Goal: Task Accomplishment & Management: Use online tool/utility

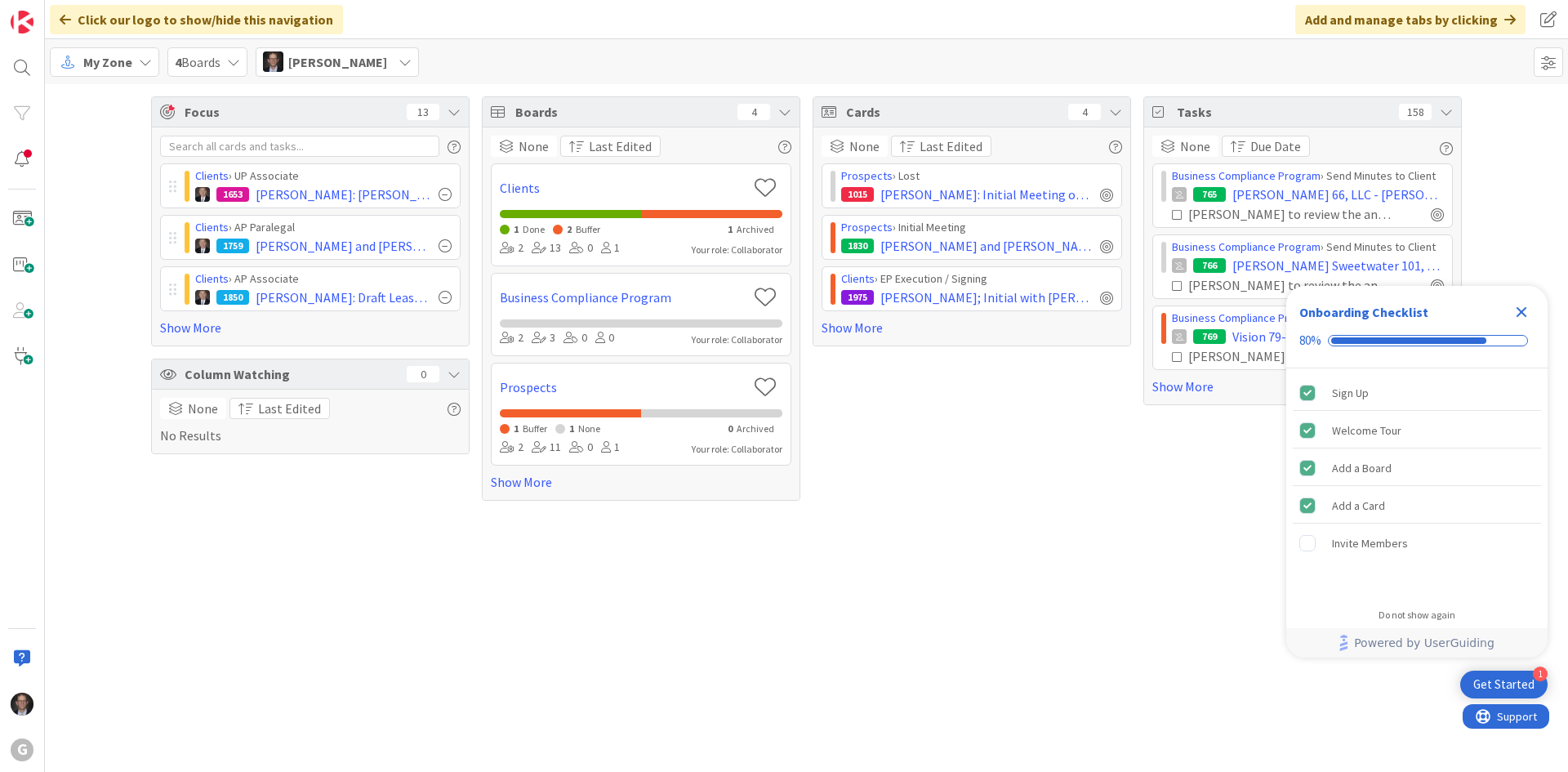
click at [306, 592] on div "Focus 13 Clients › UP Associate 1653 [PERSON_NAME]: [PERSON_NAME] Overview and …" at bounding box center [806, 428] width 1523 height 688
click at [111, 67] on span "My Zone" at bounding box center [108, 62] width 49 height 20
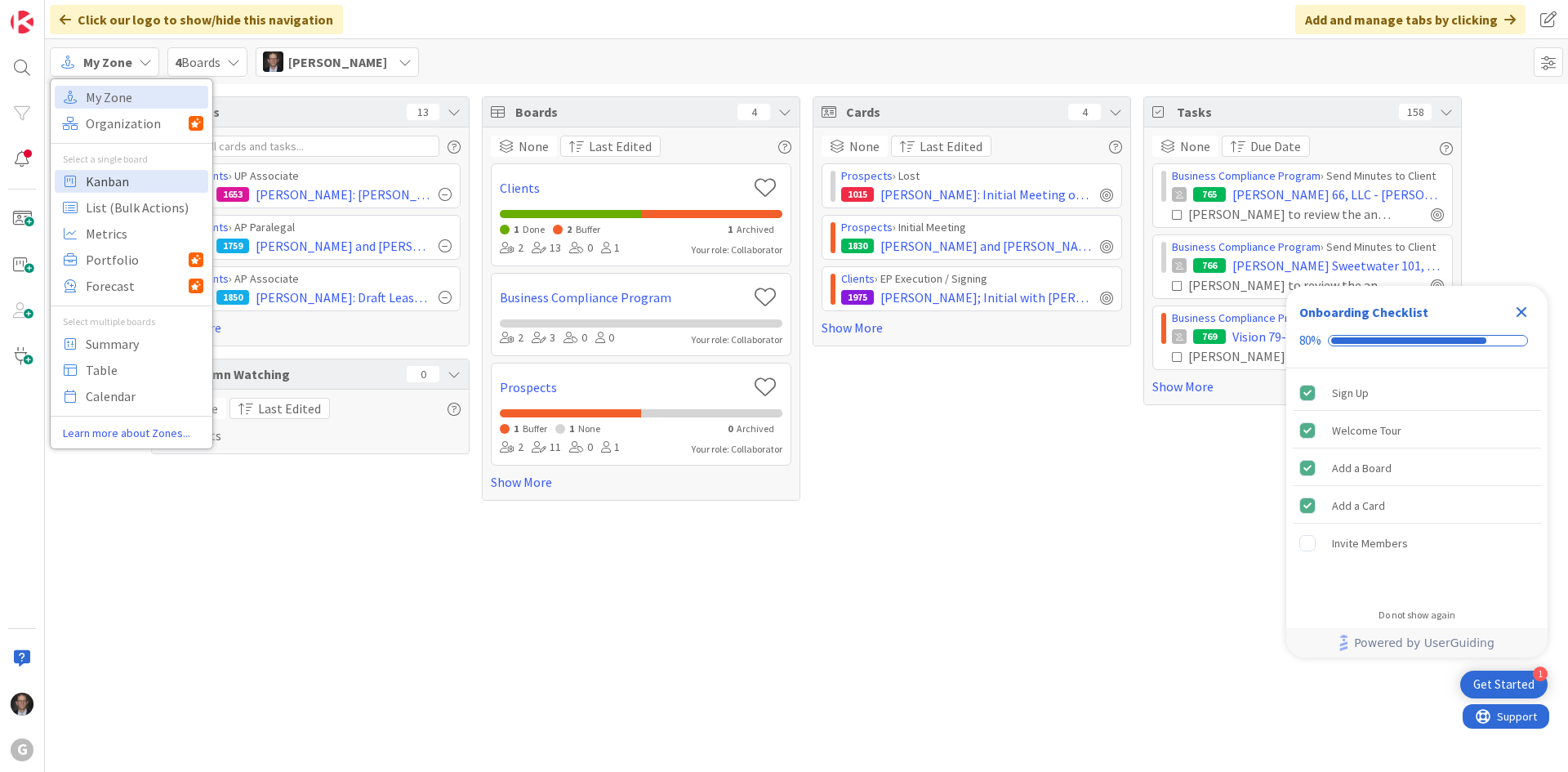
click at [112, 180] on span "Kanban" at bounding box center [145, 182] width 118 height 24
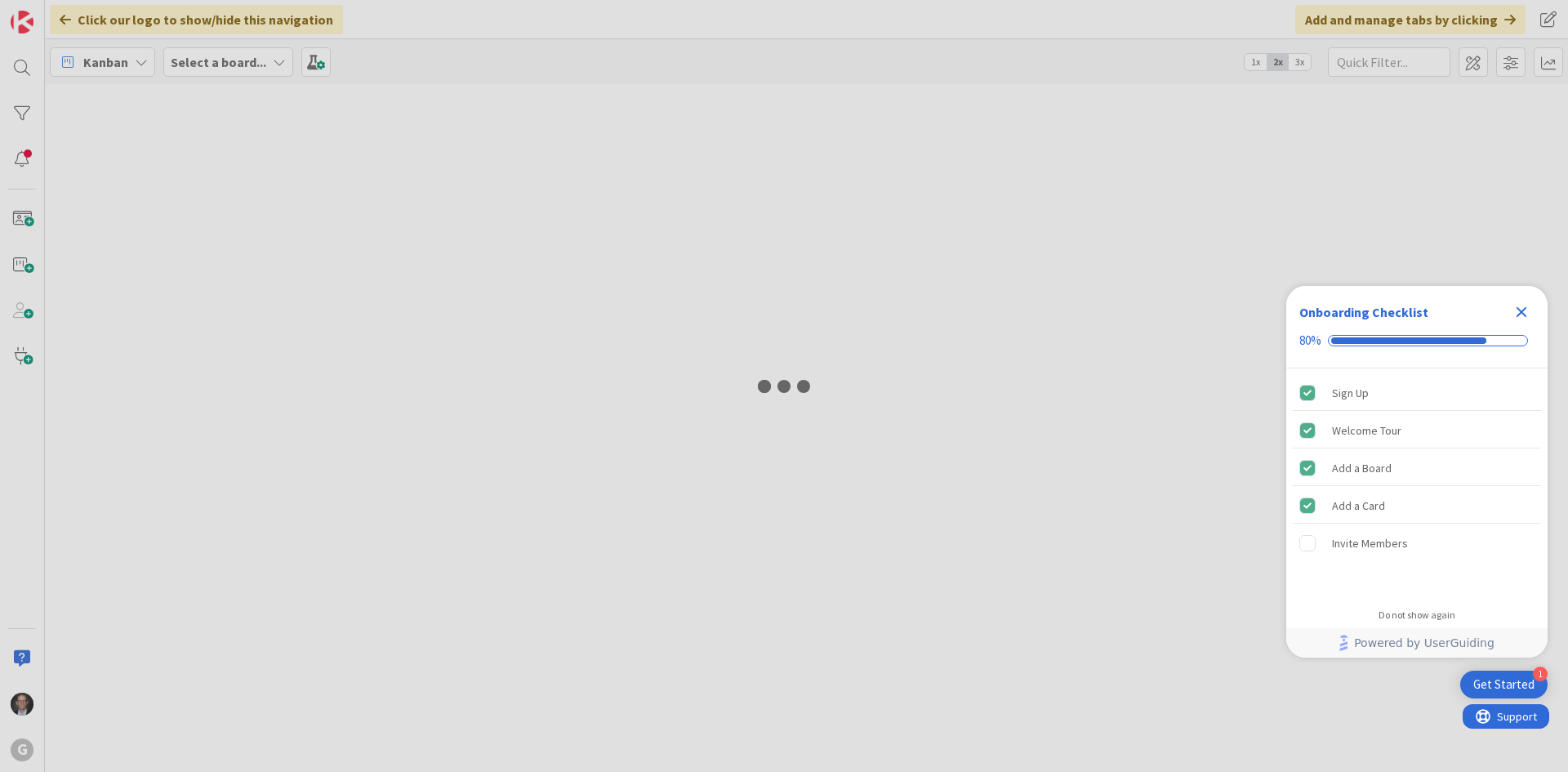
type input "Easton"
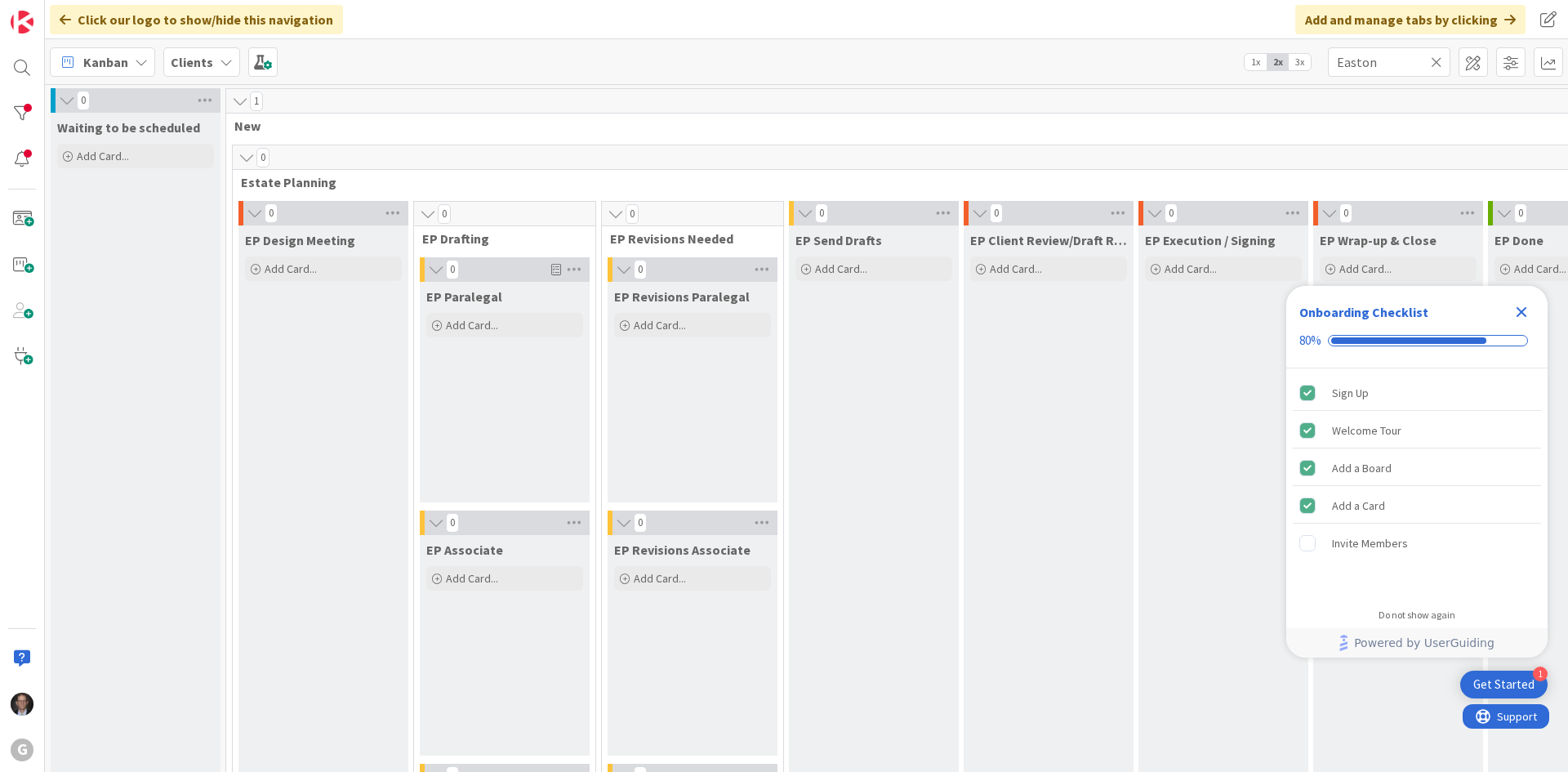
click at [1434, 61] on icon at bounding box center [1437, 62] width 11 height 15
click at [1387, 67] on input "text" at bounding box center [1389, 62] width 123 height 29
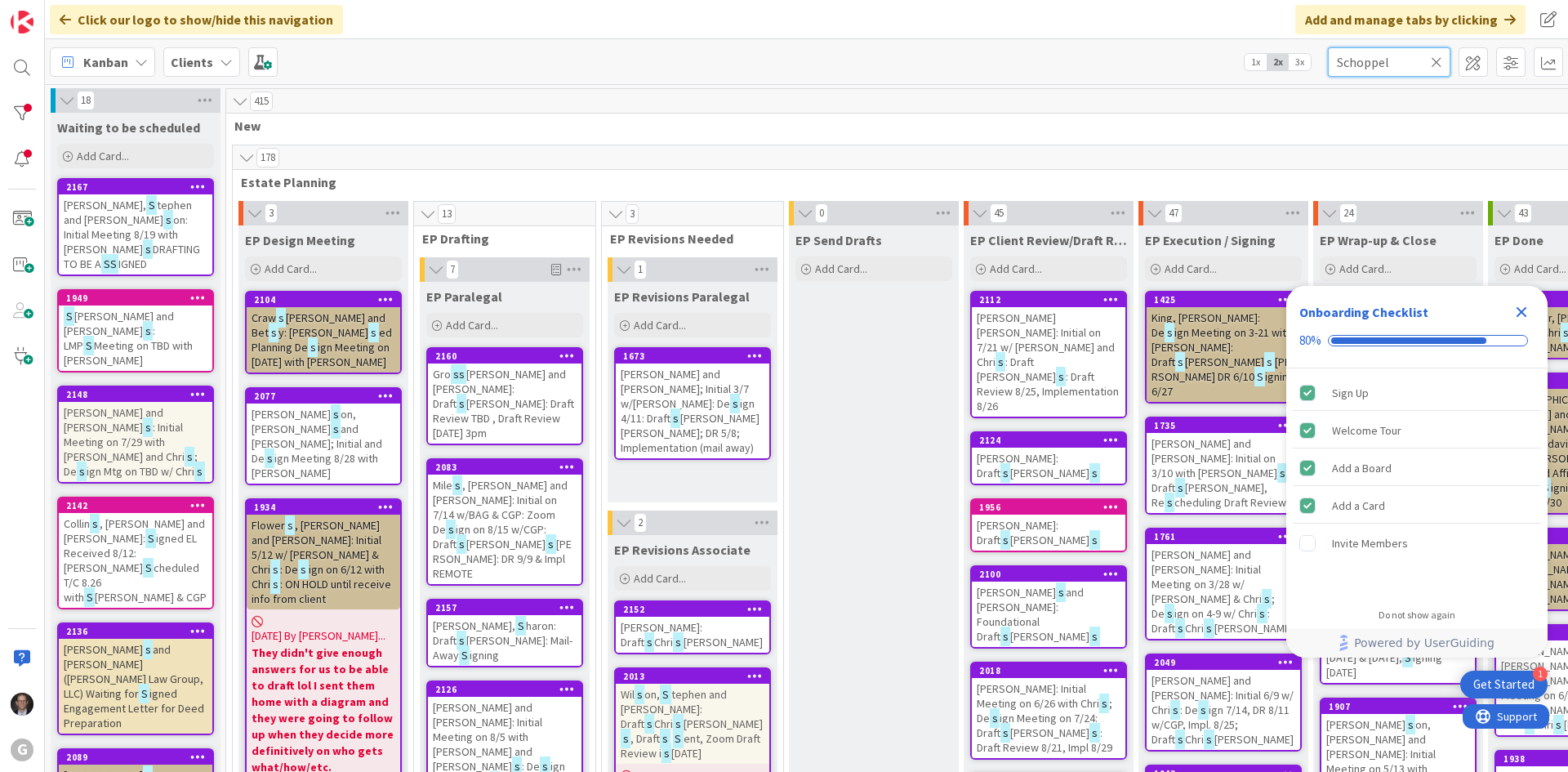
type input "Schoppel"
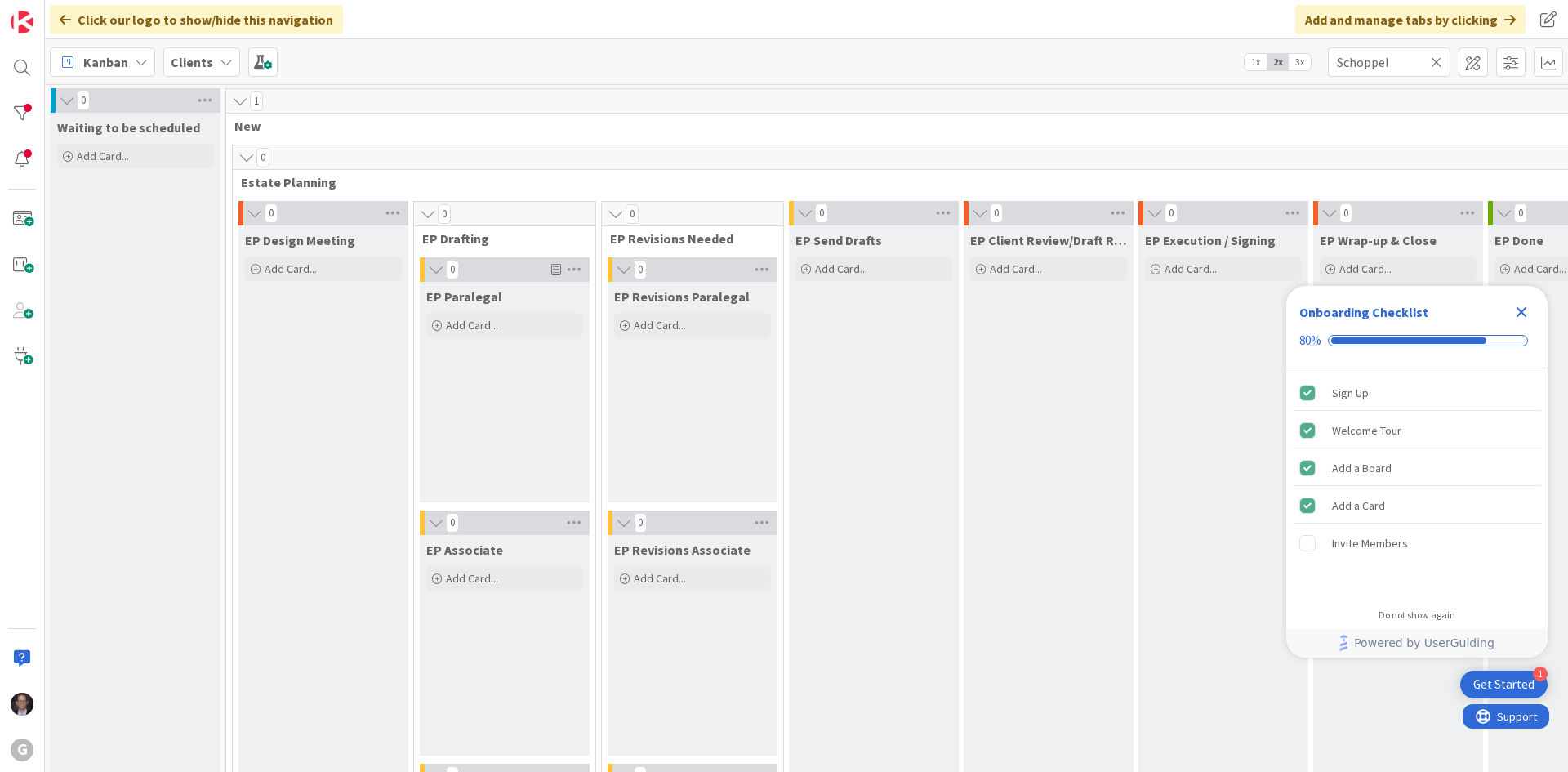
click at [1520, 312] on icon "Close Checklist" at bounding box center [1521, 312] width 10 height 10
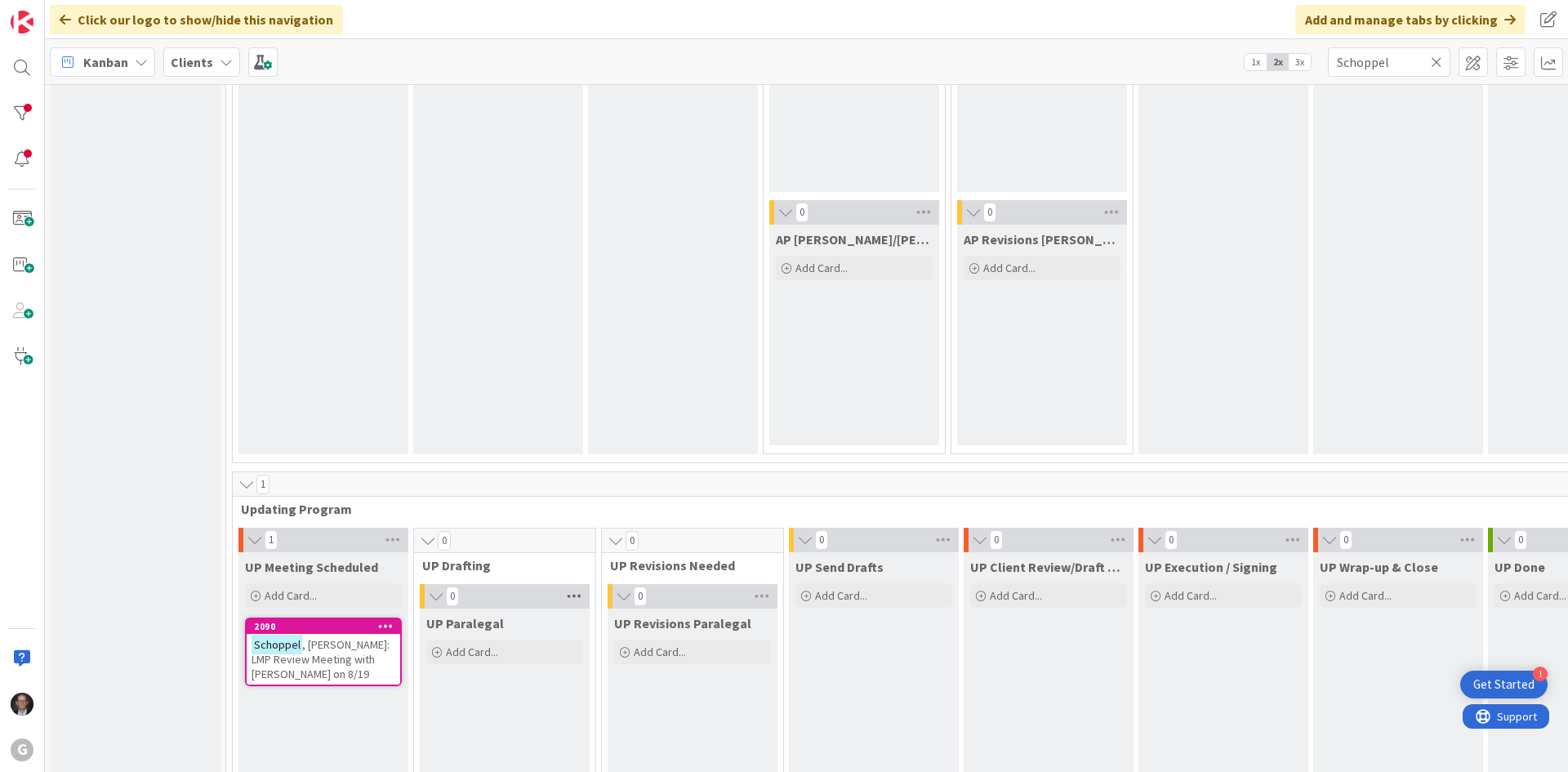
scroll to position [2124, 0]
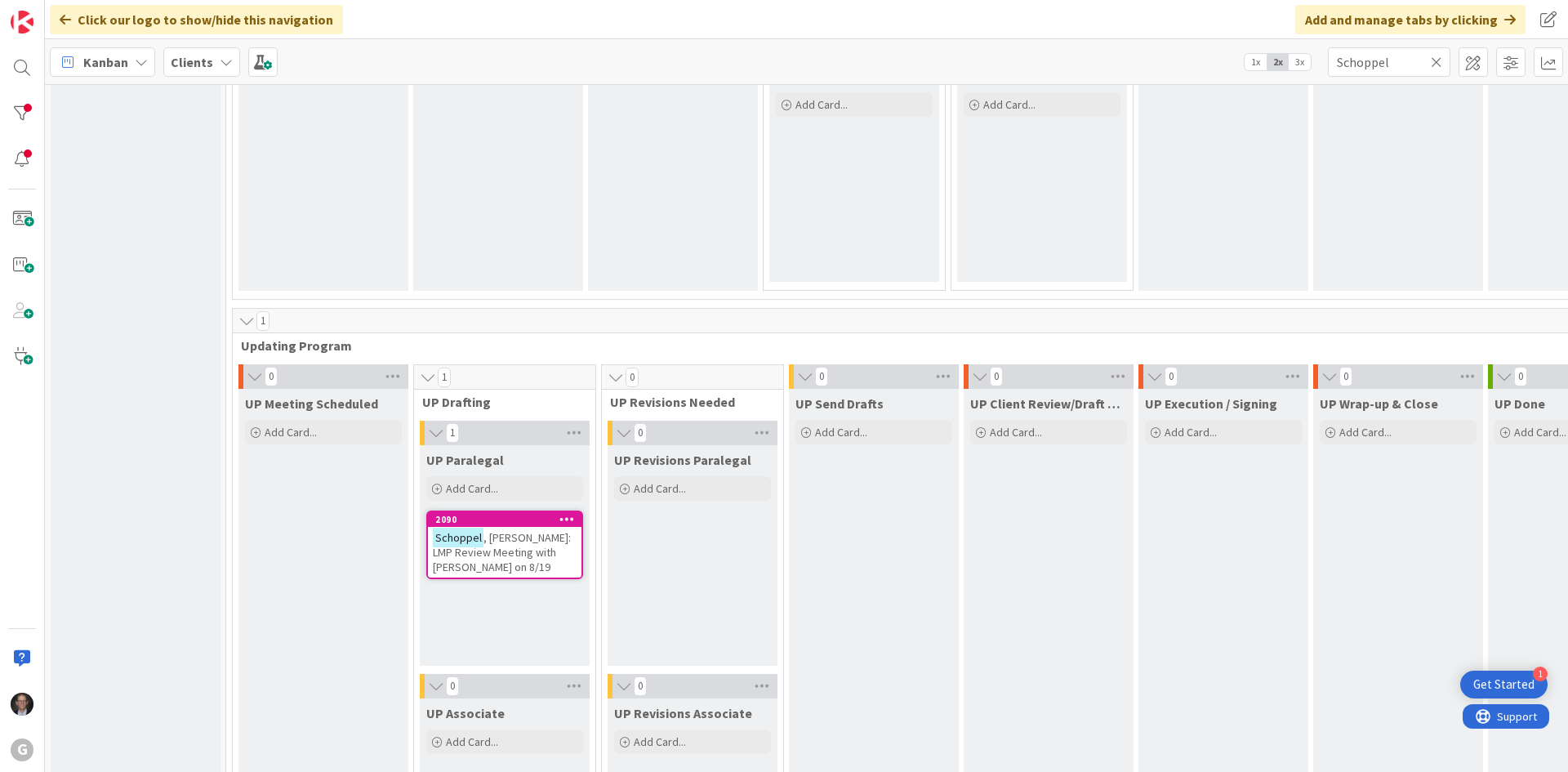
click at [496, 537] on span ", [PERSON_NAME]: LMP Review Meeting with [PERSON_NAME] on 8/19" at bounding box center [502, 552] width 138 height 44
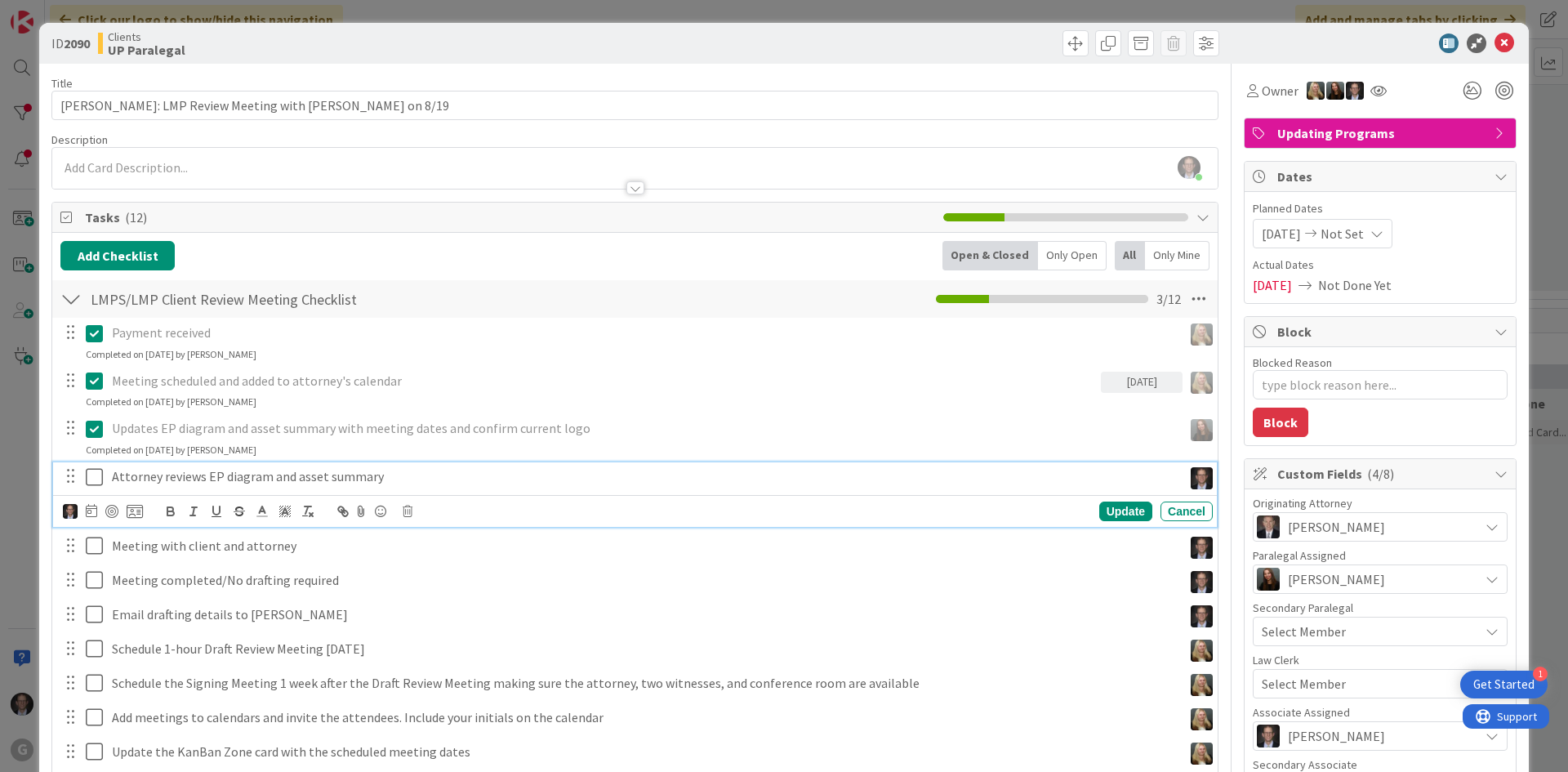
click at [95, 473] on icon at bounding box center [98, 476] width 24 height 20
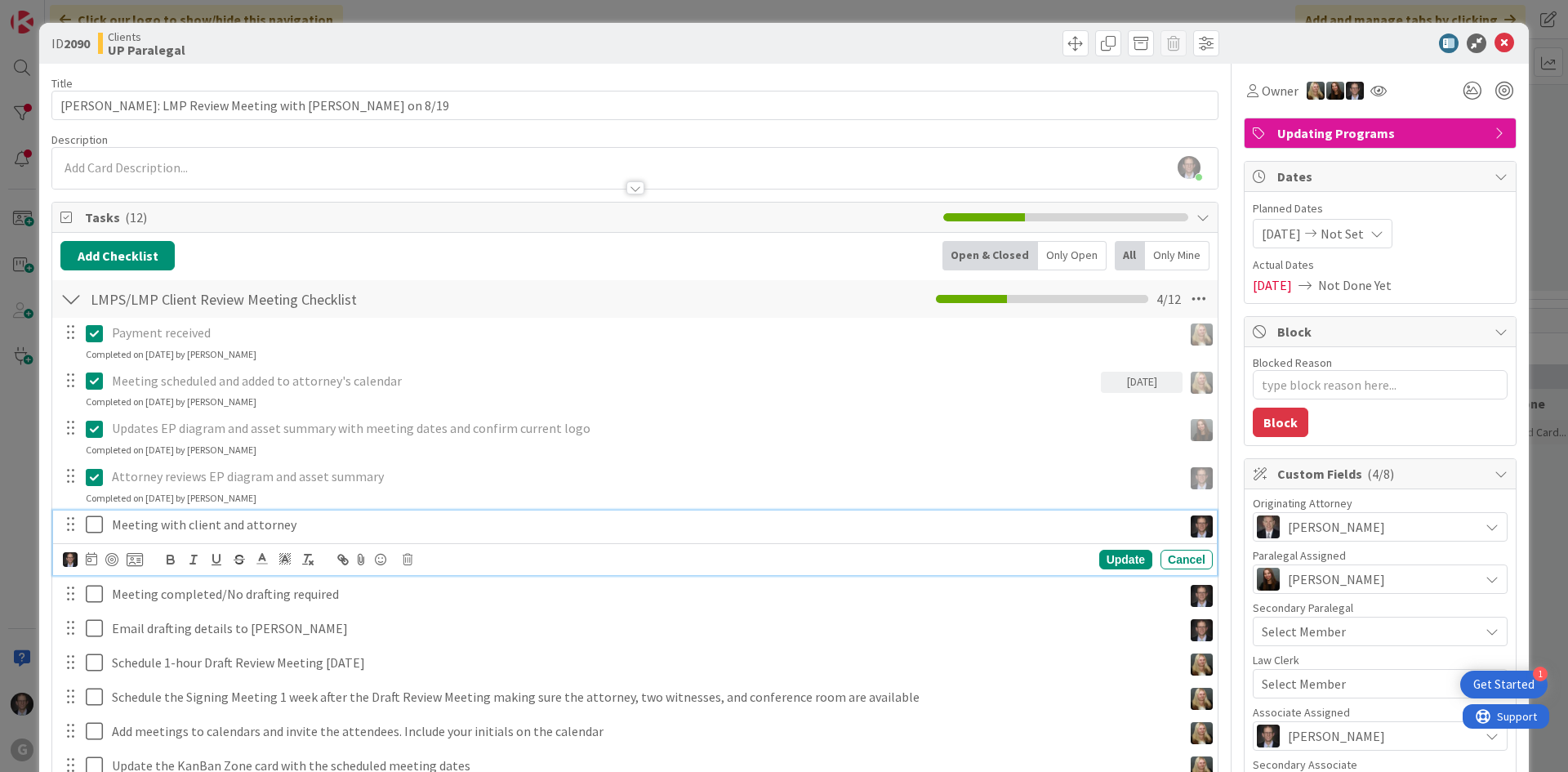
click at [86, 526] on icon at bounding box center [98, 524] width 24 height 20
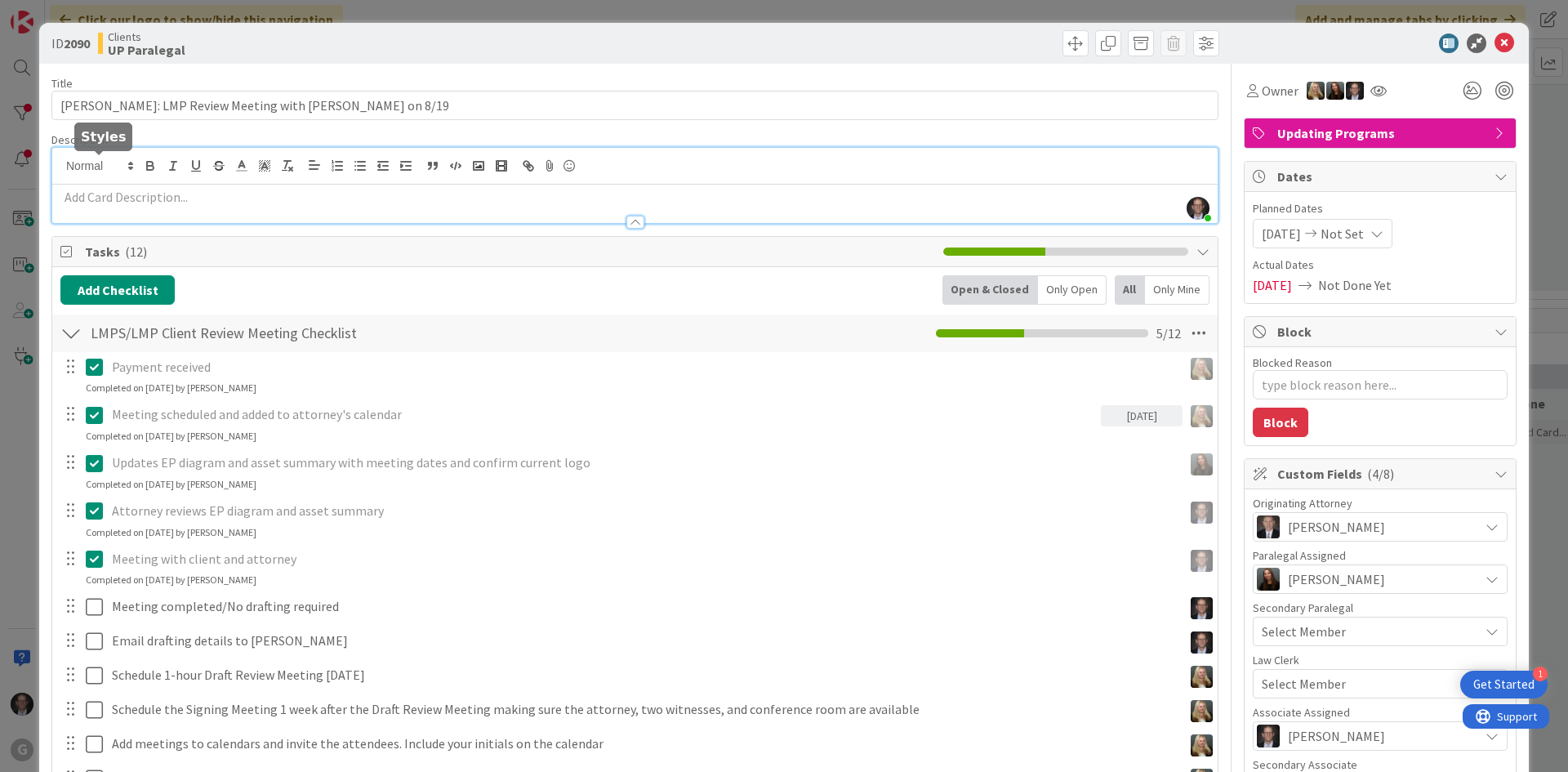
click at [119, 167] on div "[PERSON_NAME] joined 14 m ago" at bounding box center [635, 185] width 1166 height 75
drag, startPoint x: 119, startPoint y: 167, endPoint x: 588, endPoint y: 190, distance: 469.6
click at [588, 189] on p at bounding box center [635, 197] width 1149 height 19
click at [120, 189] on p at bounding box center [635, 197] width 1149 height 19
paste div
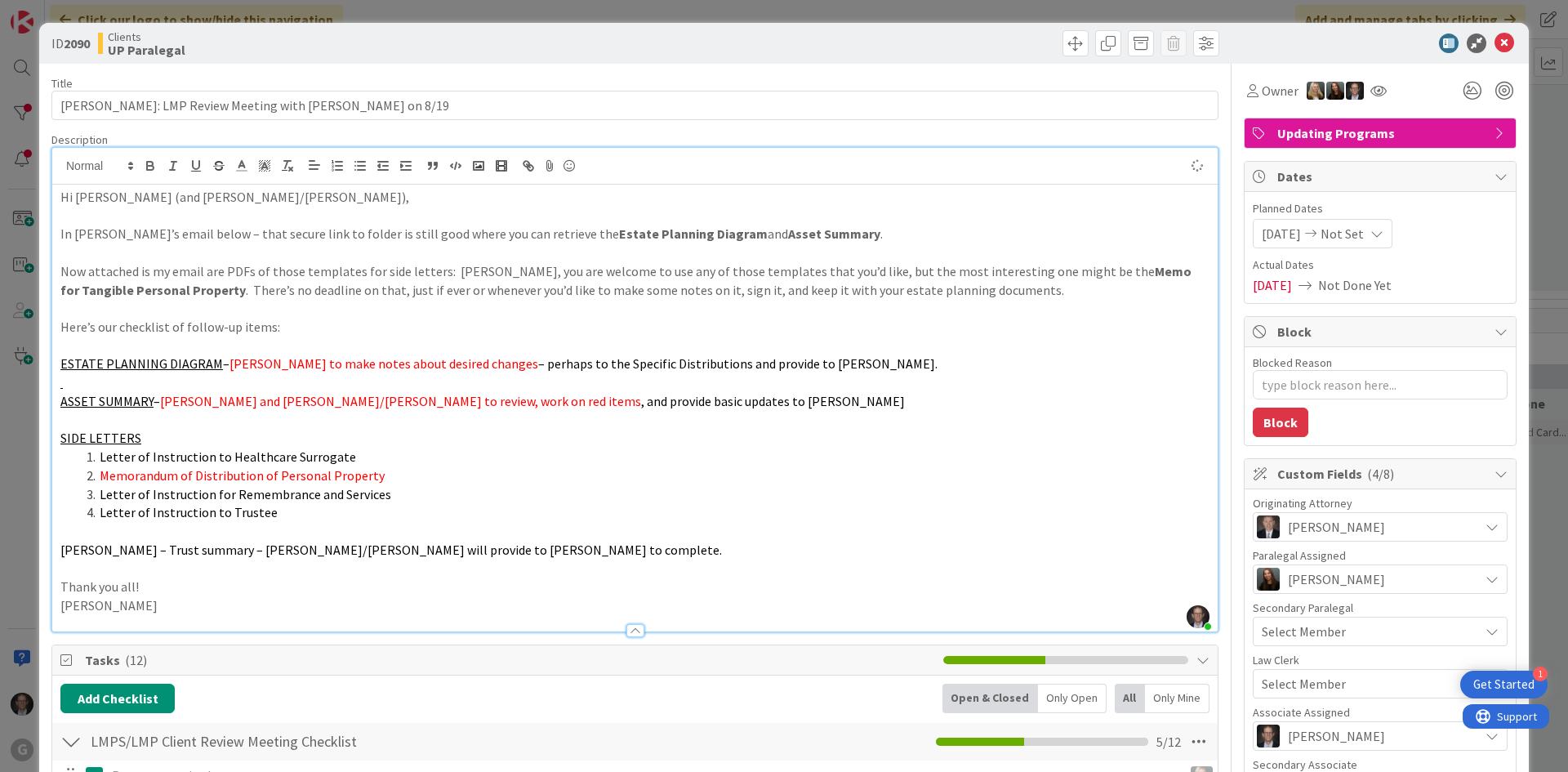
type textarea "x"
click at [56, 199] on div "Hi [PERSON_NAME] (and [PERSON_NAME]/[PERSON_NAME]), In [PERSON_NAME]’s email be…" at bounding box center [635, 408] width 1166 height 447
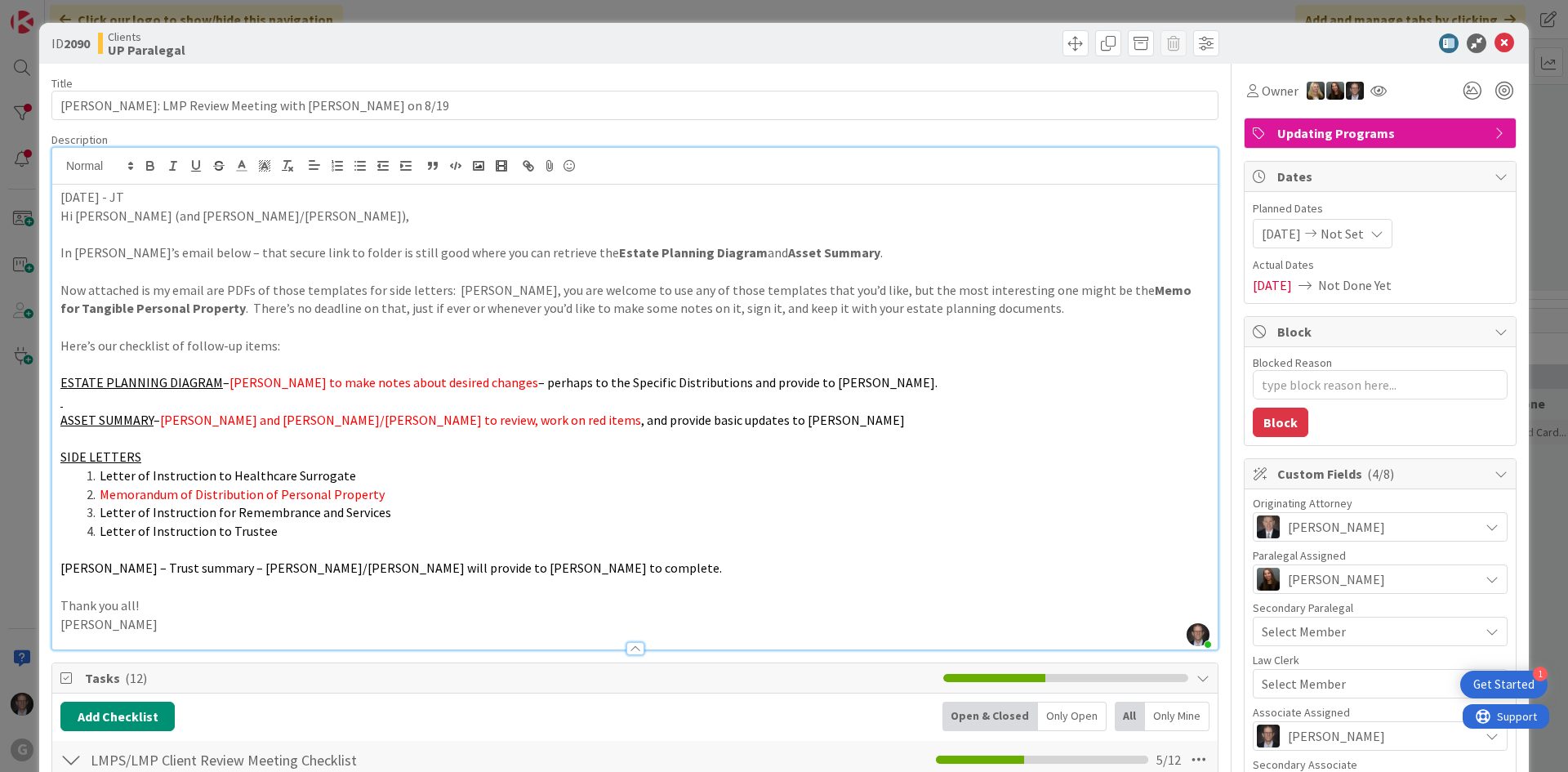
drag, startPoint x: 60, startPoint y: 193, endPoint x: 177, endPoint y: 189, distance: 117.1
click at [177, 189] on div "[DATE] - JT Hi [PERSON_NAME] (and [PERSON_NAME]/[PERSON_NAME]), In [PERSON_NAME…" at bounding box center [635, 416] width 1166 height 465
click at [148, 162] on icon "button" at bounding box center [150, 164] width 6 height 4
click at [84, 242] on p at bounding box center [635, 234] width 1149 height 19
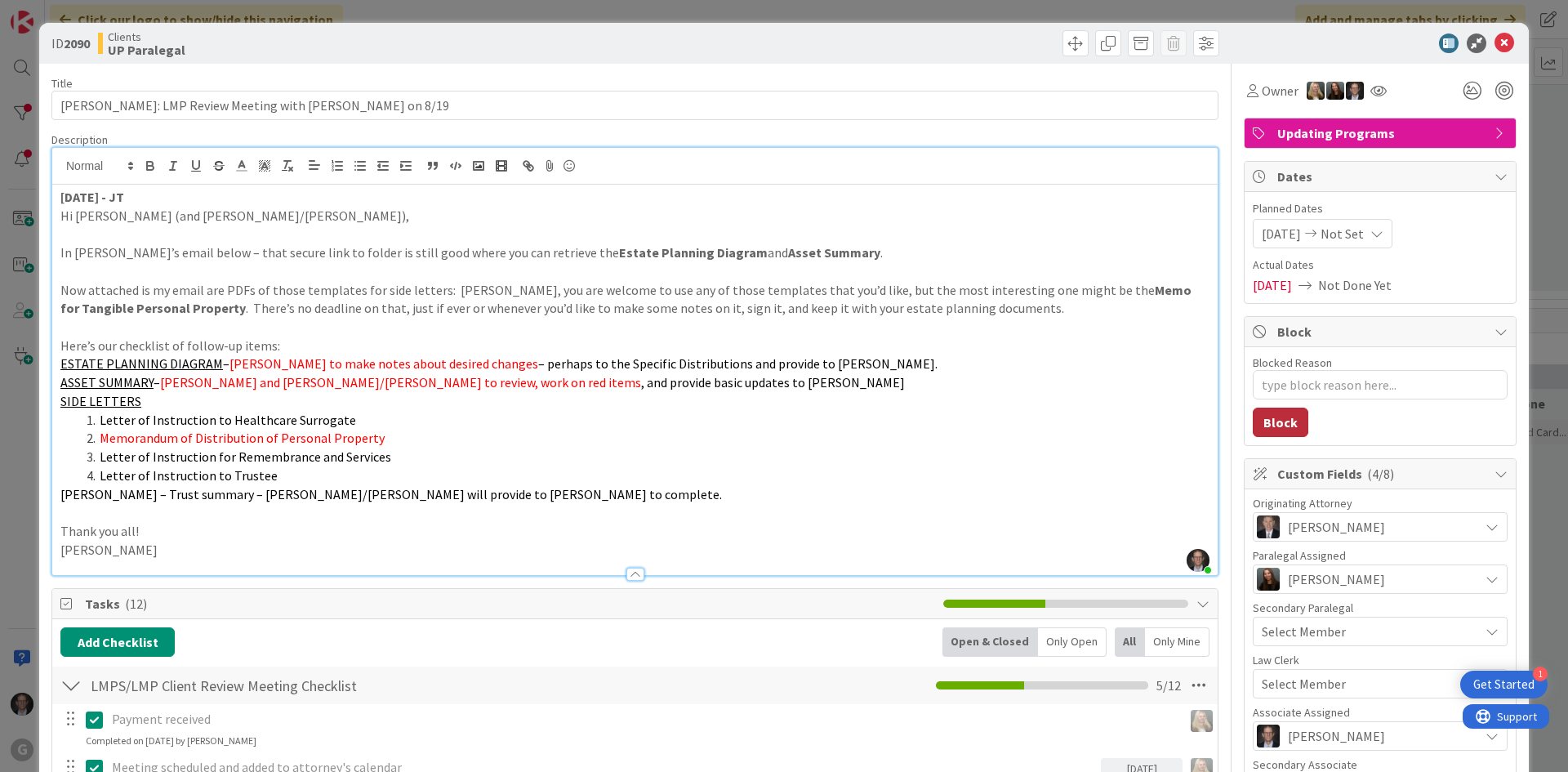
click at [1268, 424] on button "Block" at bounding box center [1280, 422] width 55 height 29
type textarea "x"
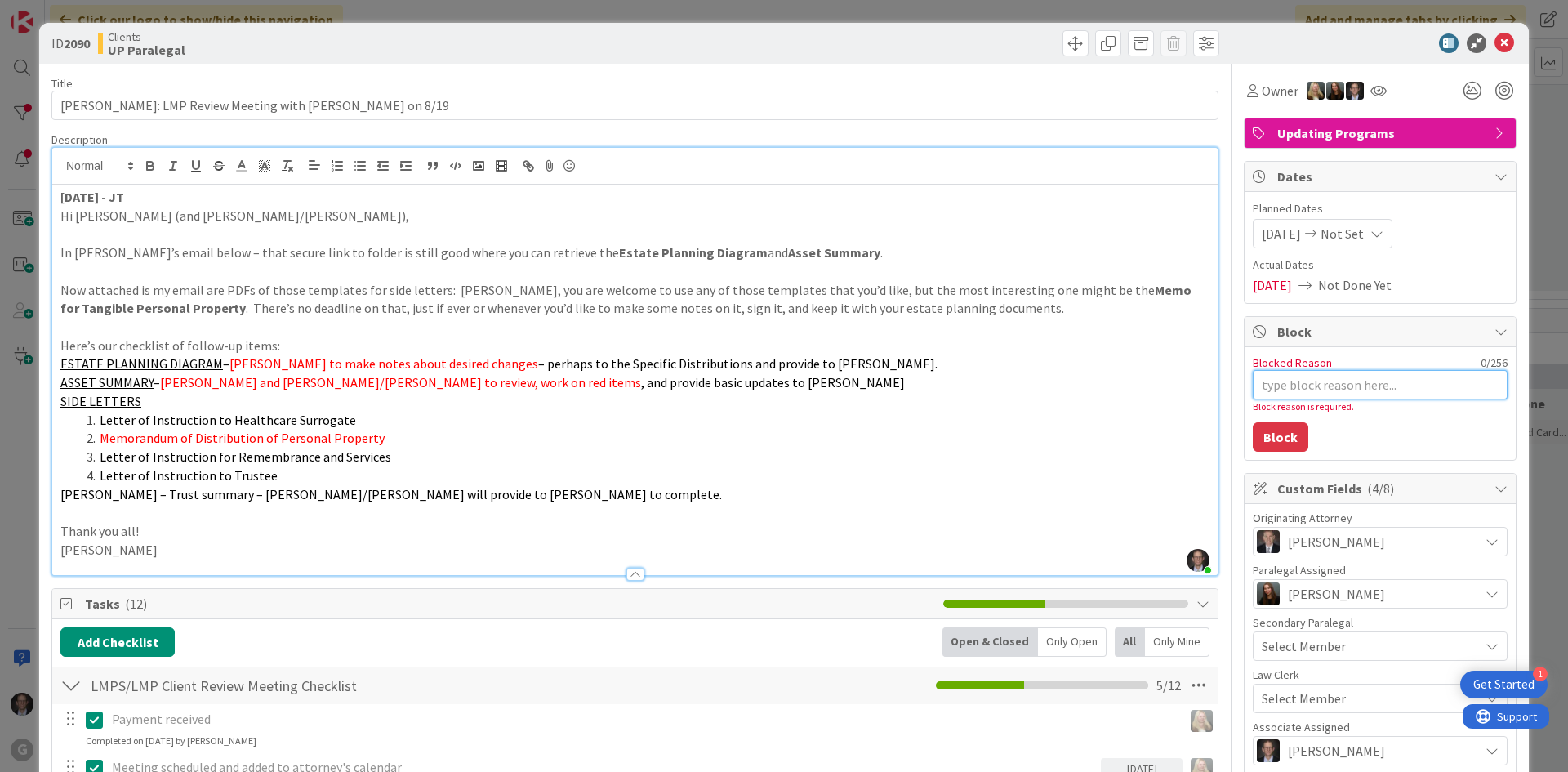
click at [1253, 385] on textarea "Blocked Reason" at bounding box center [1380, 385] width 254 height 29
type textarea "W"
type textarea "x"
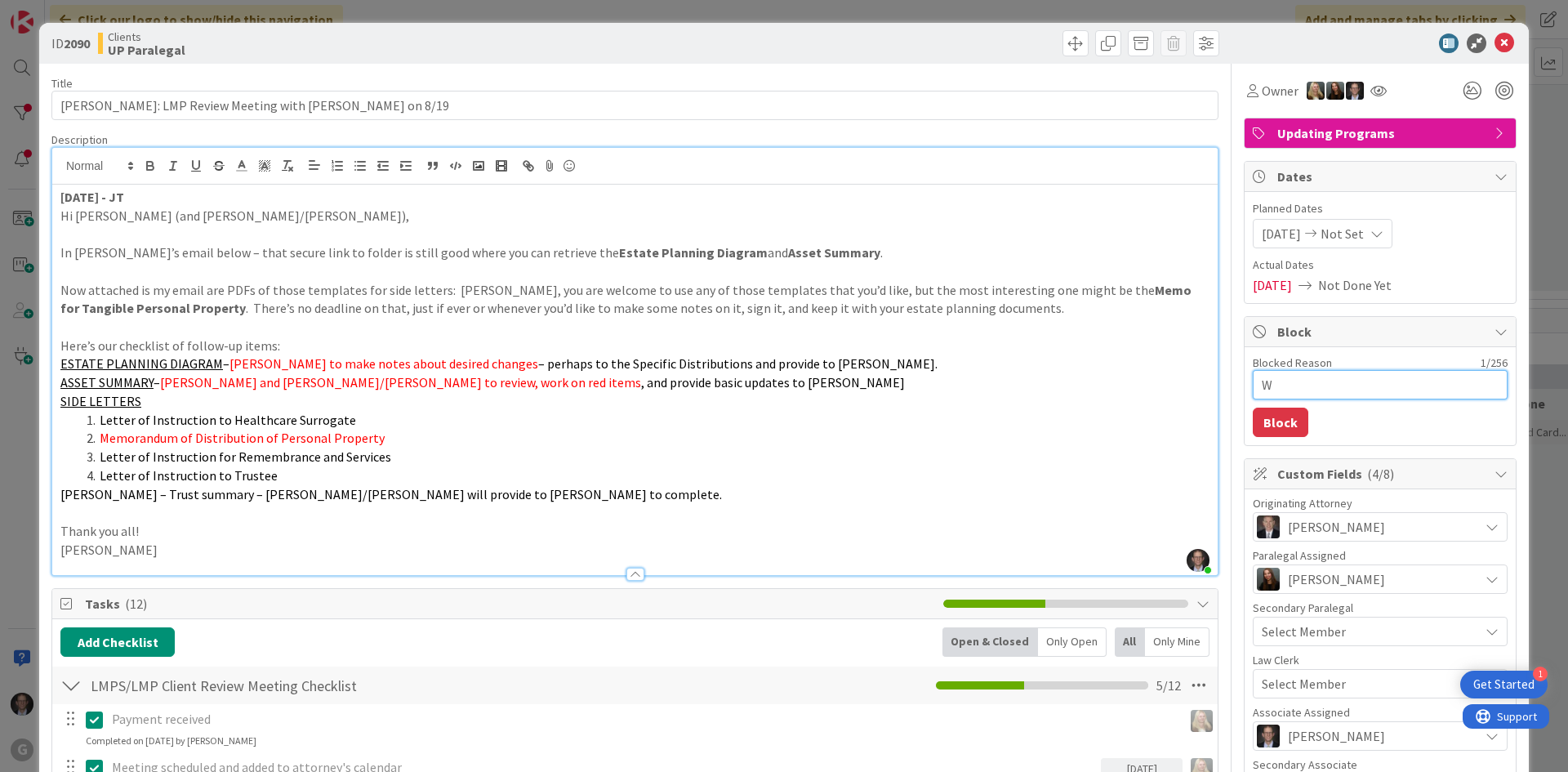
type textarea "Wa"
type textarea "x"
type textarea "Wai"
type textarea "x"
type textarea "Wain"
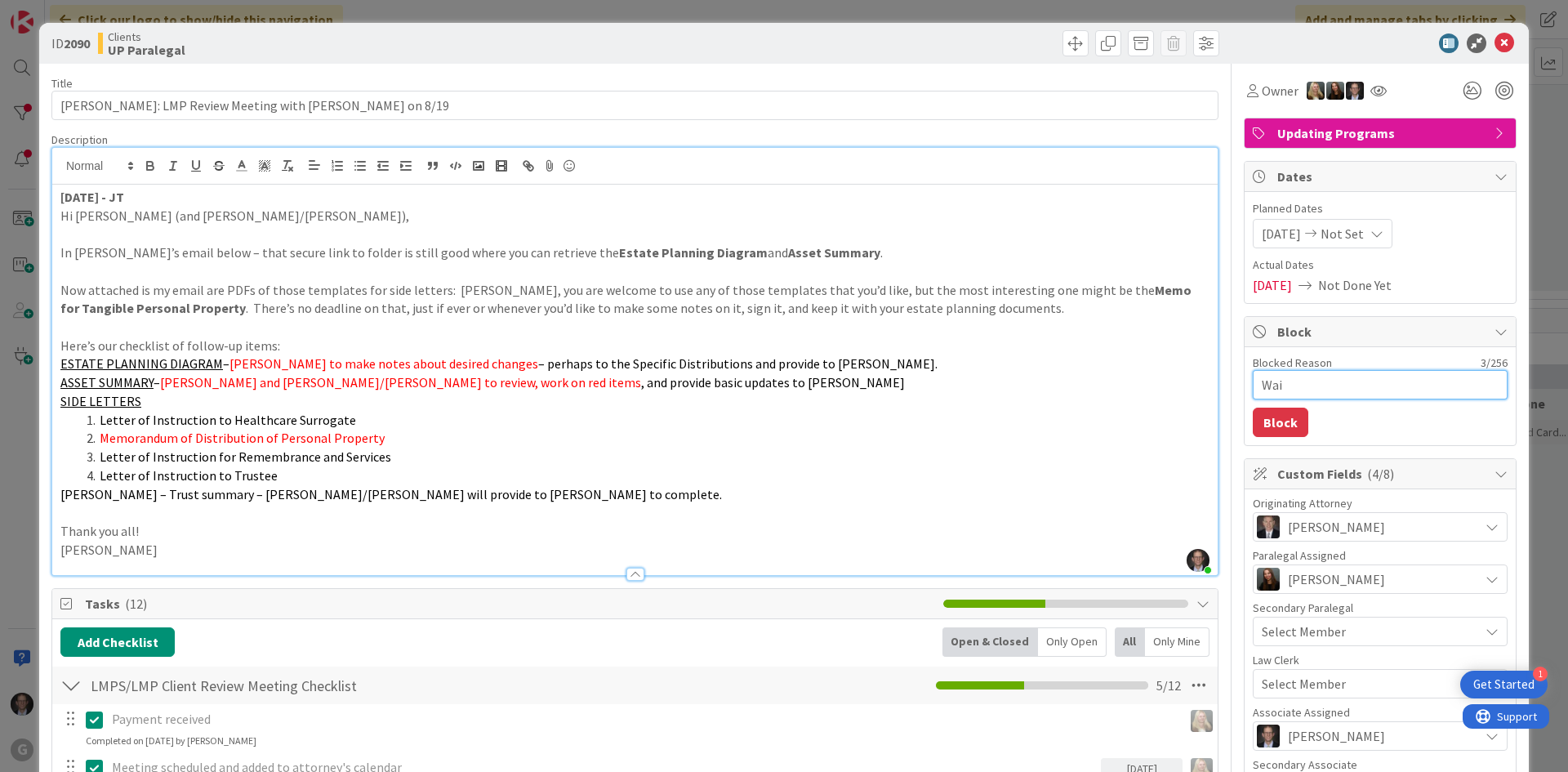
type textarea "x"
type textarea "Waint"
type textarea "x"
type textarea "Wainti"
type textarea "x"
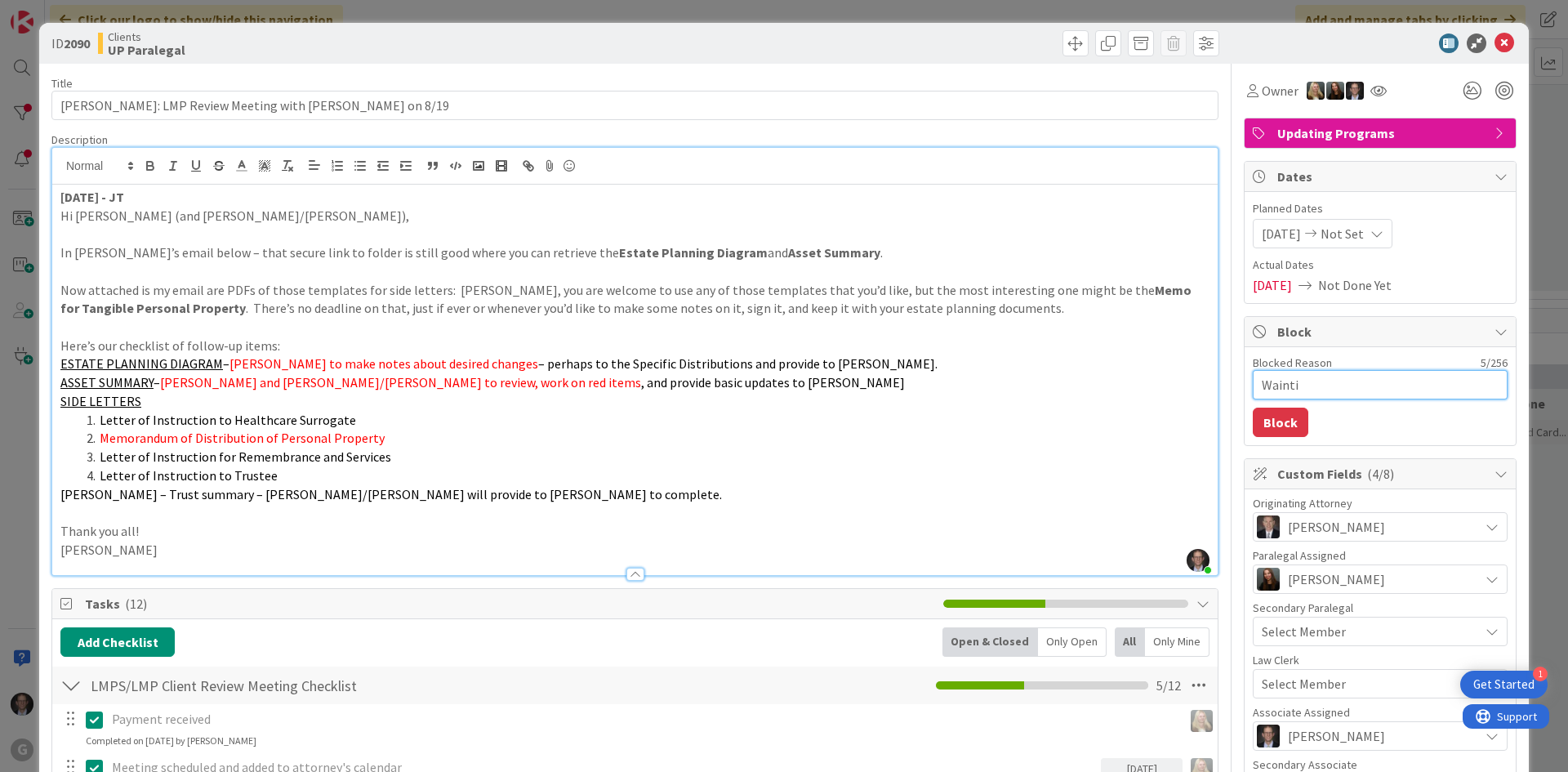
type textarea "Waintin"
type textarea "x"
type textarea "Wainting"
type textarea "x"
type textarea "Wainting"
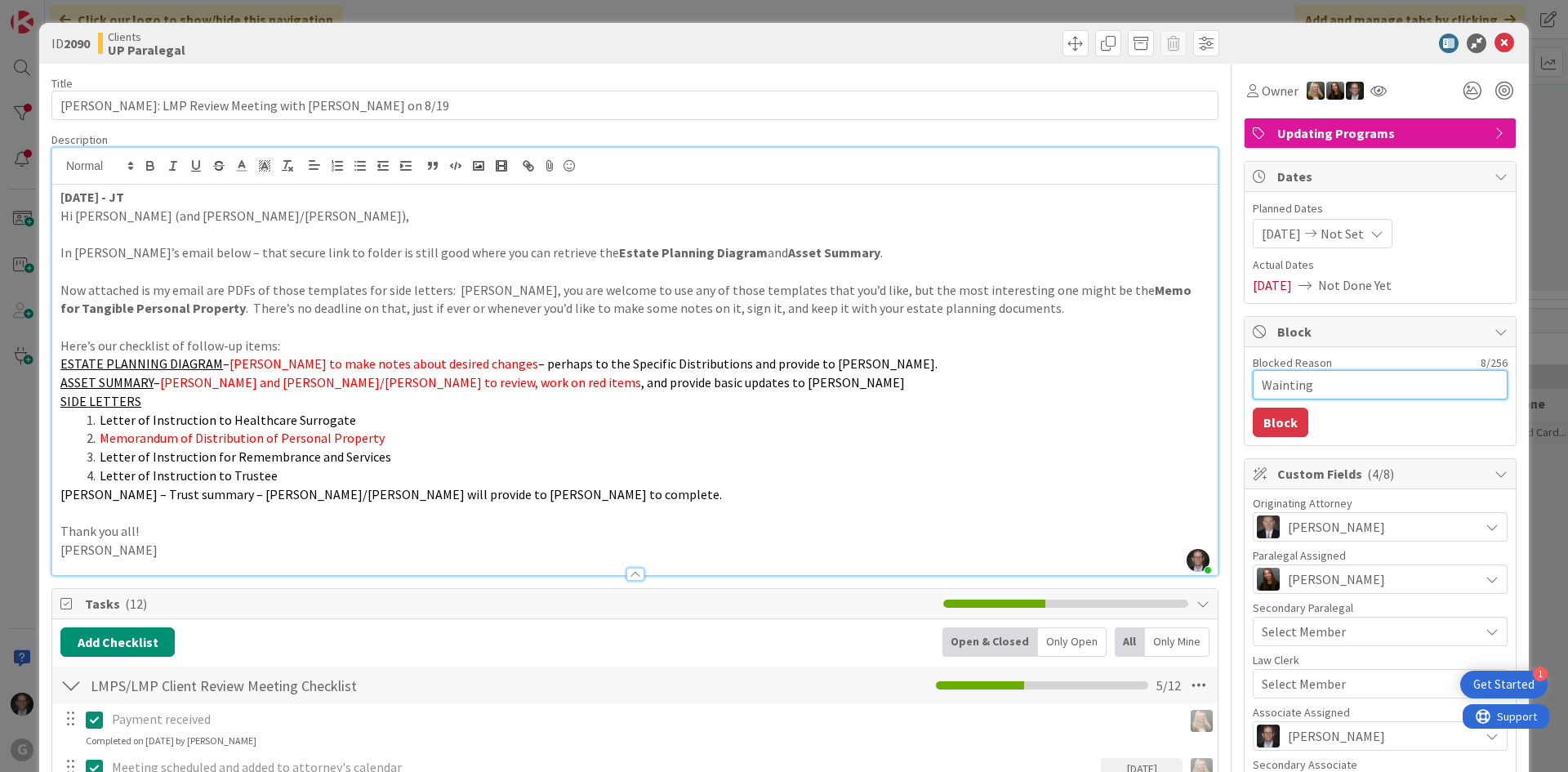
type textarea "x"
type textarea "Wainting"
type textarea "x"
type textarea "Waintin"
type textarea "x"
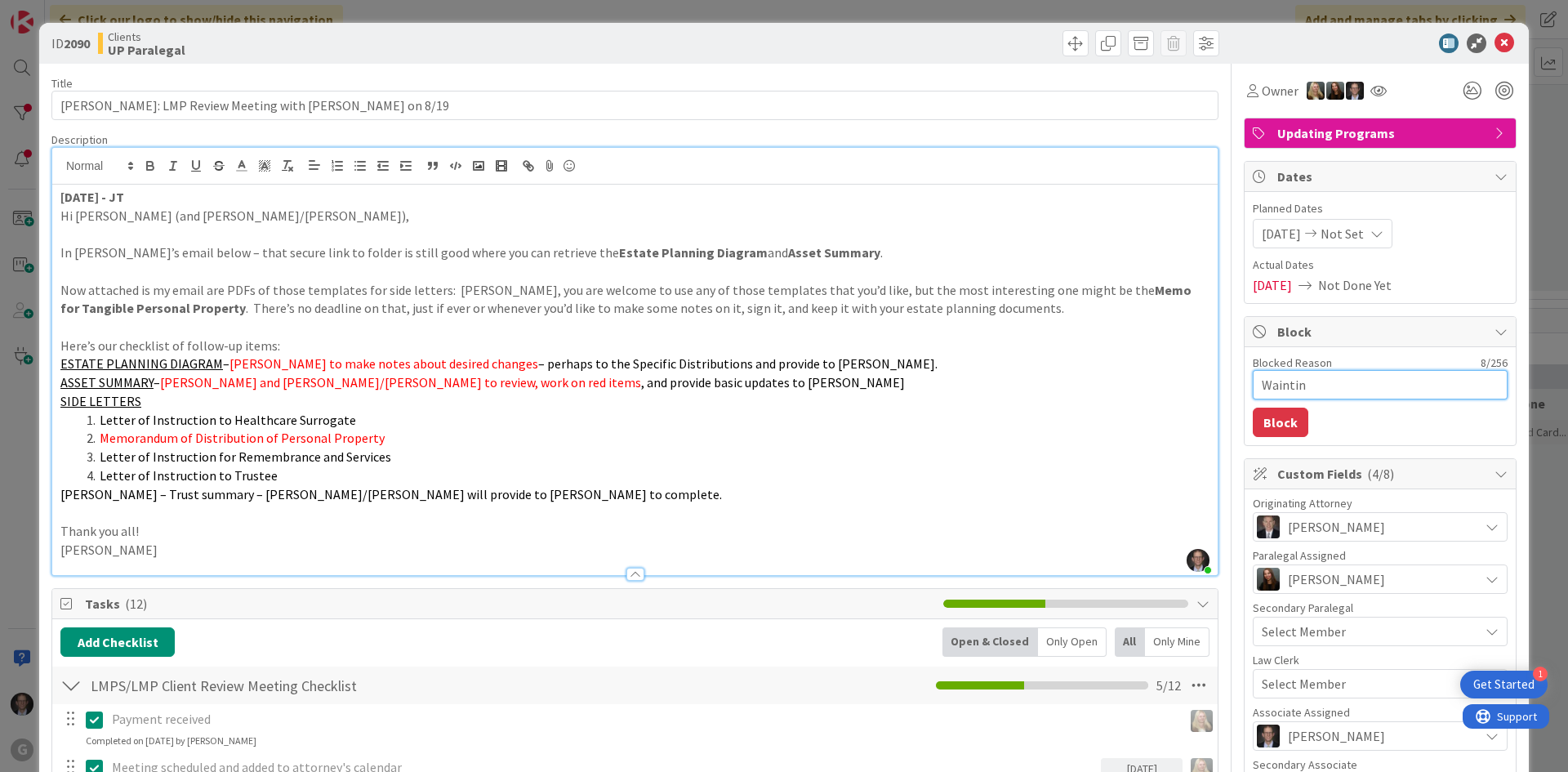
type textarea "Wainti"
type textarea "x"
type textarea "Waint"
type textarea "x"
type textarea "Wain"
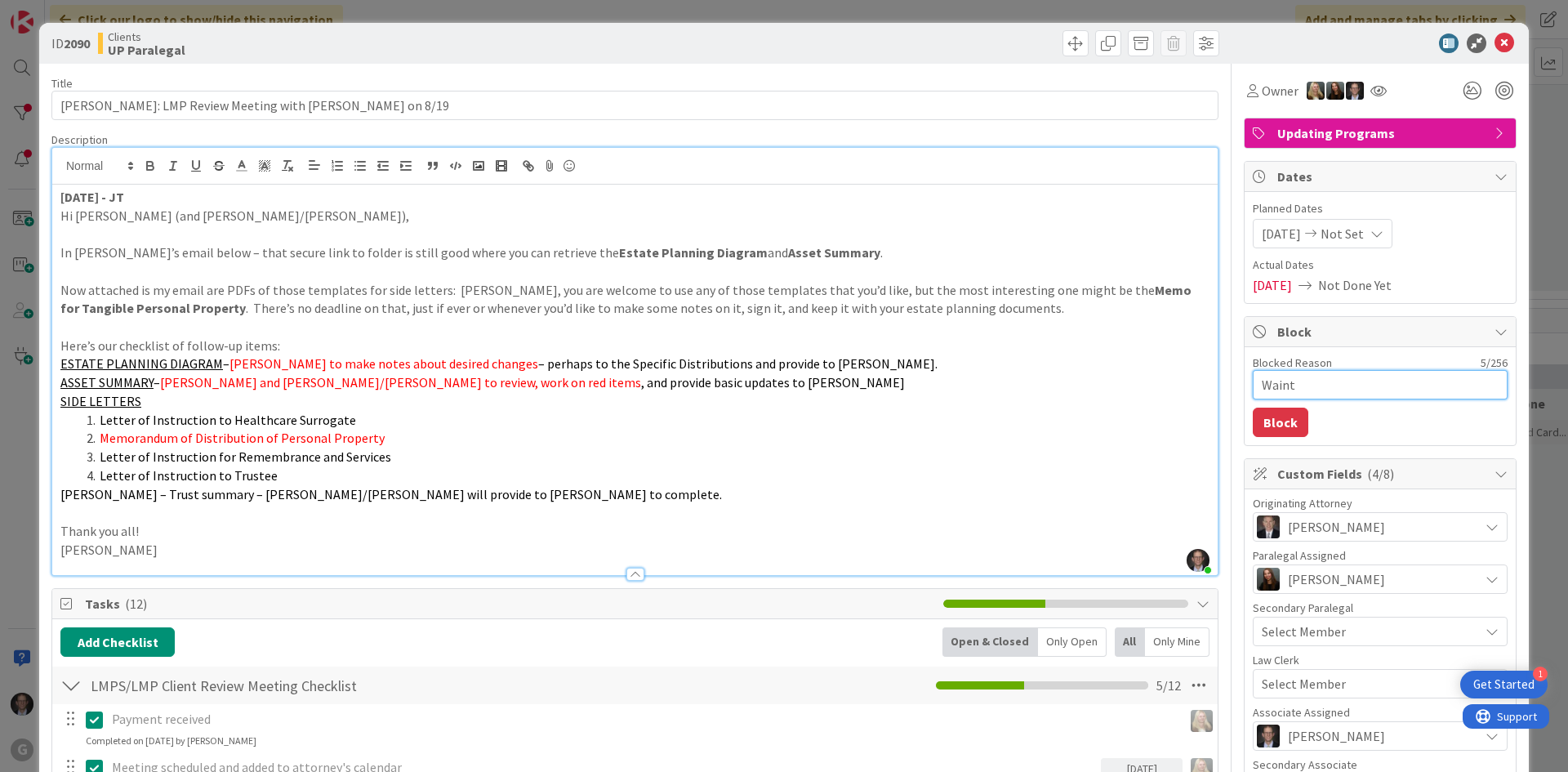
type textarea "x"
type textarea "Wai"
type textarea "x"
type textarea "Wait"
type textarea "x"
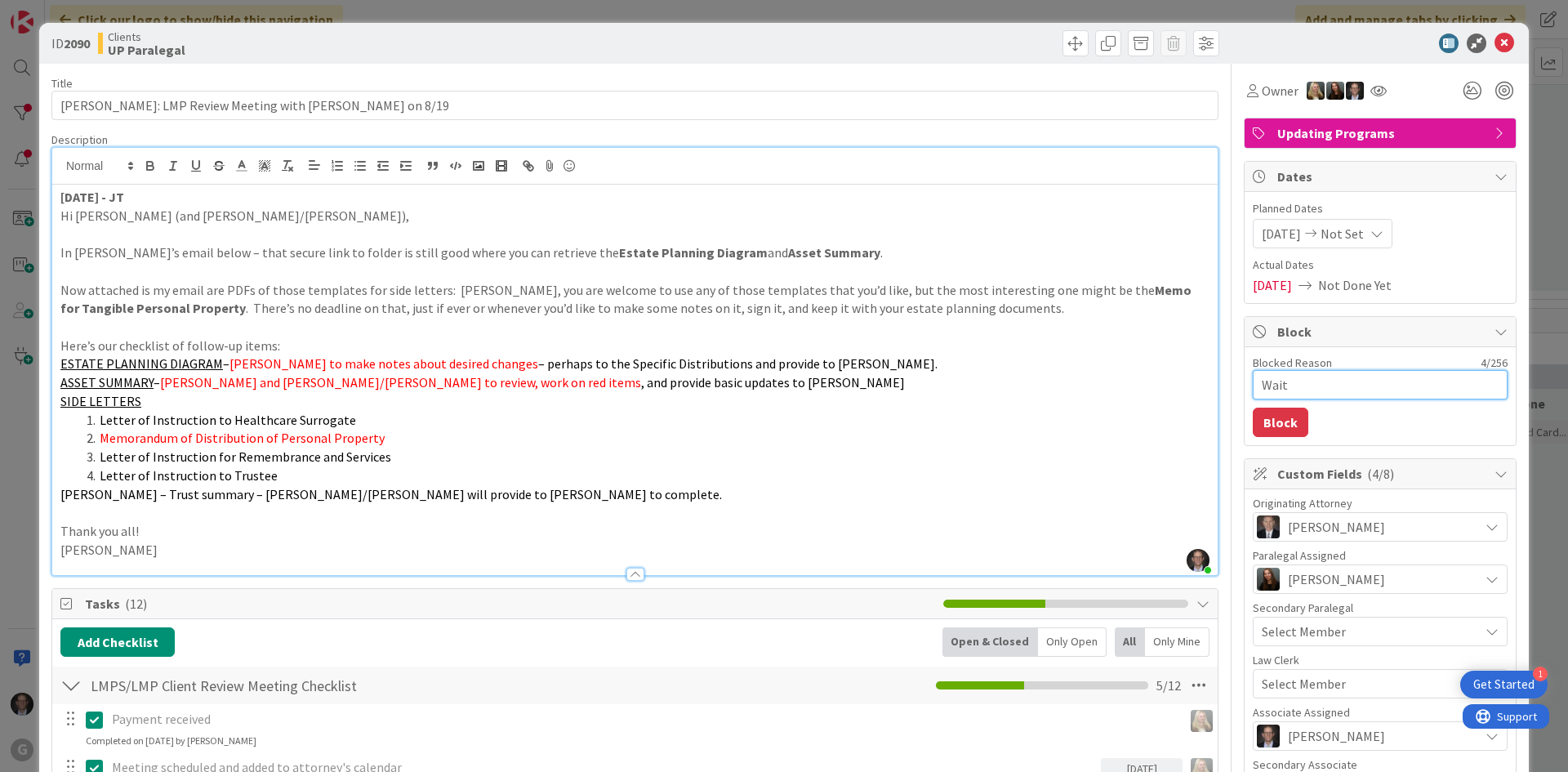
type textarea "Wait"
type textarea "x"
type textarea "Wait"
type textarea "x"
type textarea "Waiti"
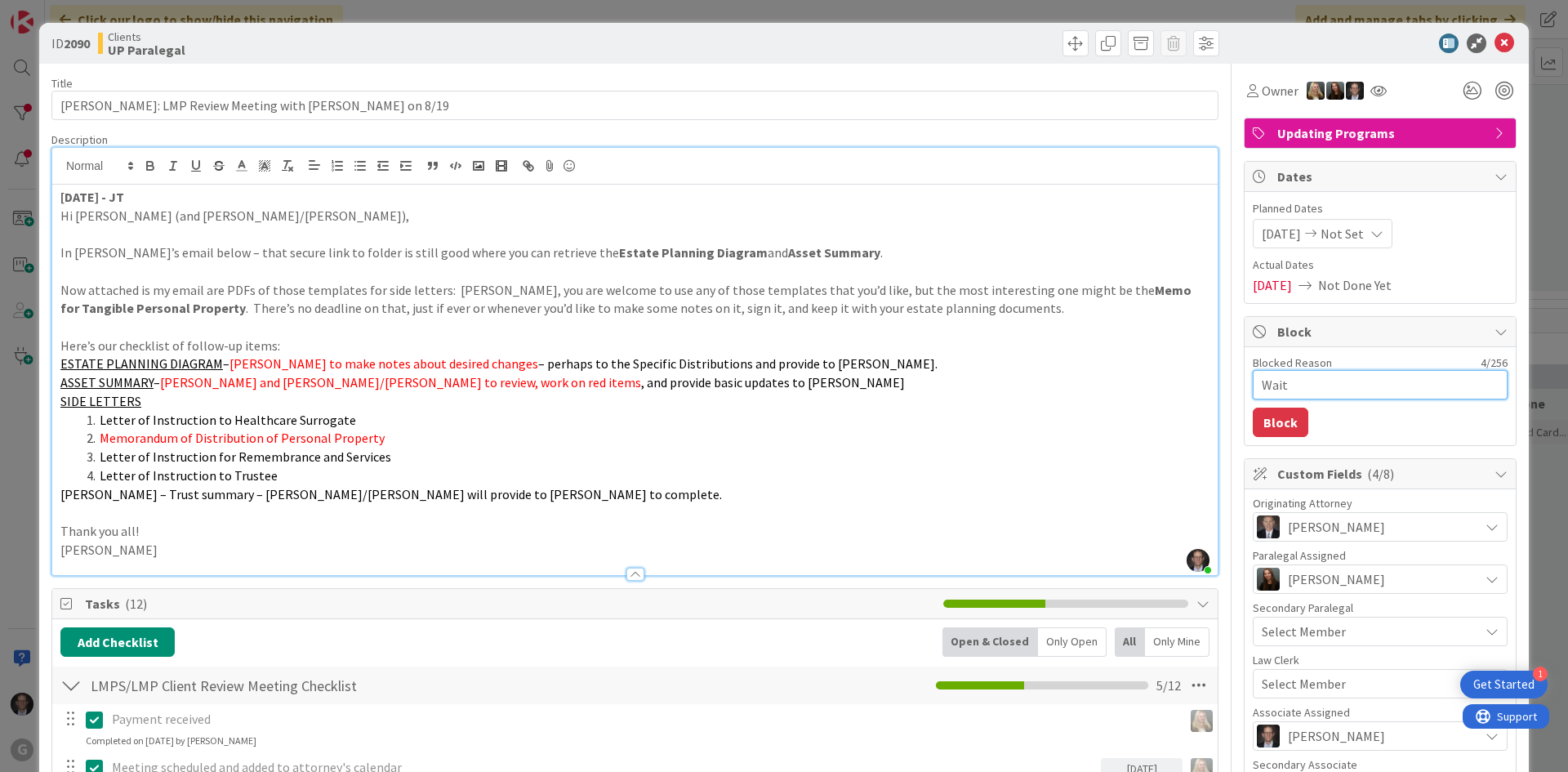
type textarea "x"
type textarea "Waitin"
type textarea "x"
type textarea "Waiting"
type textarea "x"
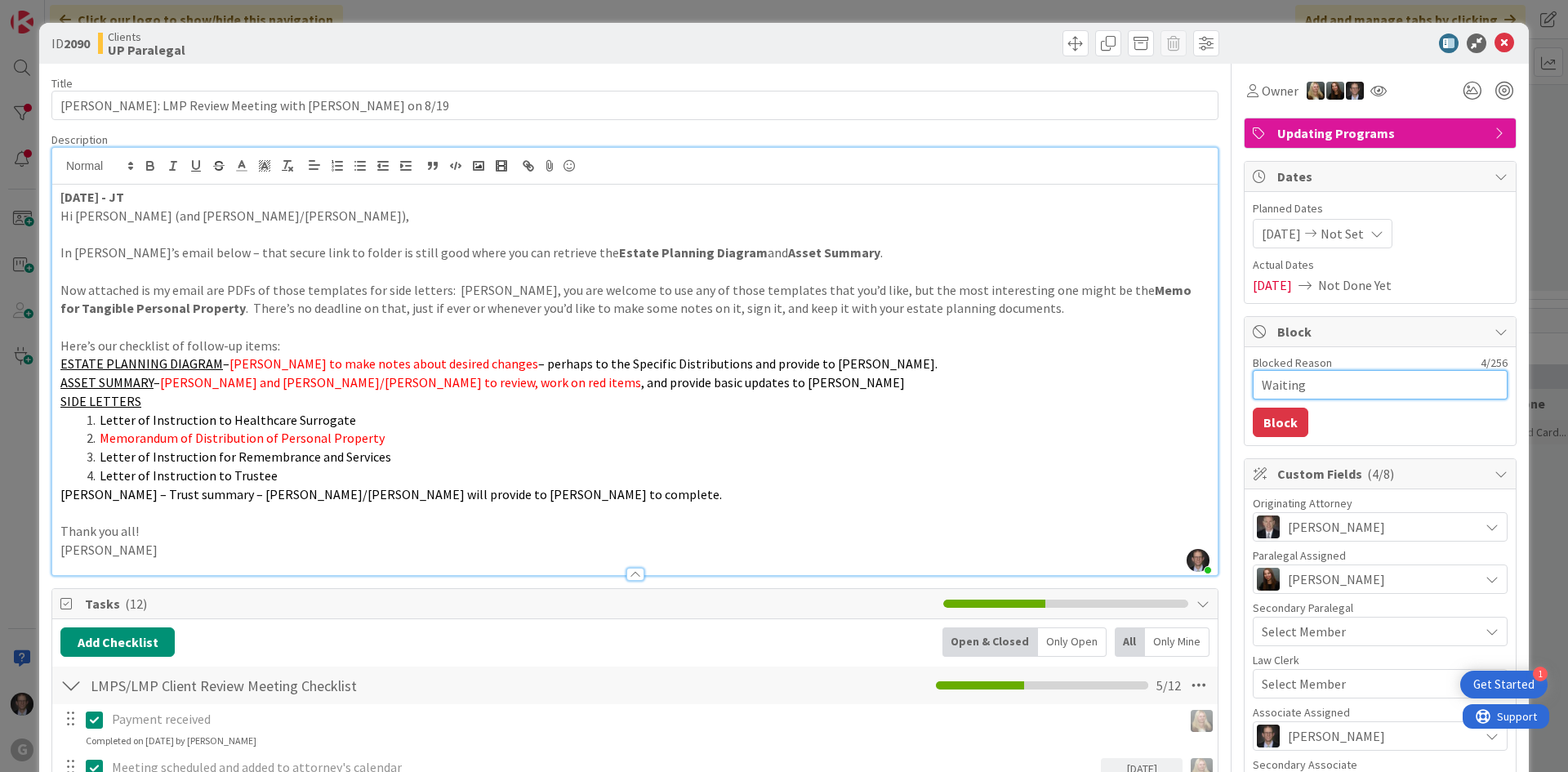
type textarea "Waiting"
type textarea "x"
type textarea "Waiting o"
type textarea "x"
type textarea "Waiting on"
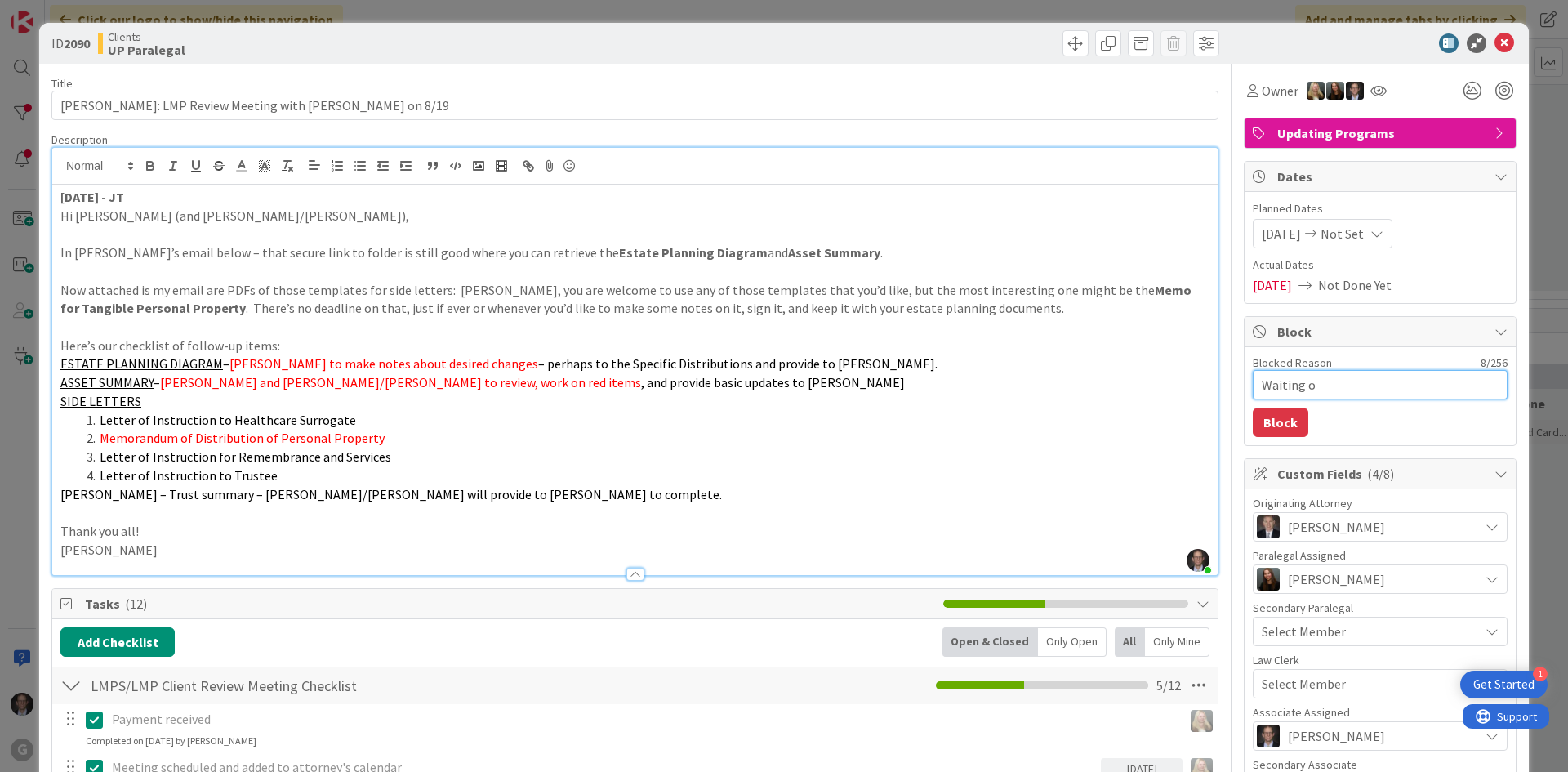
type textarea "x"
type textarea "Waiting on"
type textarea "x"
type textarea "Waiting on c"
type textarea "x"
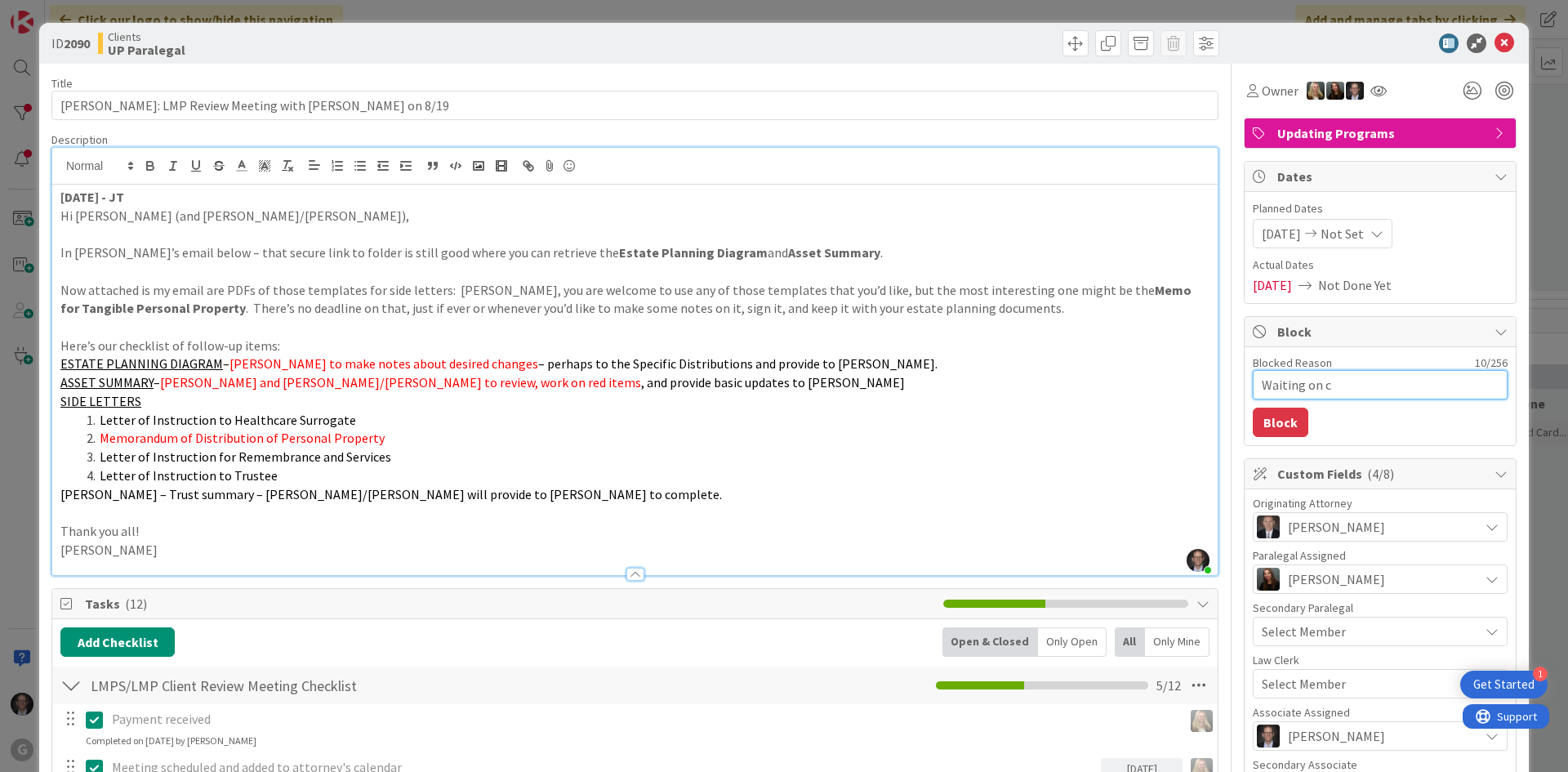
type textarea "Waiting on cl"
type textarea "x"
type textarea "Waiting on cli"
type textarea "x"
type textarea "Waiting on clie"
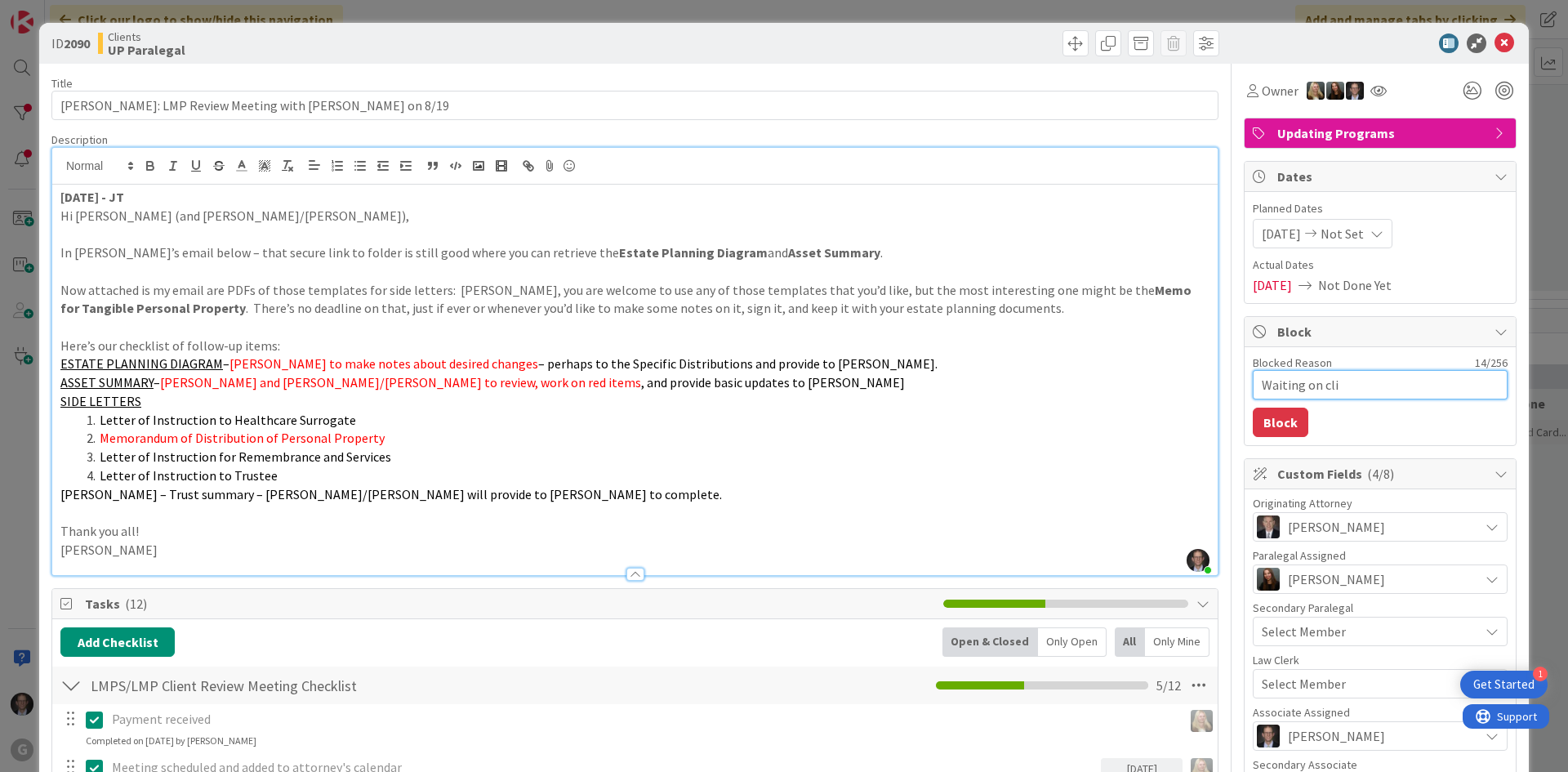
type textarea "x"
type textarea "Waiting on clien"
type textarea "x"
type textarea "Waiting on client"
type textarea "x"
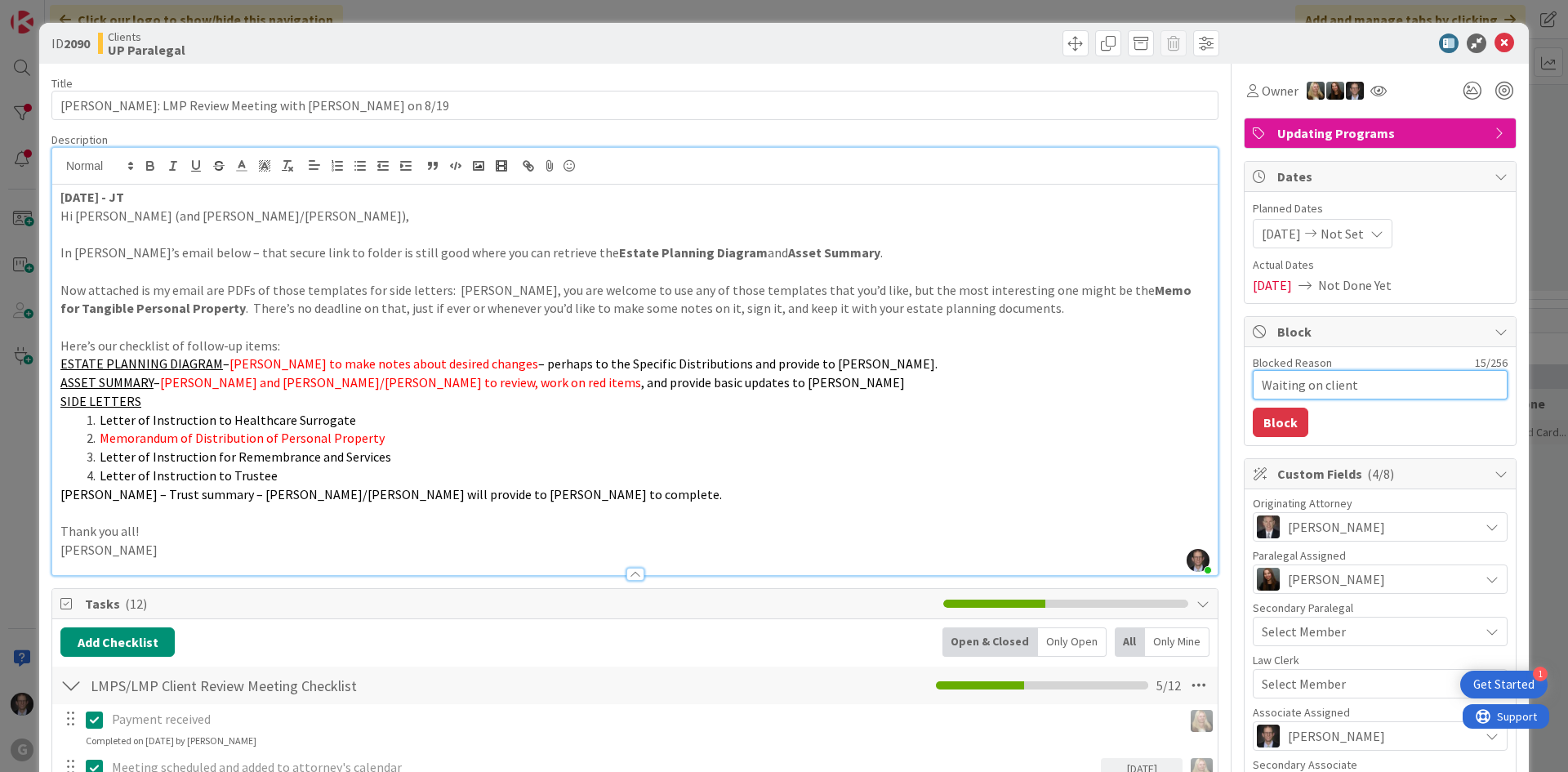
type textarea "Waiting on client"
type textarea "x"
type textarea "Waiting on client t"
type textarea "x"
type textarea "Waiting on client to"
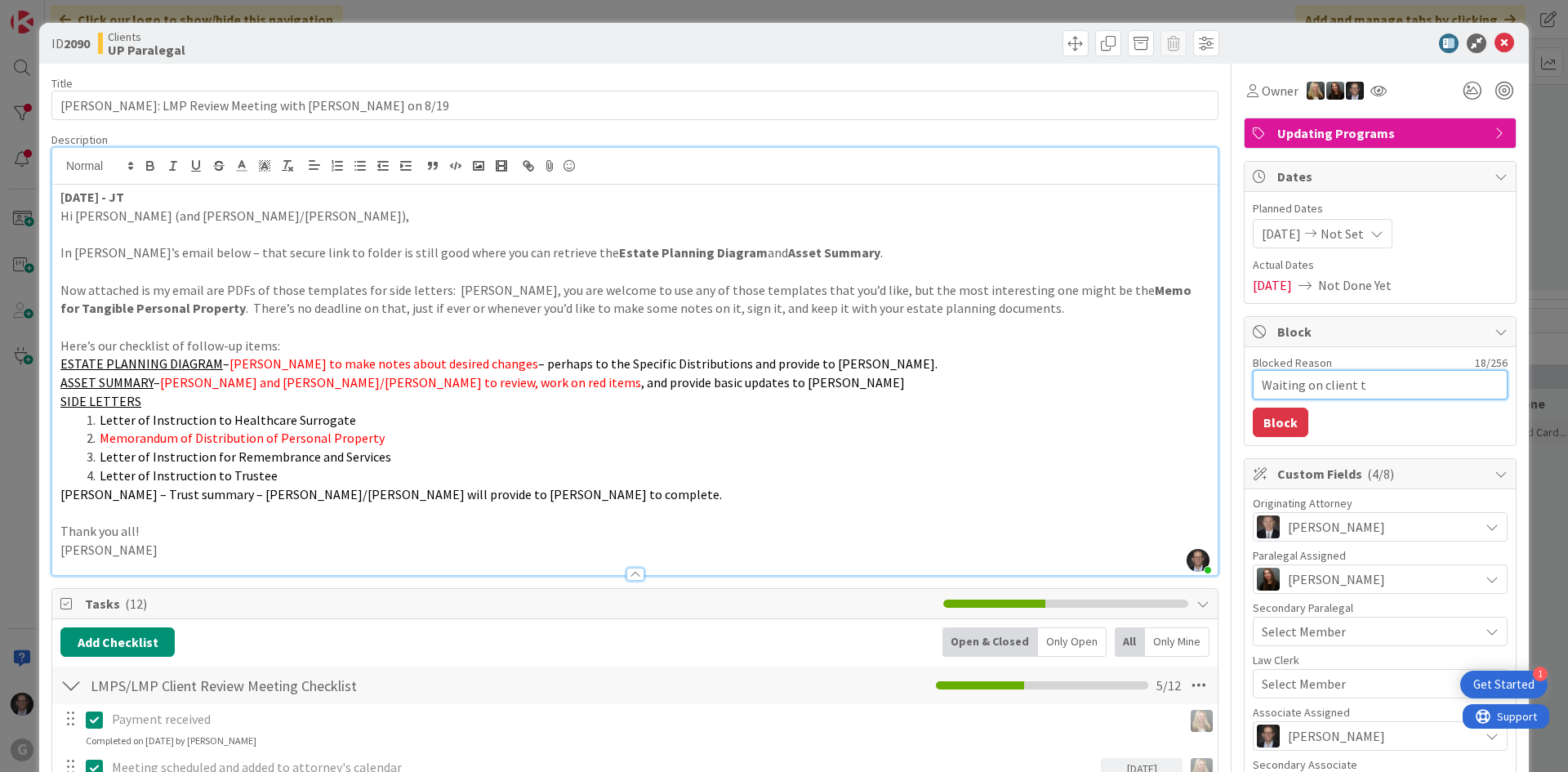
type textarea "x"
type textarea "Waiting on client to"
type textarea "x"
type textarea "Waiting on client to s"
type textarea "x"
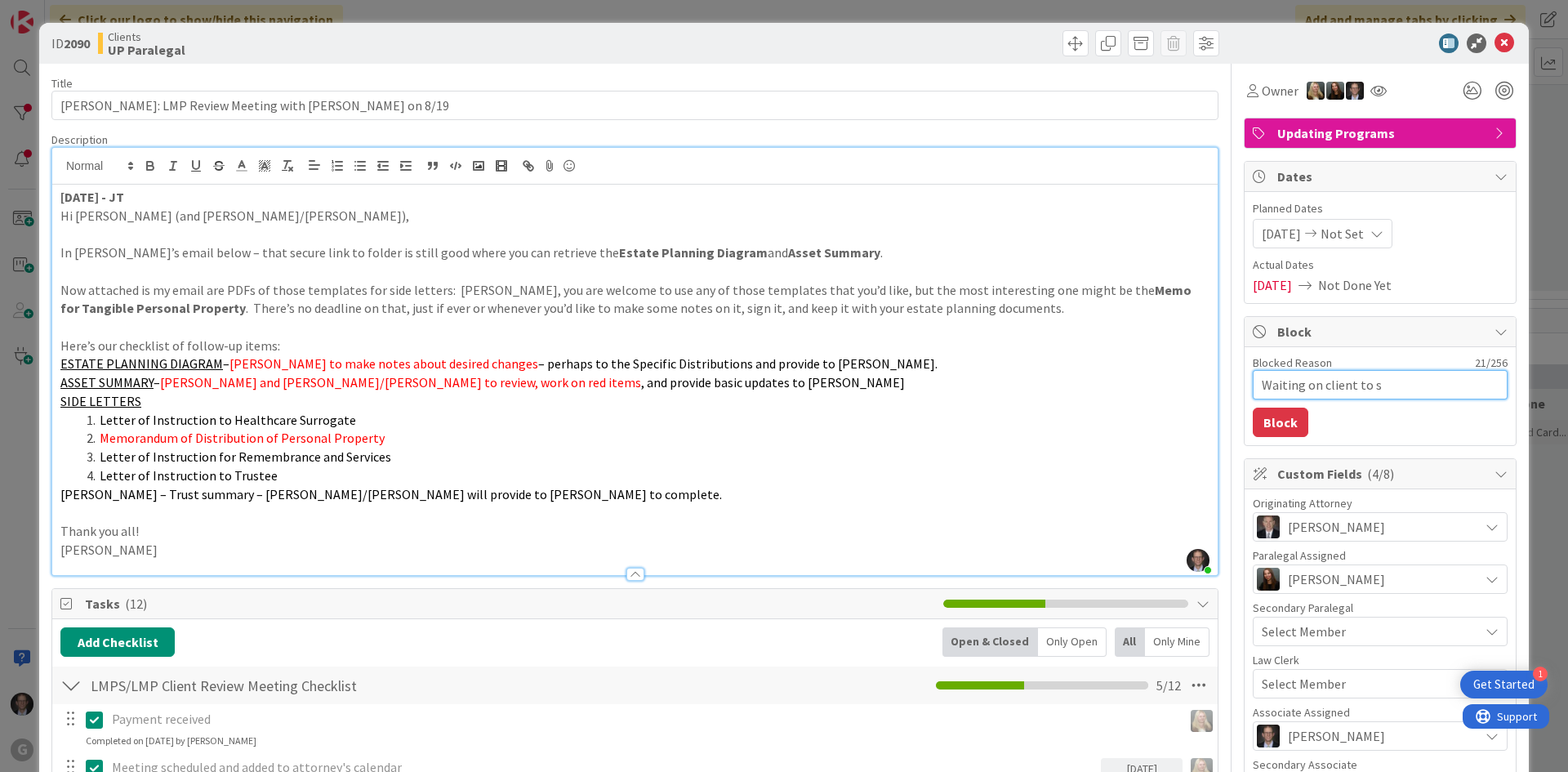
type textarea "Waiting on client to se"
type textarea "x"
type textarea "Waiting on client to [PERSON_NAME]"
type textarea "x"
type textarea "Waiting on client to send"
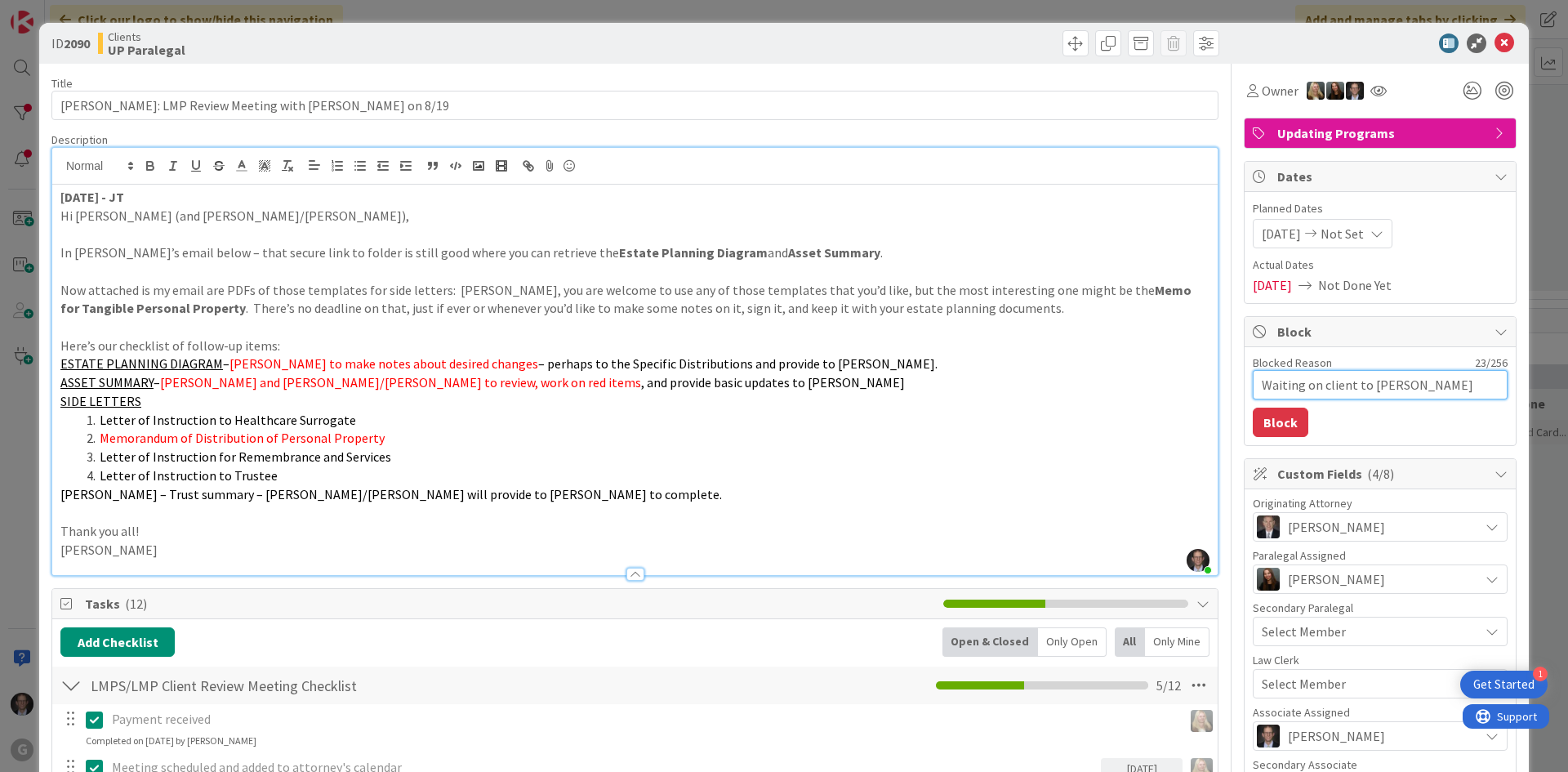
type textarea "x"
type textarea "Waiting on client to send"
type textarea "x"
type textarea "Waiting on client to send m"
type textarea "x"
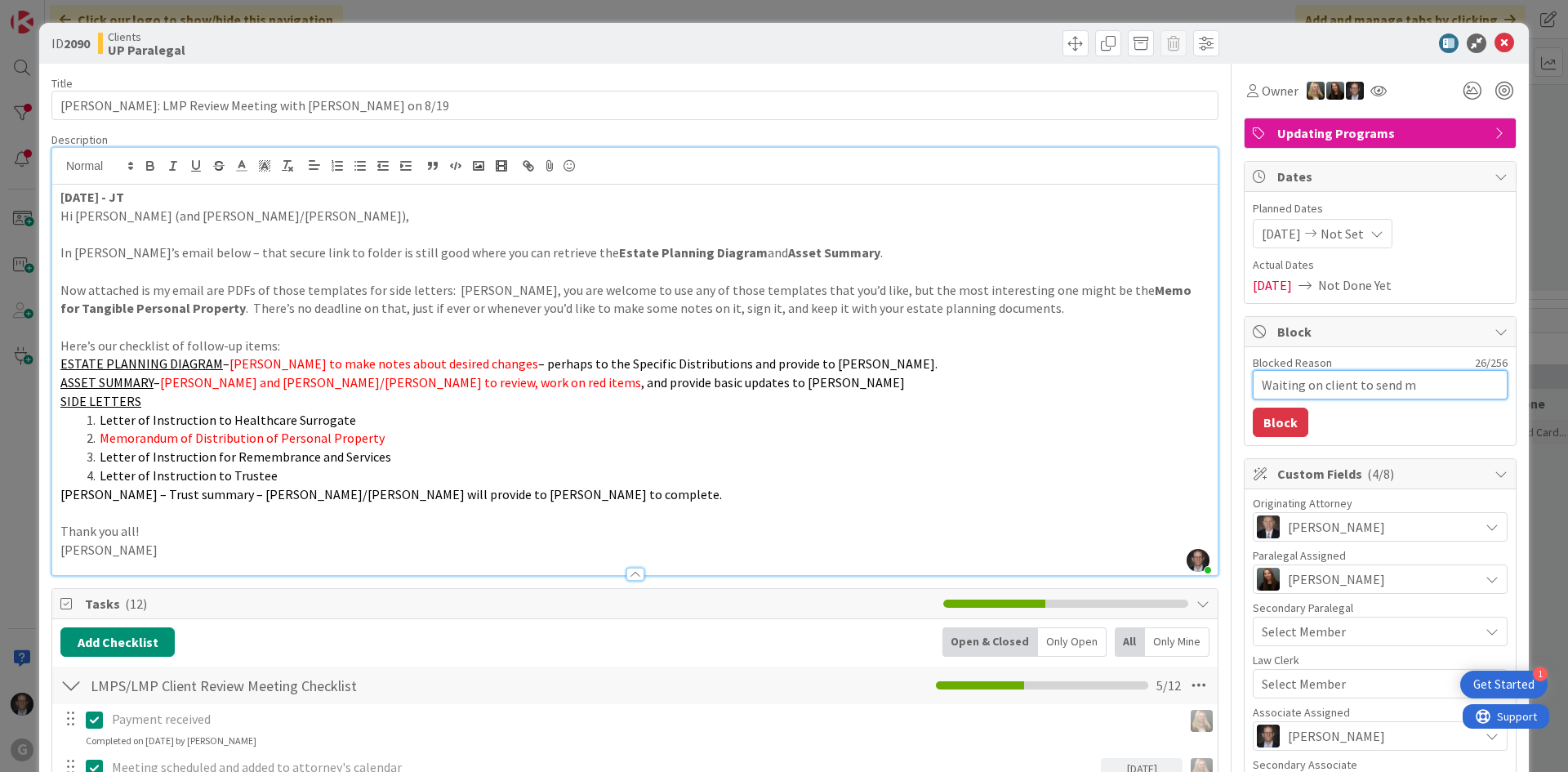
type textarea "Waiting on client to send ma"
type textarea "x"
type textarea "Waiting on client to send [PERSON_NAME]"
type textarea "x"
type textarea "Waiting on client to send [PERSON_NAME]"
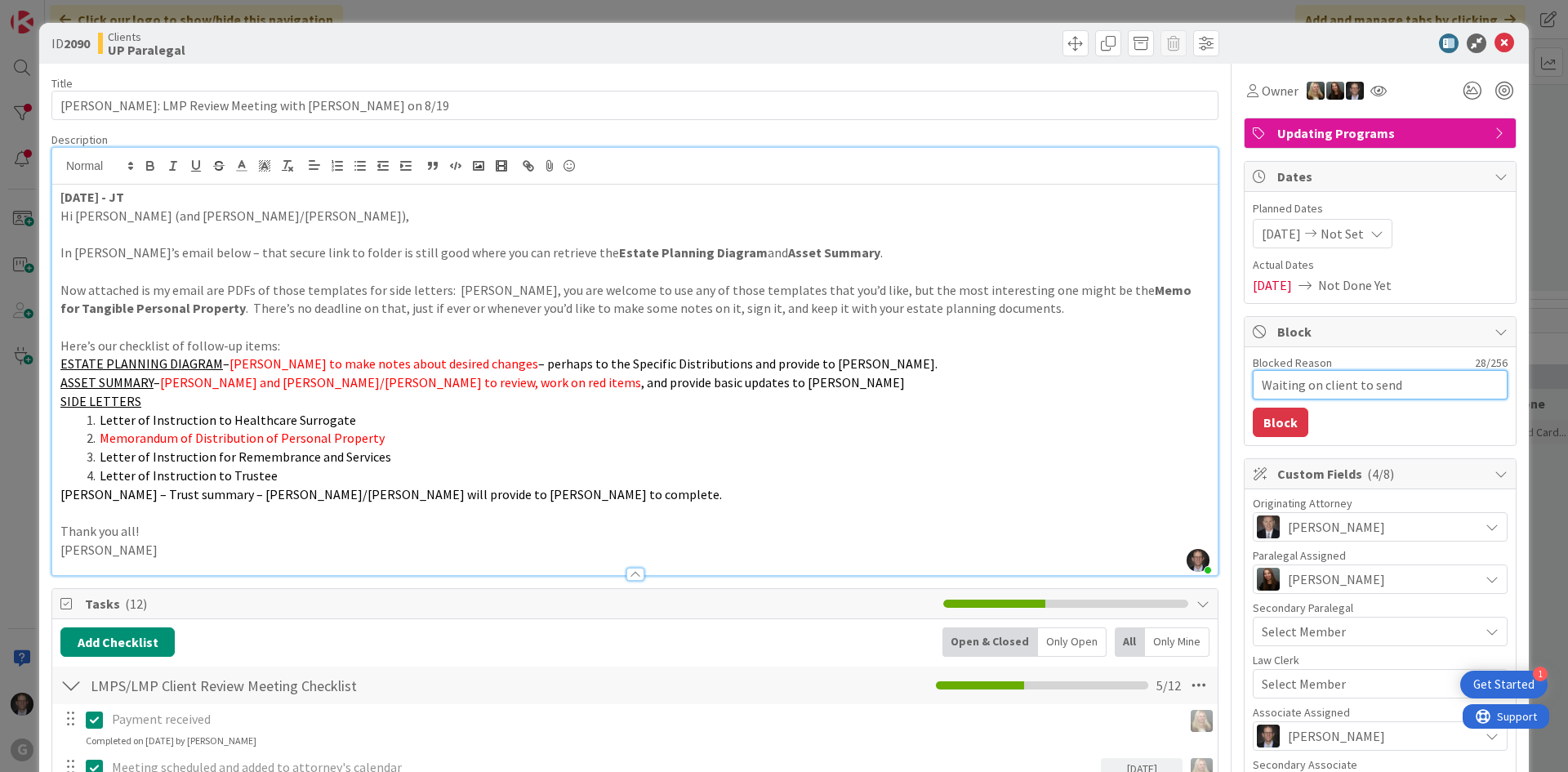
type textarea "x"
type textarea "Waiting on client to send marke"
type textarea "x"
type textarea "Waiting on client to send marked"
type textarea "x"
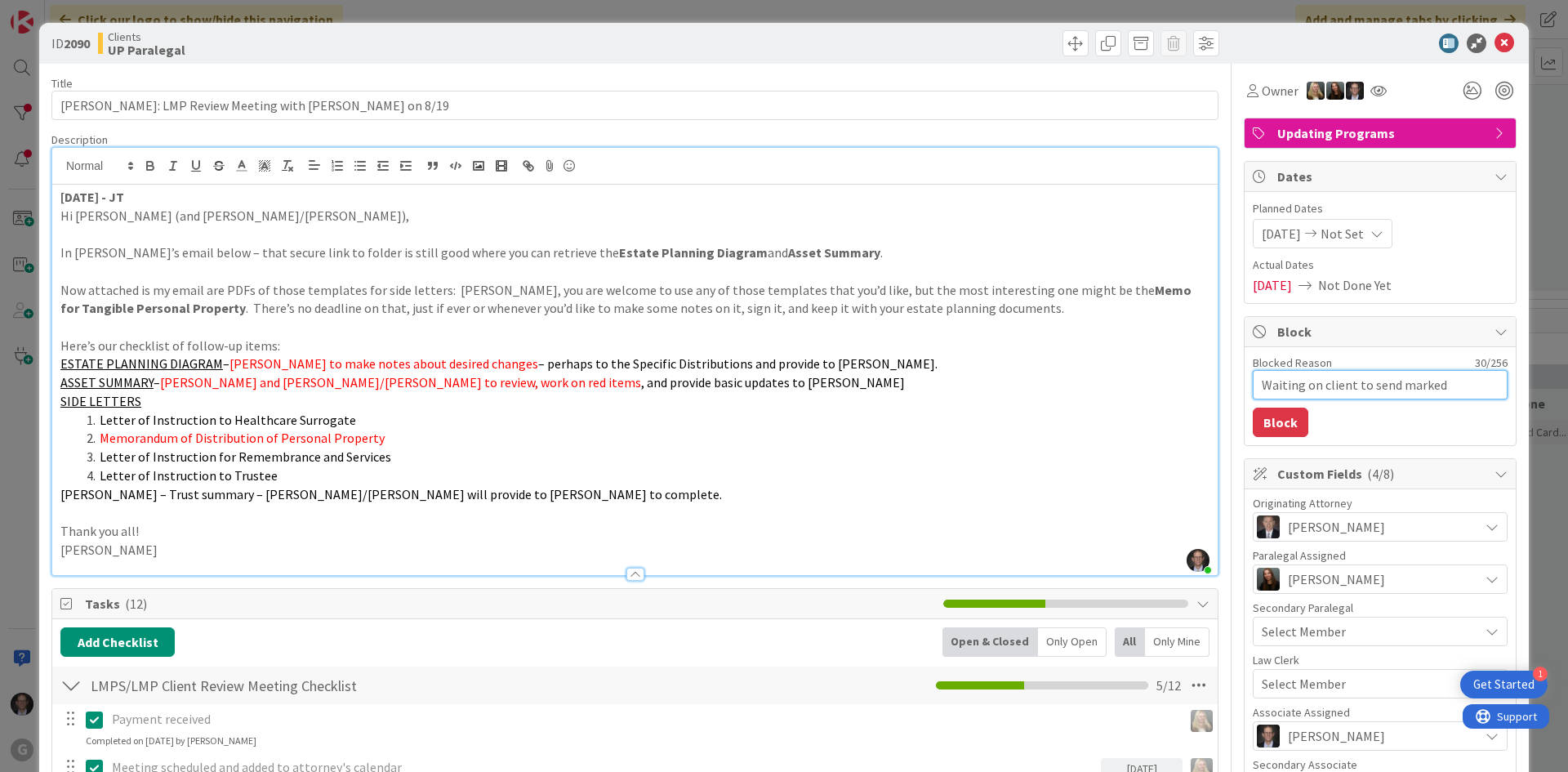
type textarea "Waiting on client to send marked"
type textarea "x"
type textarea "Waiting on client to send marked u"
type textarea "x"
type textarea "Waiting on client to send marked up"
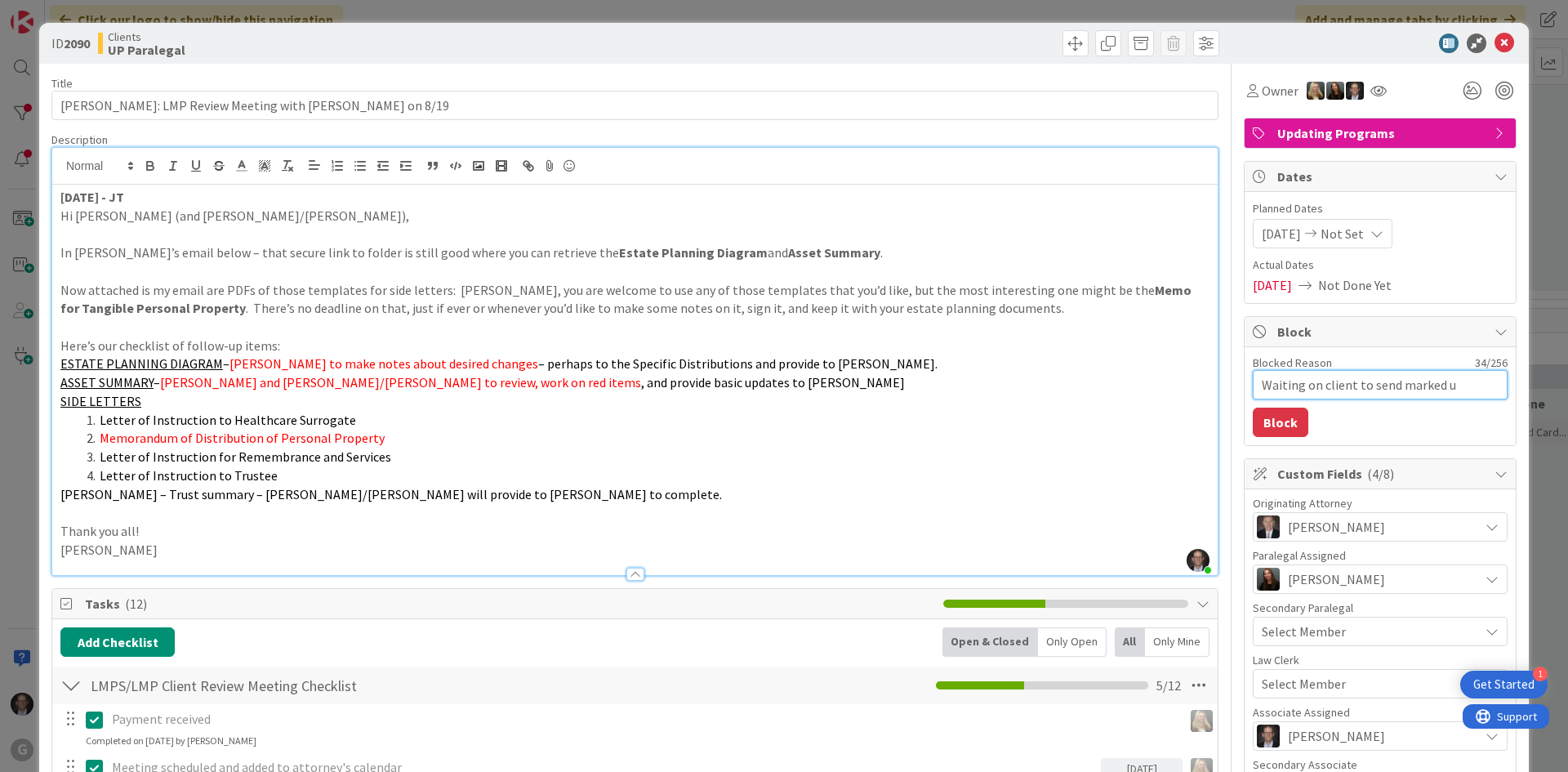
type textarea "x"
type textarea "Waiting on client to send marked up"
type textarea "x"
type textarea "Waiting on client to send marked up A"
type textarea "x"
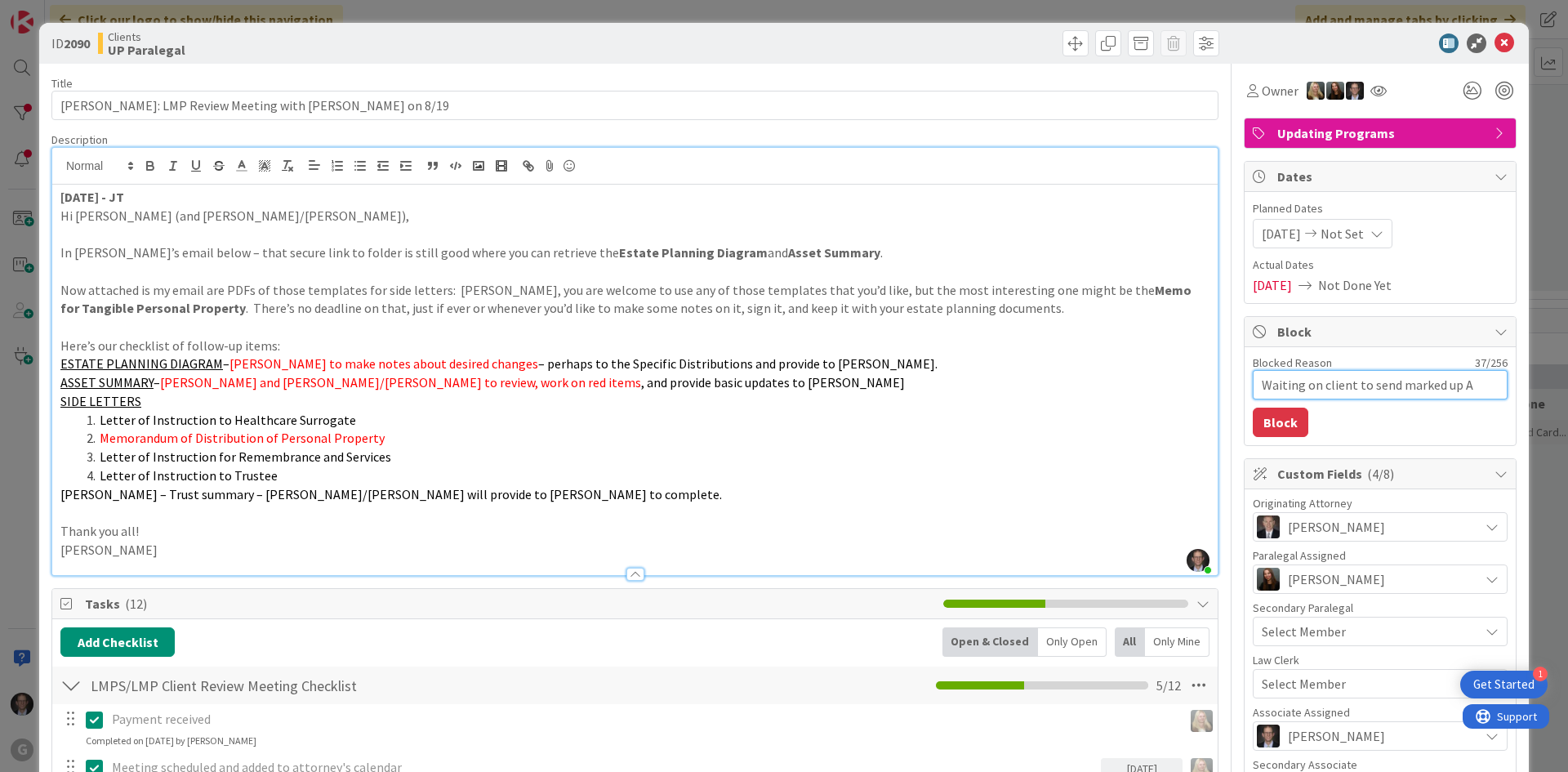
type textarea "Waiting on client to send marked up AS"
type textarea "x"
type textarea "Waiting on client to send marked up AS"
type textarea "x"
type textarea "Waiting on client to send marked up AS w"
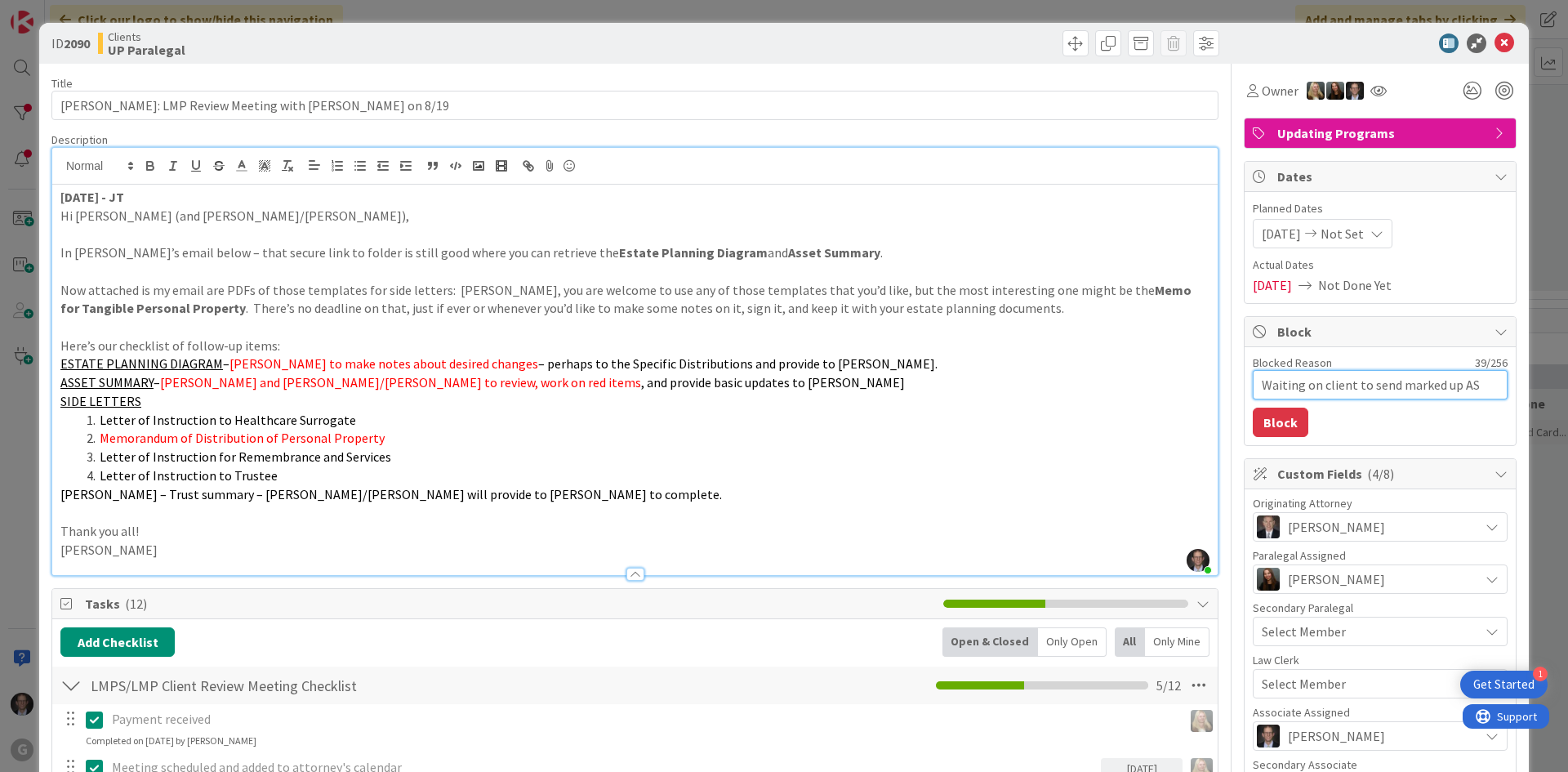
type textarea "x"
type textarea "Waiting on client to send marked up AS wi"
type textarea "x"
type textarea "Waiting on client to send marked up AS wit"
type textarea "x"
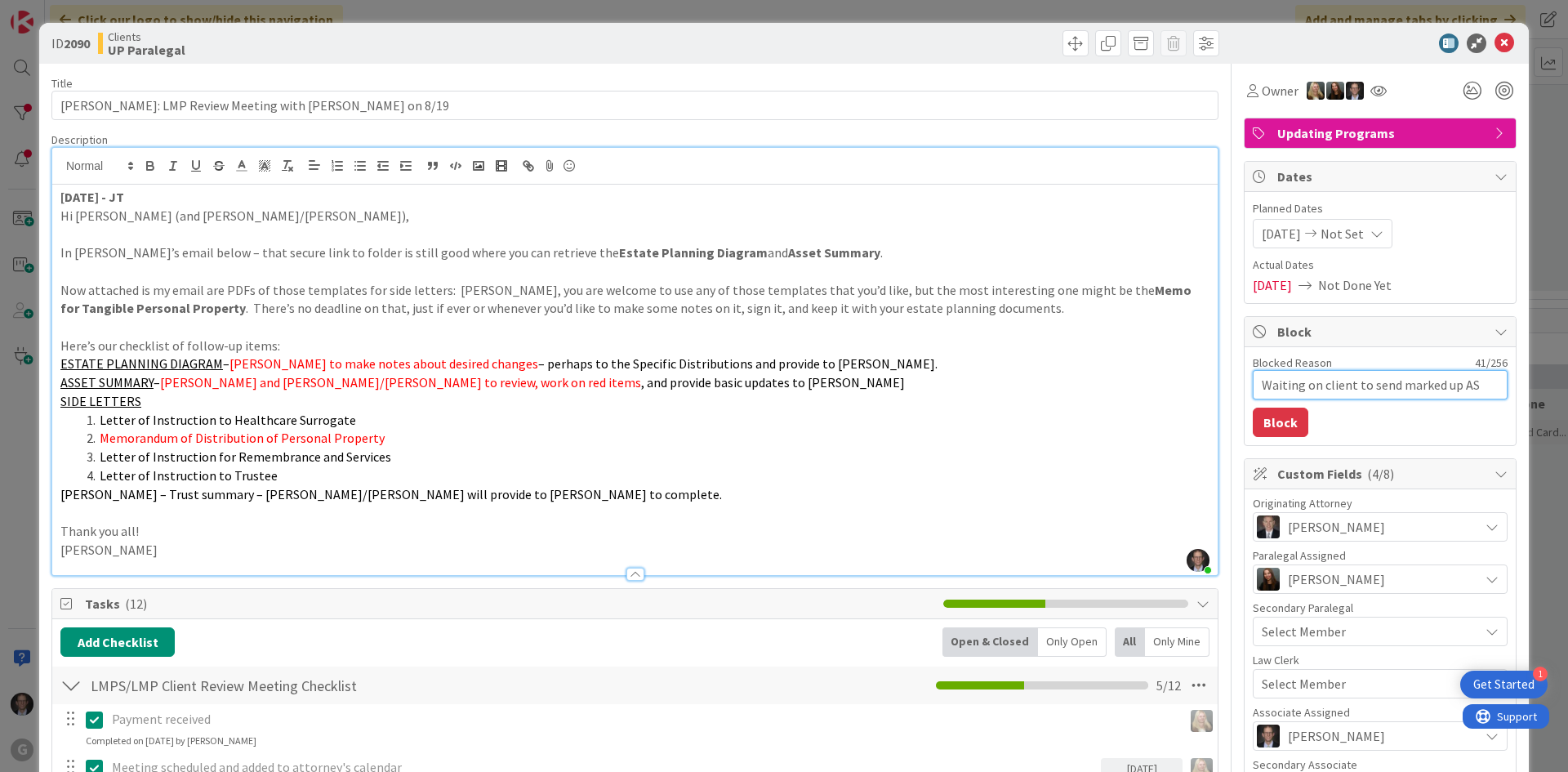
type textarea "Waiting on client to send marked up AS with"
type textarea "x"
type textarea "Waiting on client to send marked up AS with"
type textarea "x"
type textarea "Waiting on client to send marked up AS with d"
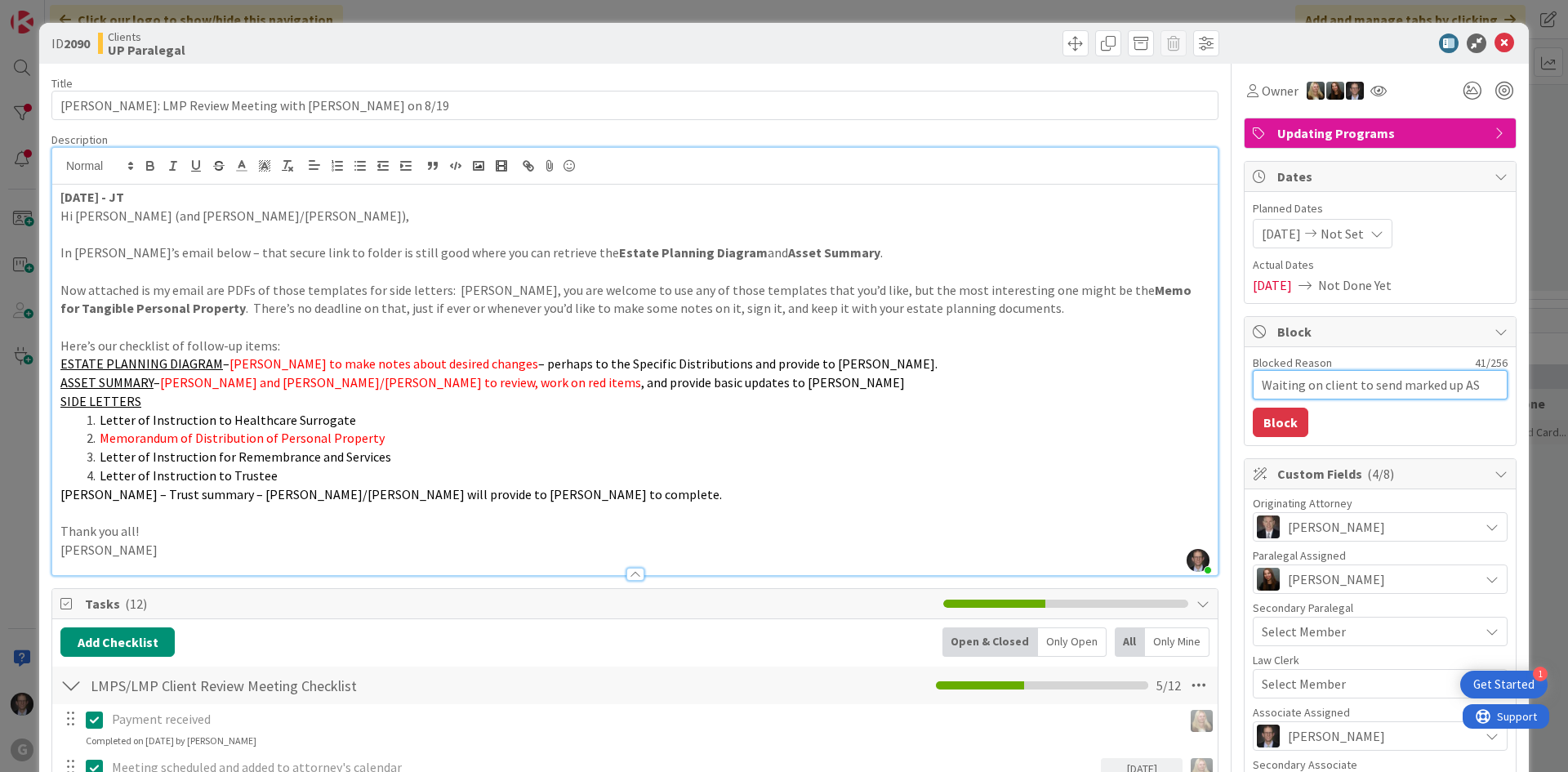
type textarea "x"
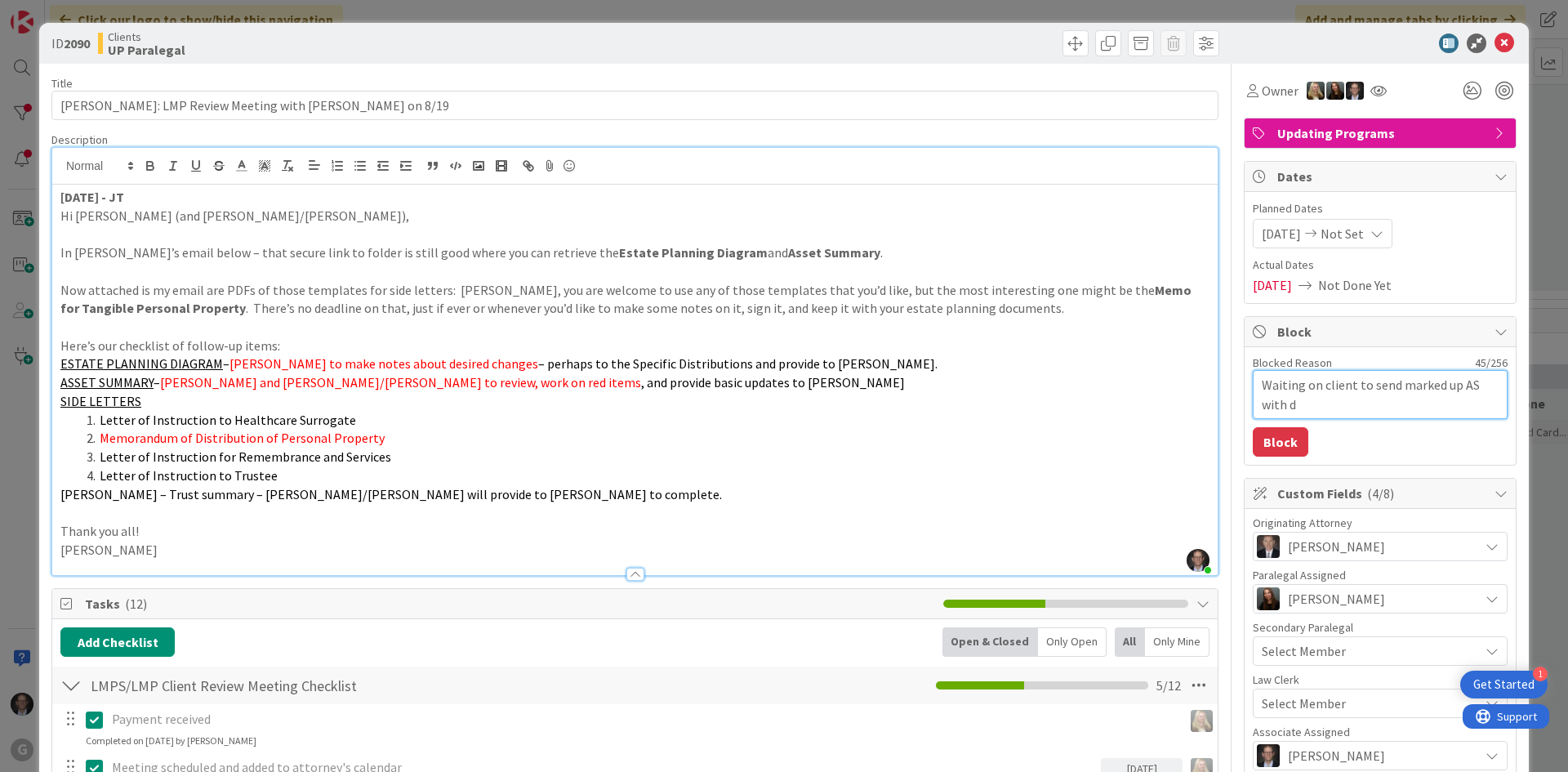
type textarea "Waiting on client to send marked up AS with de"
type textarea "x"
type textarea "Waiting on client to send marked up AS with des"
type textarea "x"
type textarea "Waiting on client to send marked up AS with desi"
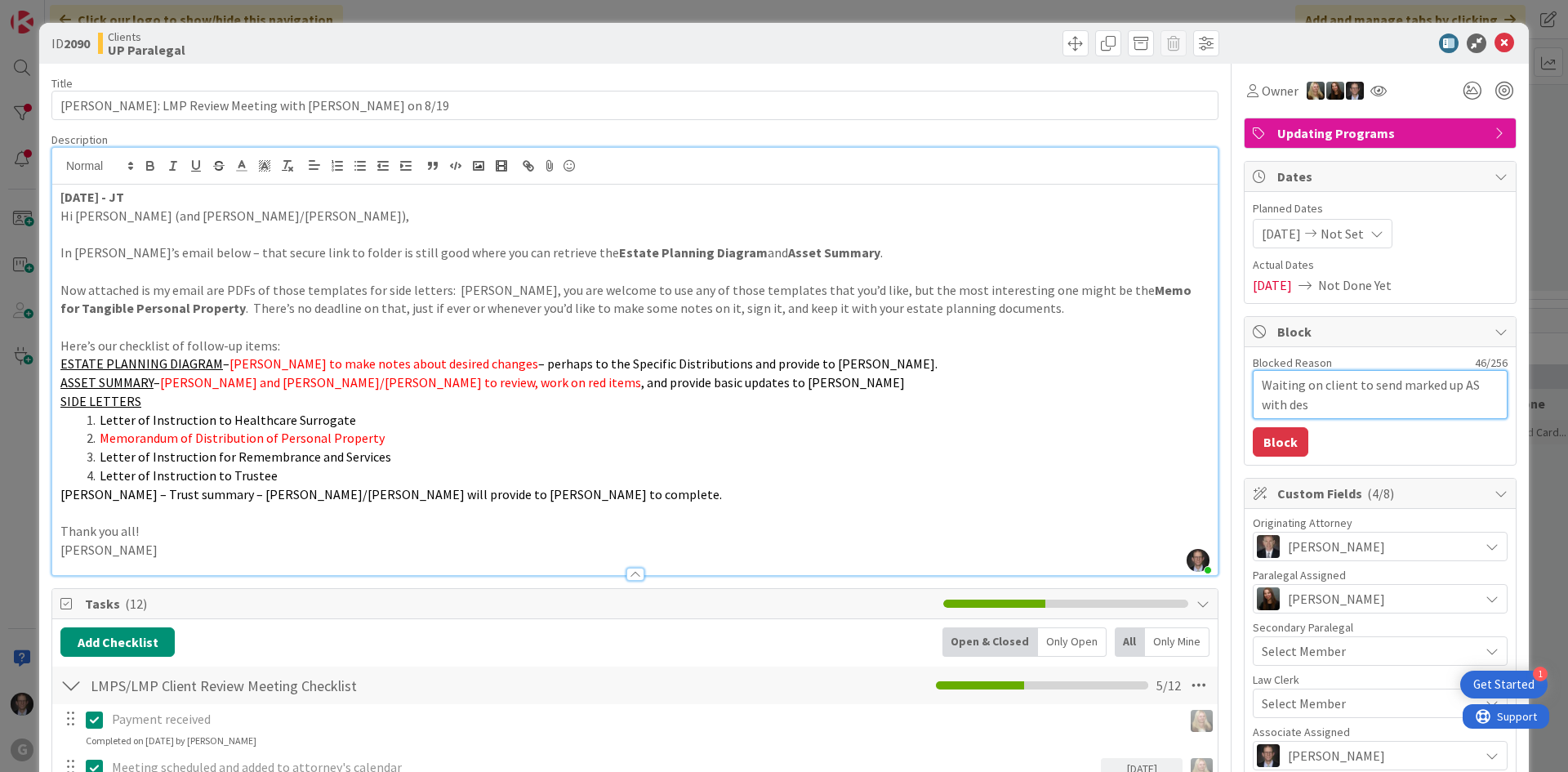
type textarea "x"
type textarea "Waiting on client to send marked up AS with [PERSON_NAME]"
type textarea "x"
type textarea "Waiting on client to send marked up AS with desire"
type textarea "x"
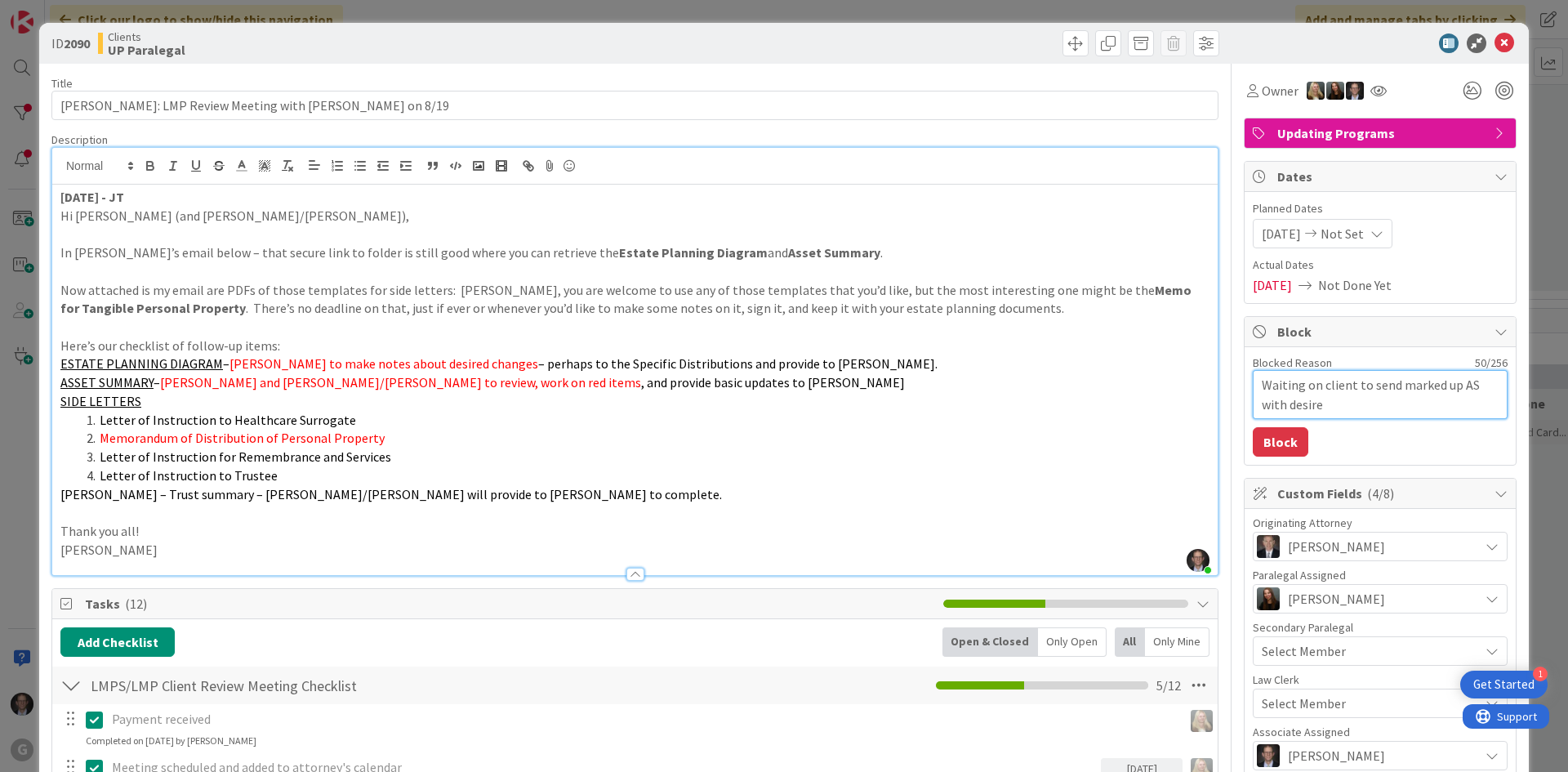
type textarea "Waiting on client to send marked up AS with desired"
type textarea "x"
type textarea "Waiting on client to send marked up AS with desired"
type textarea "x"
type textarea "Waiting on client to send marked up AS with desired r"
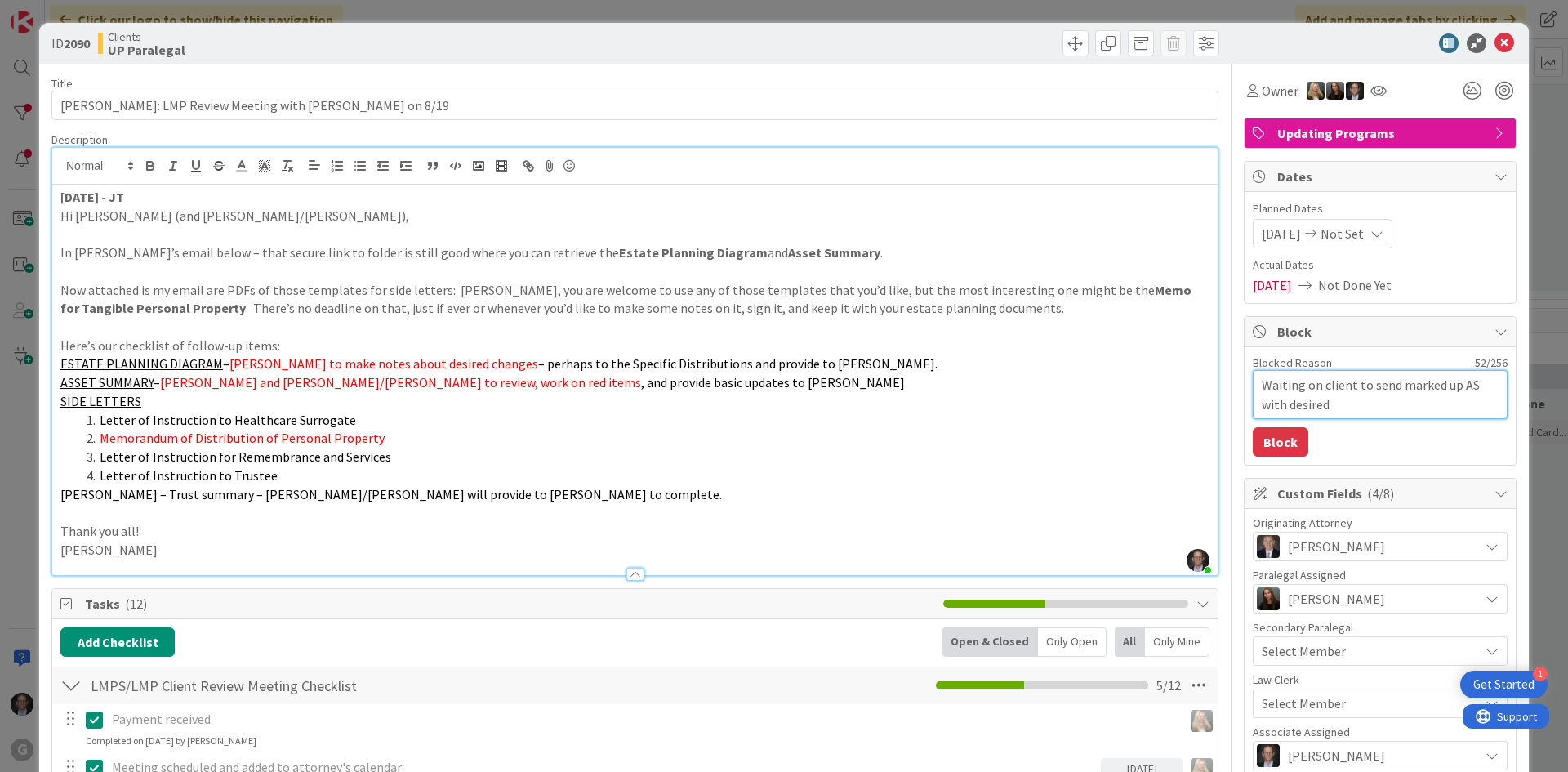
type textarea "x"
type textarea "Waiting on client to send marked up AS with desired re"
type textarea "x"
type textarea "Waiting on client to send marked up AS with desired rec"
type textarea "x"
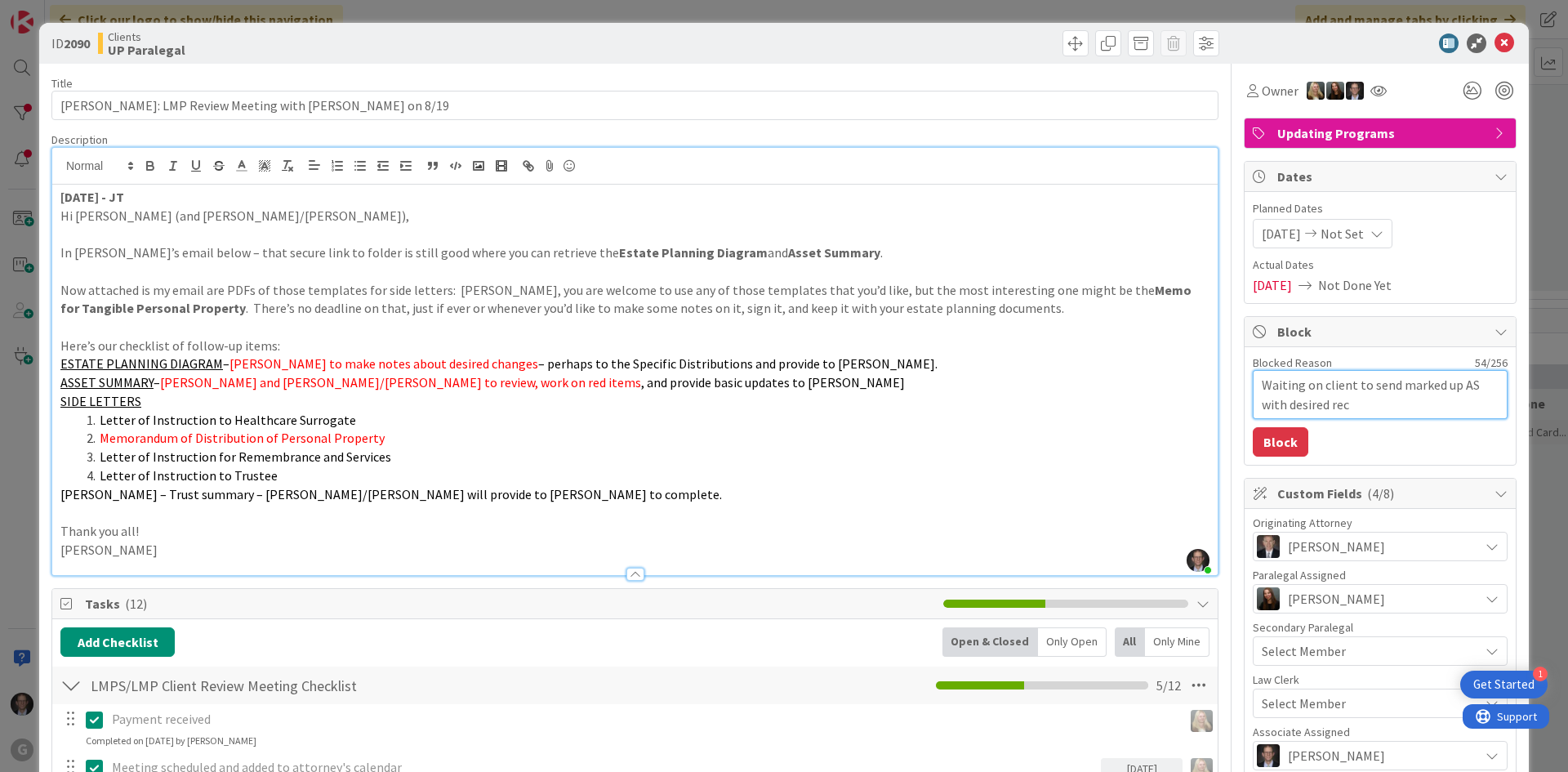
type textarea "Waiting on client to send marked up AS with desired rece"
type textarea "x"
type textarea "Waiting on client to send marked up AS with desired recei"
type textarea "x"
type textarea "Waiting on client to send marked up AS with desired receiv"
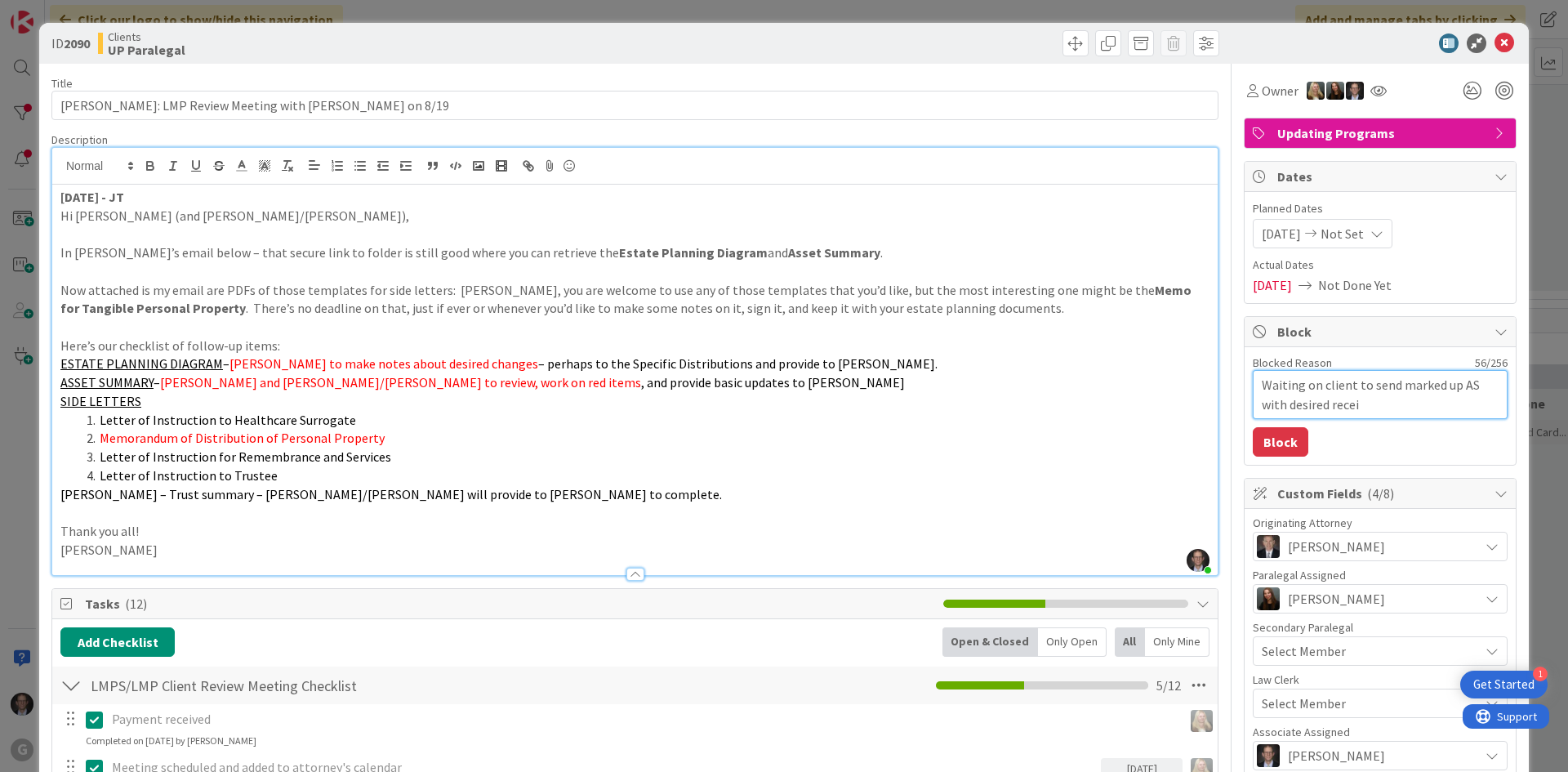
type textarea "x"
type textarea "Waiting on client to send marked up AS with desired receivi"
type textarea "x"
type textarea "Waiting on client to send marked up AS with desired receivin"
type textarea "x"
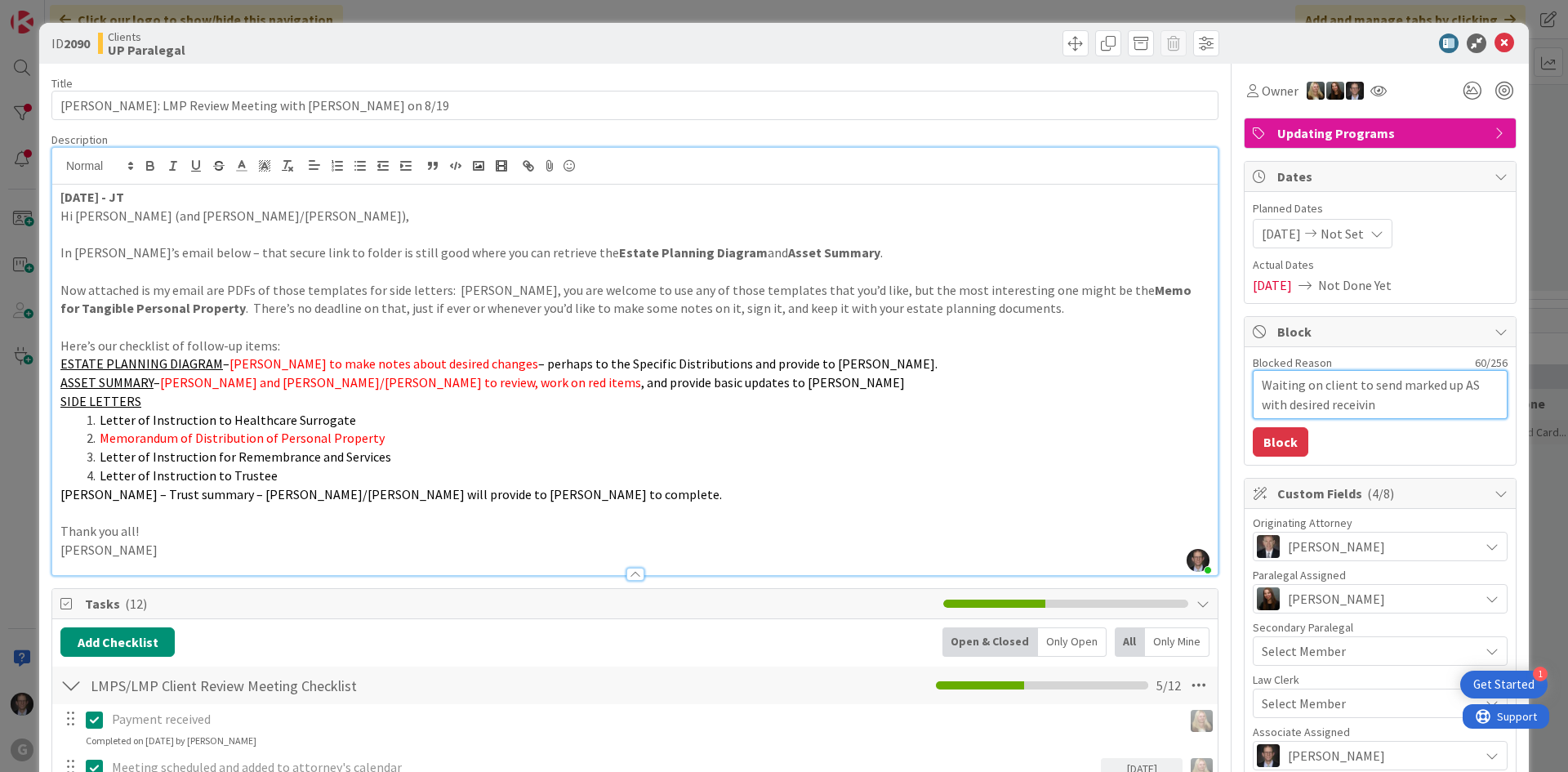
type textarea "Waiting on client to send marked up AS with desired receiving"
type textarea "x"
type textarea "Waiting on client to send marked up AS with desired receivin"
type textarea "x"
type textarea "Waiting on client to send marked up AS with desired receivi"
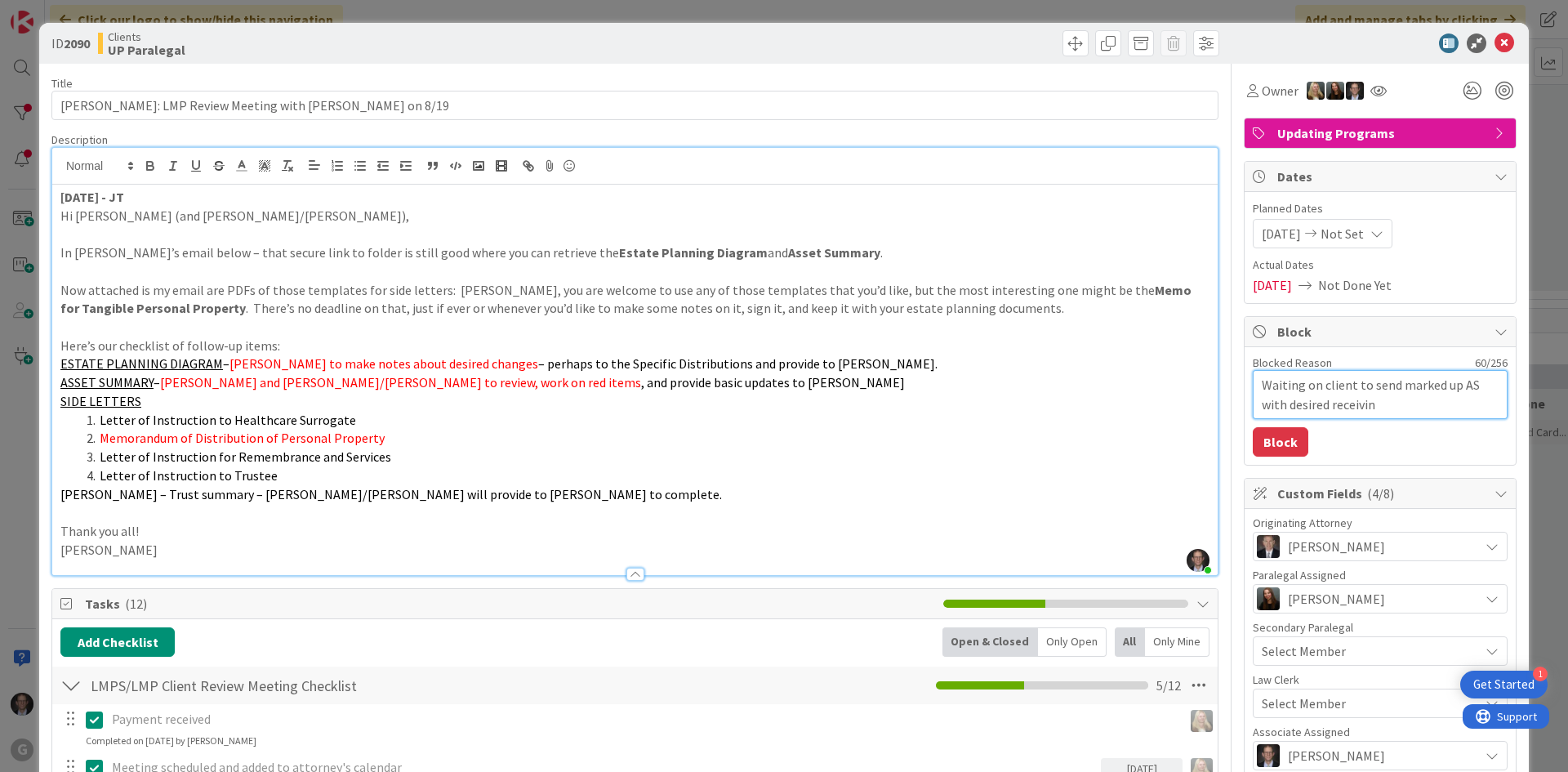
type textarea "x"
type textarea "Waiting on client to send marked up AS with desired receiv"
type textarea "x"
type textarea "Waiting on client to send marked up AS with desired recei"
type textarea "x"
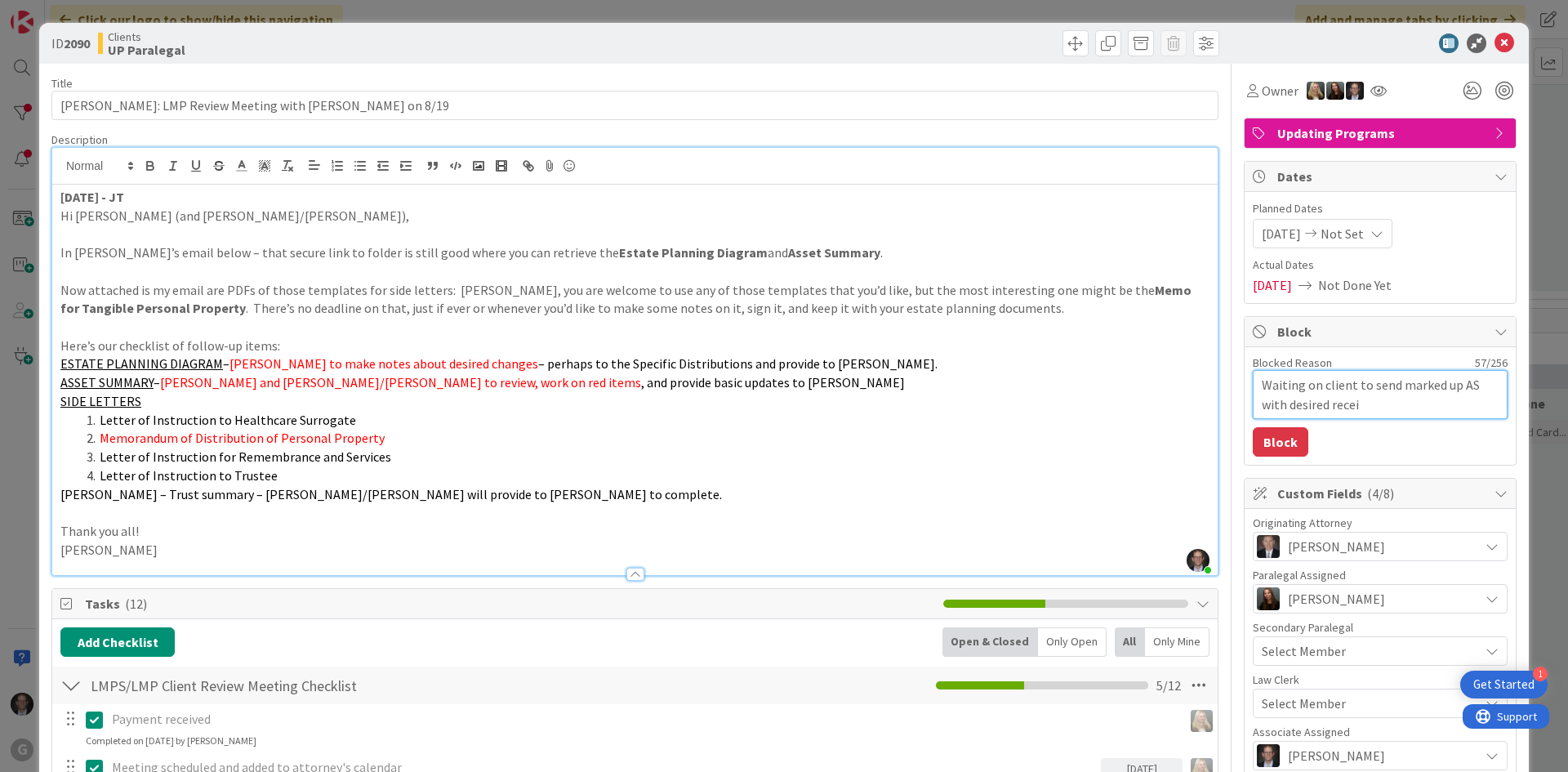
type textarea "Waiting on client to send marked up AS with desired rece"
type textarea "x"
type textarea "Waiting on client to send marked up AS with desired rec"
type textarea "x"
type textarea "Waiting on client to send marked up AS with desired re"
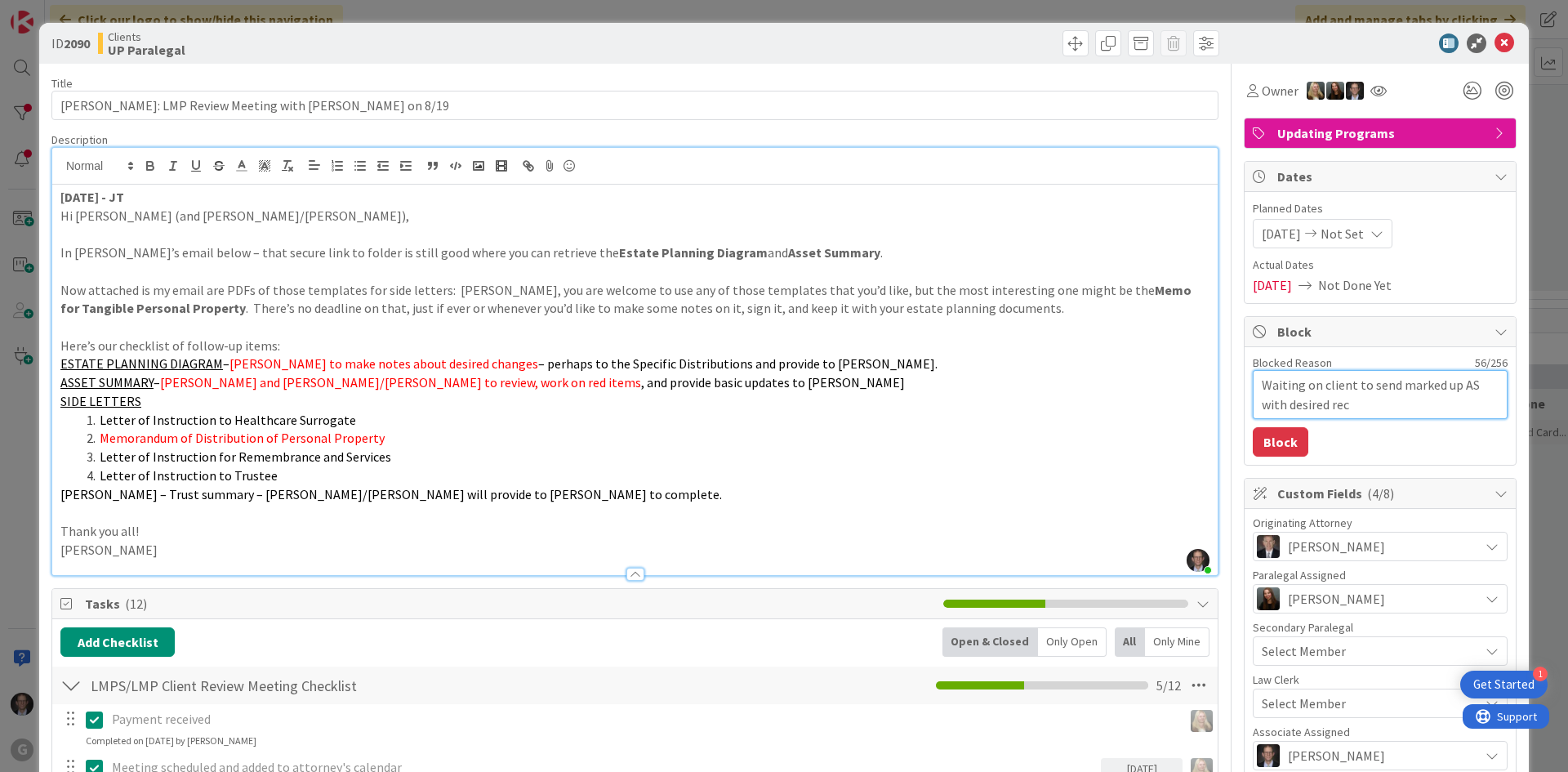
type textarea "x"
type textarea "Waiting on client to send marked up AS with desired rev"
type textarea "x"
type textarea "Waiting on client to send marked up AS with desired revi"
type textarea "x"
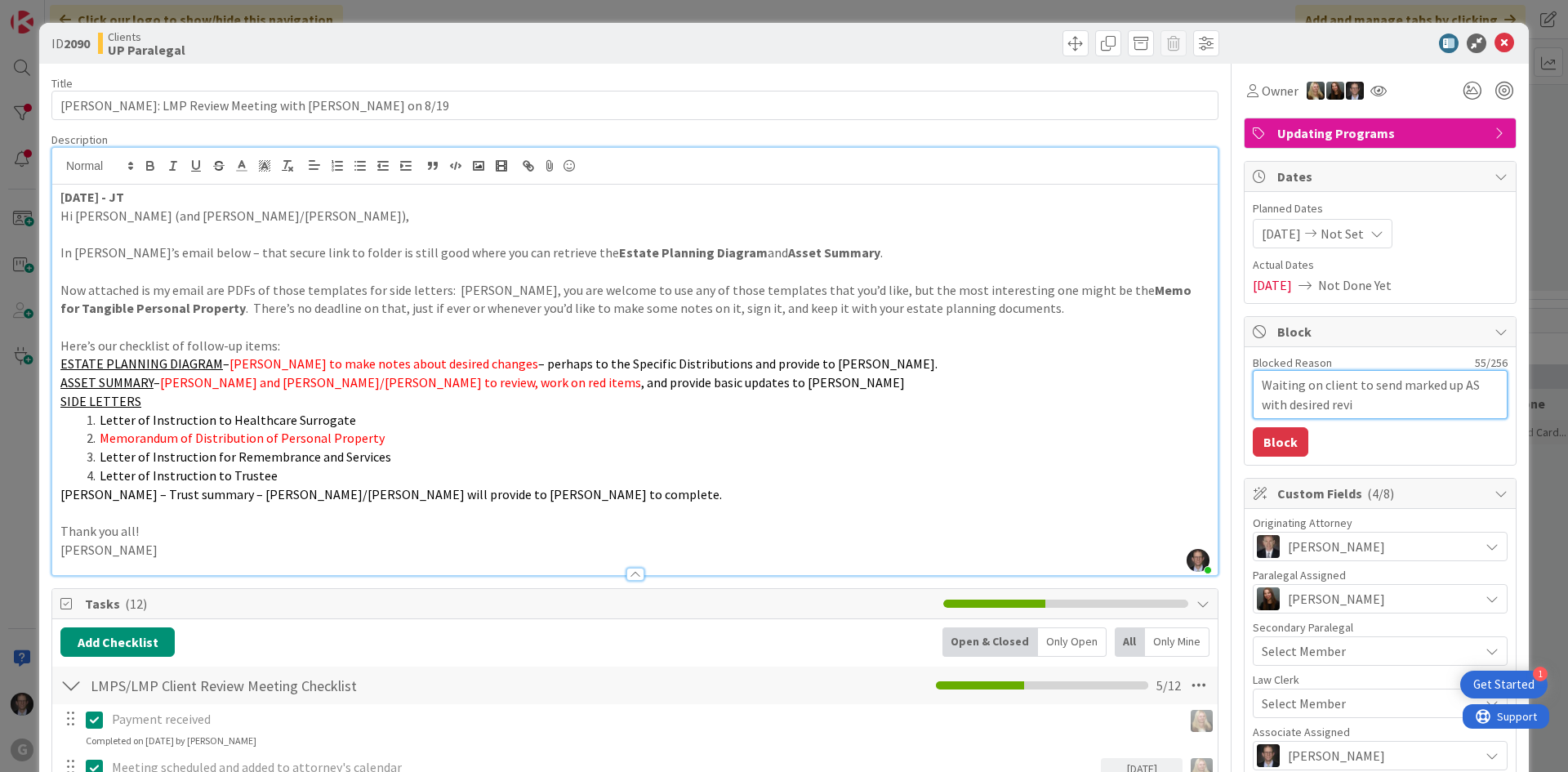
type textarea "Waiting on client to send marked up AS with desired [PERSON_NAME]"
type textarea "x"
type textarea "Waiting on client to send marked up AS with desired revisi"
type textarea "x"
type textarea "Waiting on client to send marked up AS with desired revisio"
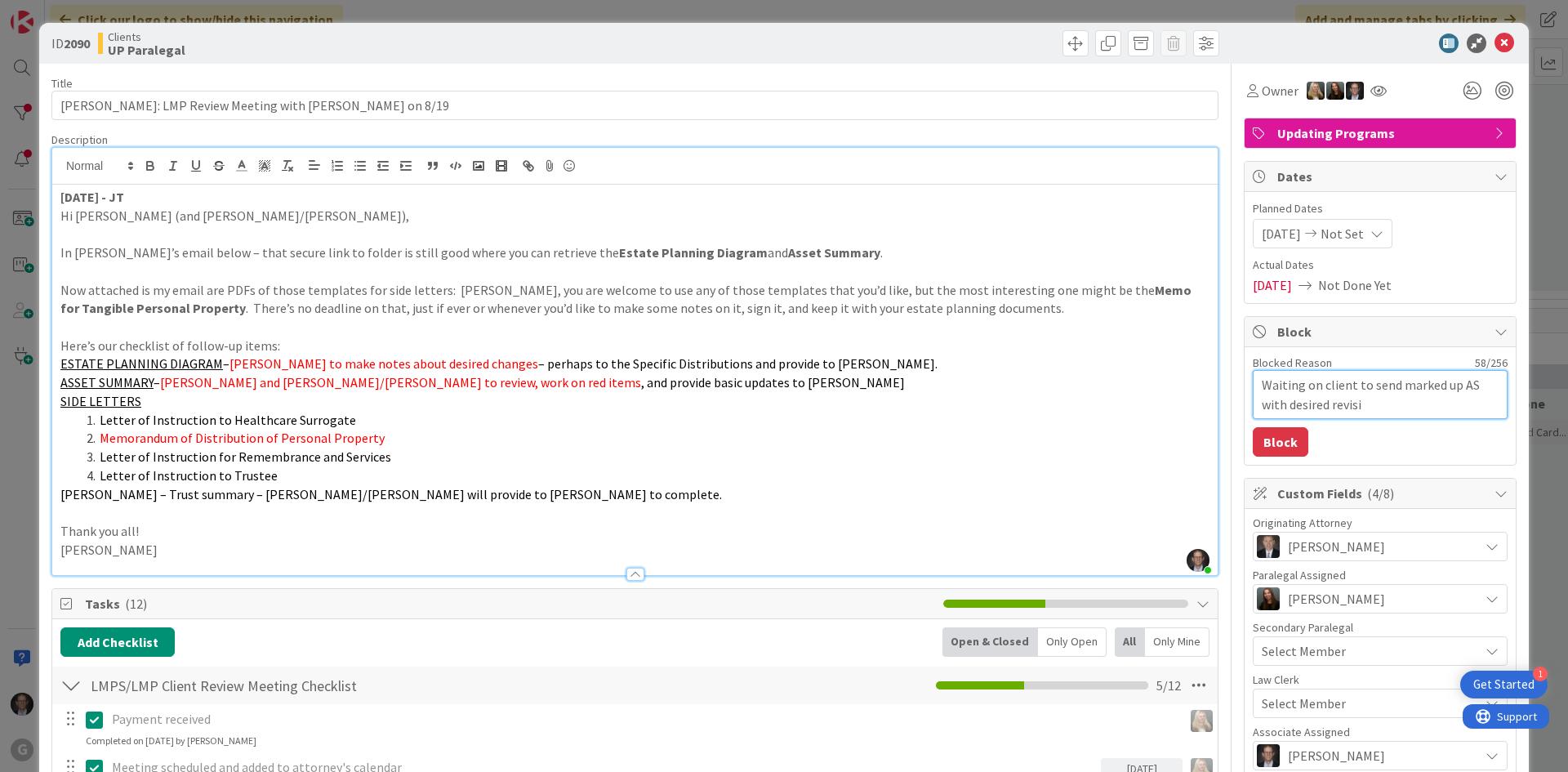
type textarea "x"
type textarea "Waiting on client to send marked up AS with desired revision"
type textarea "x"
type textarea "Waiting on client to send marked up AS with desired revisions"
type textarea "x"
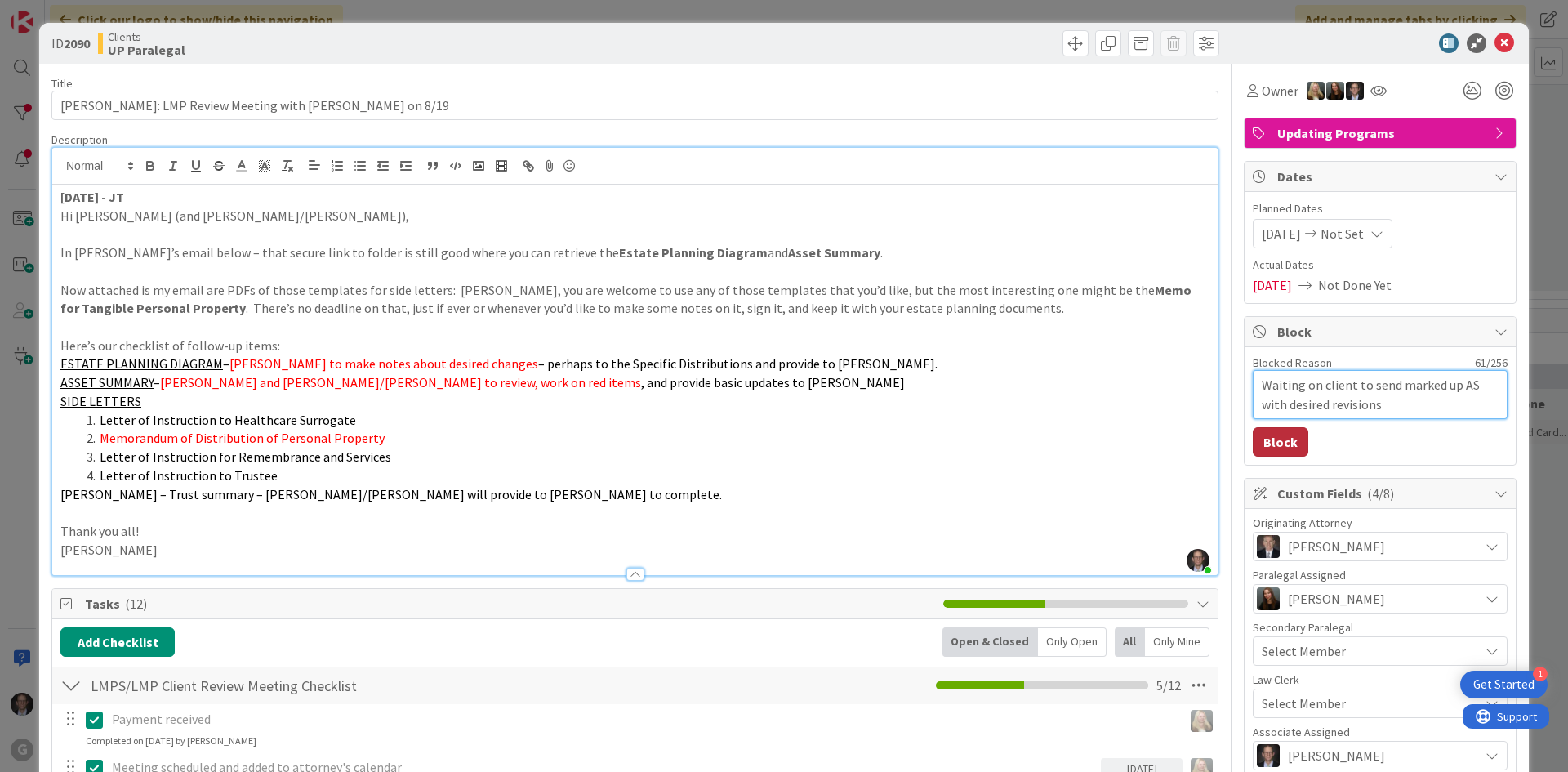
type textarea "Waiting on client to send marked up AS with desired revisions"
click at [1267, 441] on button "Block" at bounding box center [1280, 442] width 55 height 29
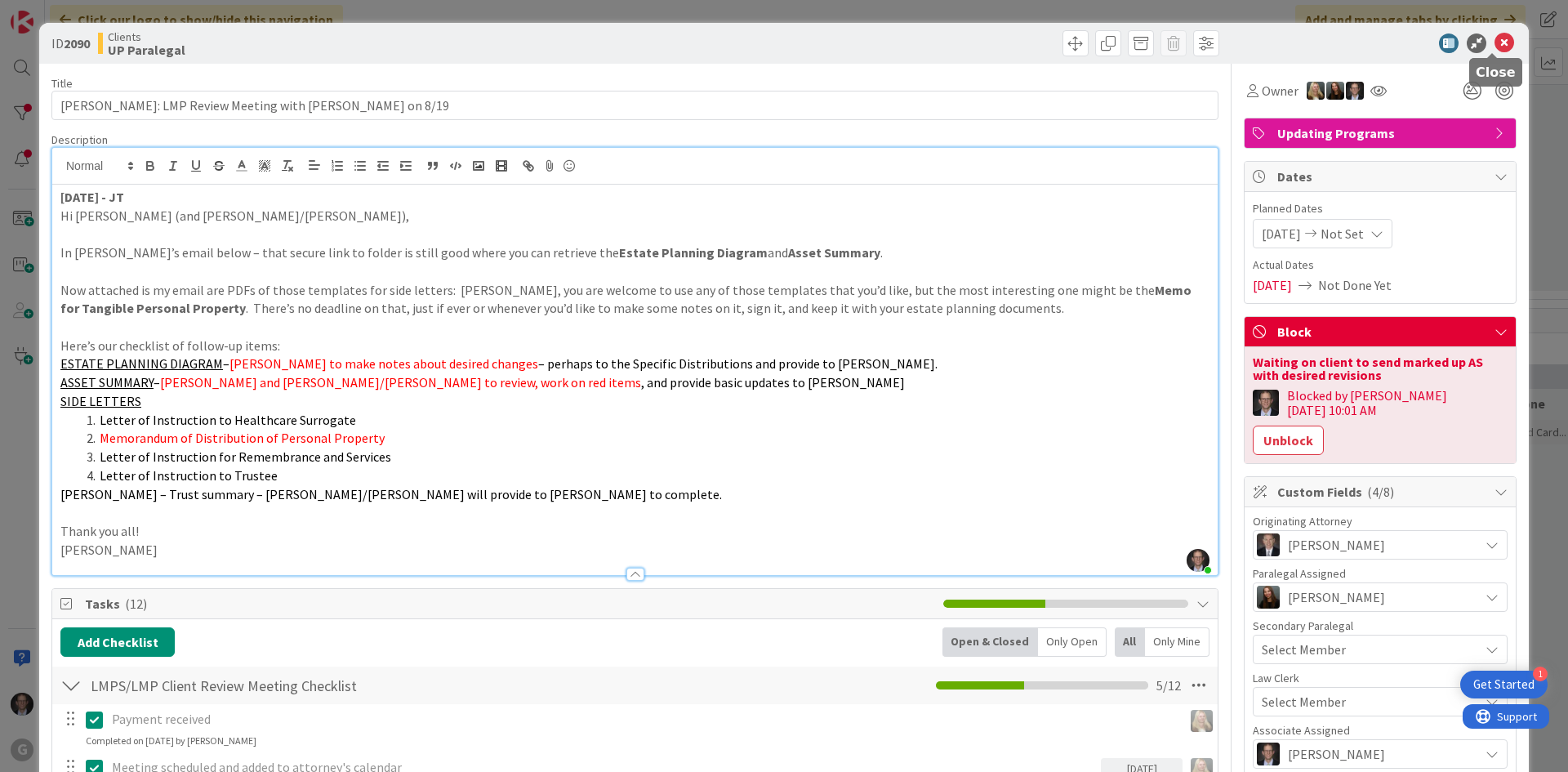
click at [1495, 37] on icon at bounding box center [1504, 43] width 20 height 20
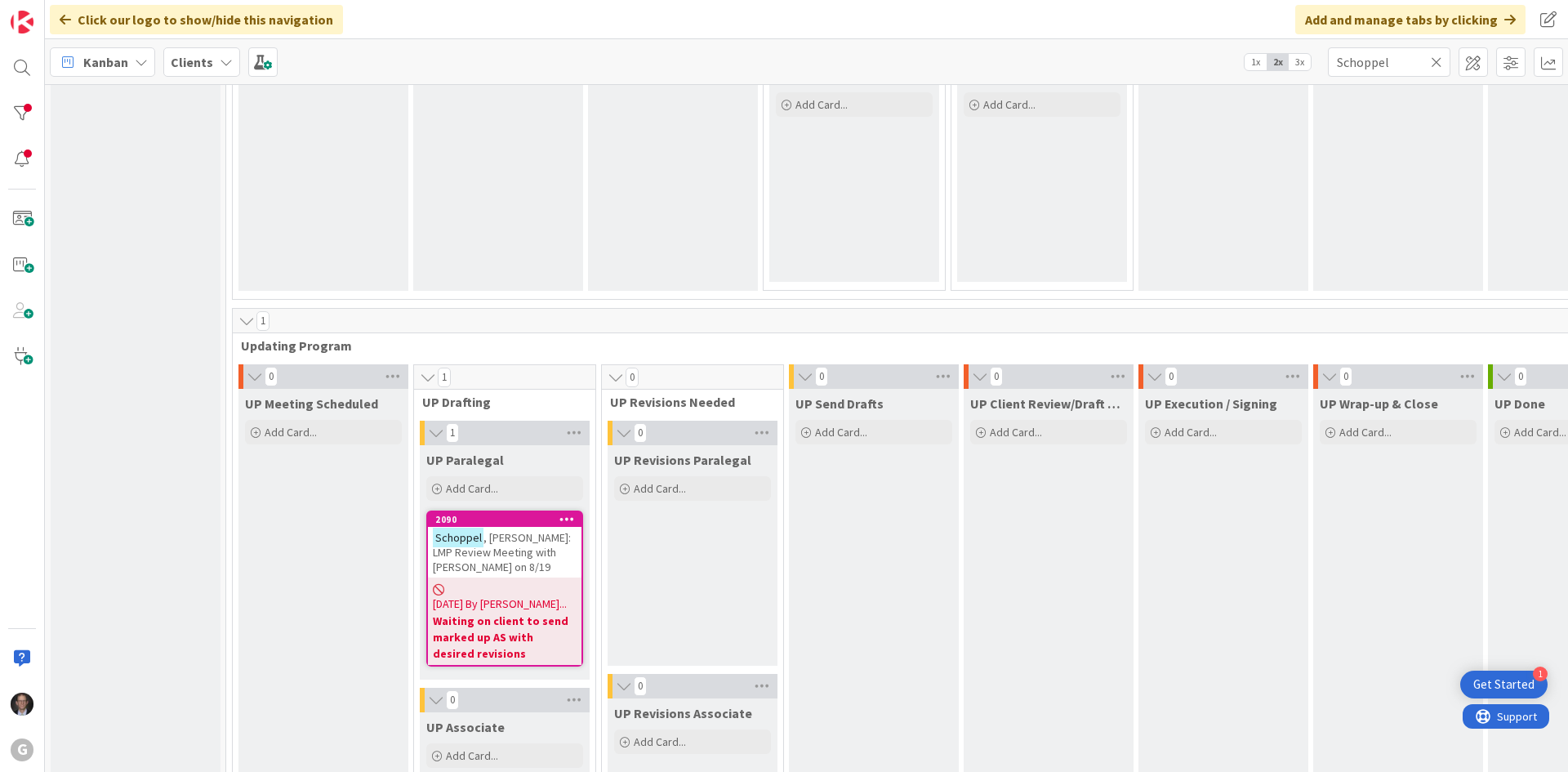
scroll to position [2110, 0]
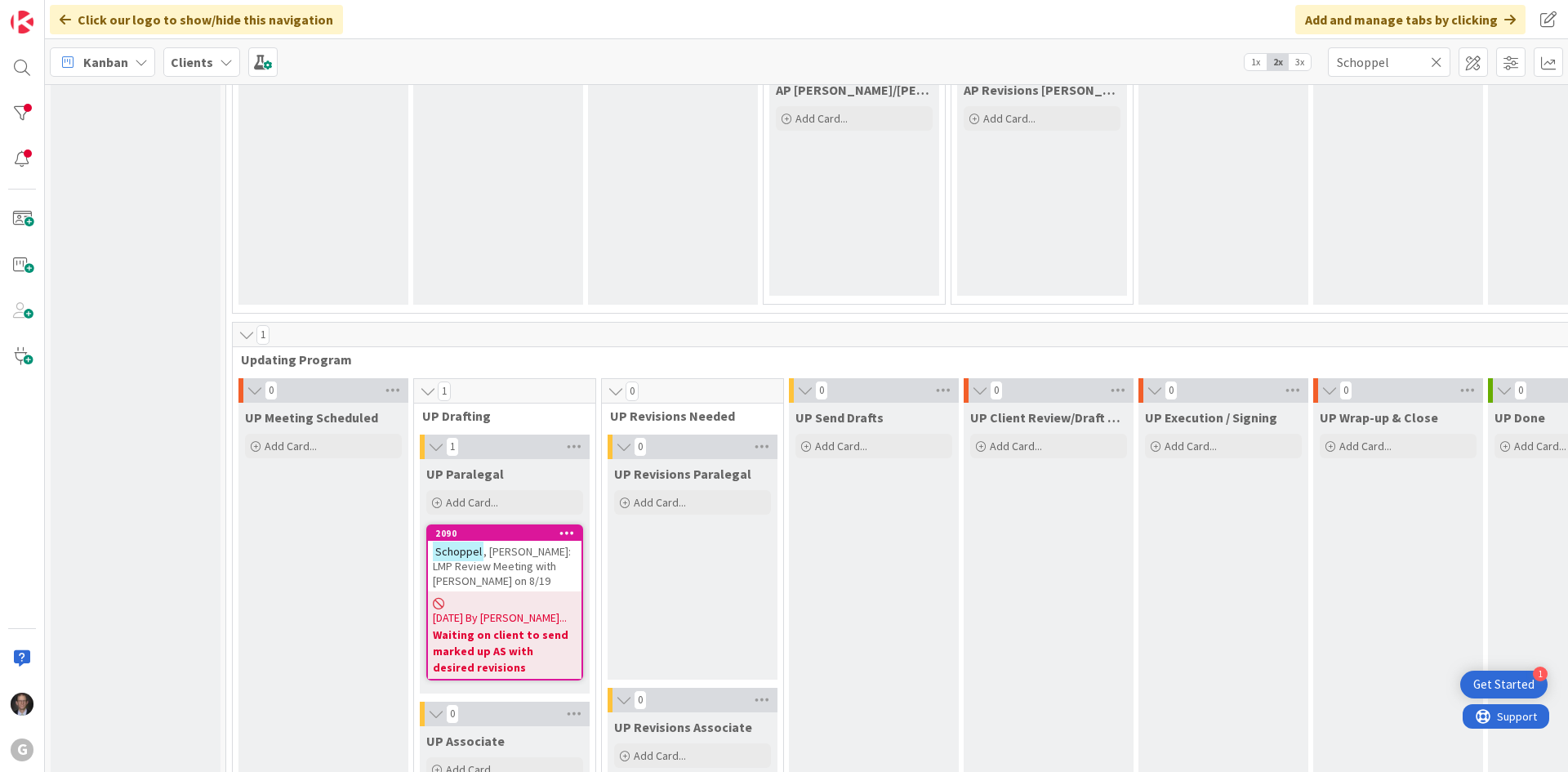
click at [515, 571] on span ", [PERSON_NAME]: LMP Review Meeting with [PERSON_NAME] on 8/19" at bounding box center [502, 565] width 138 height 44
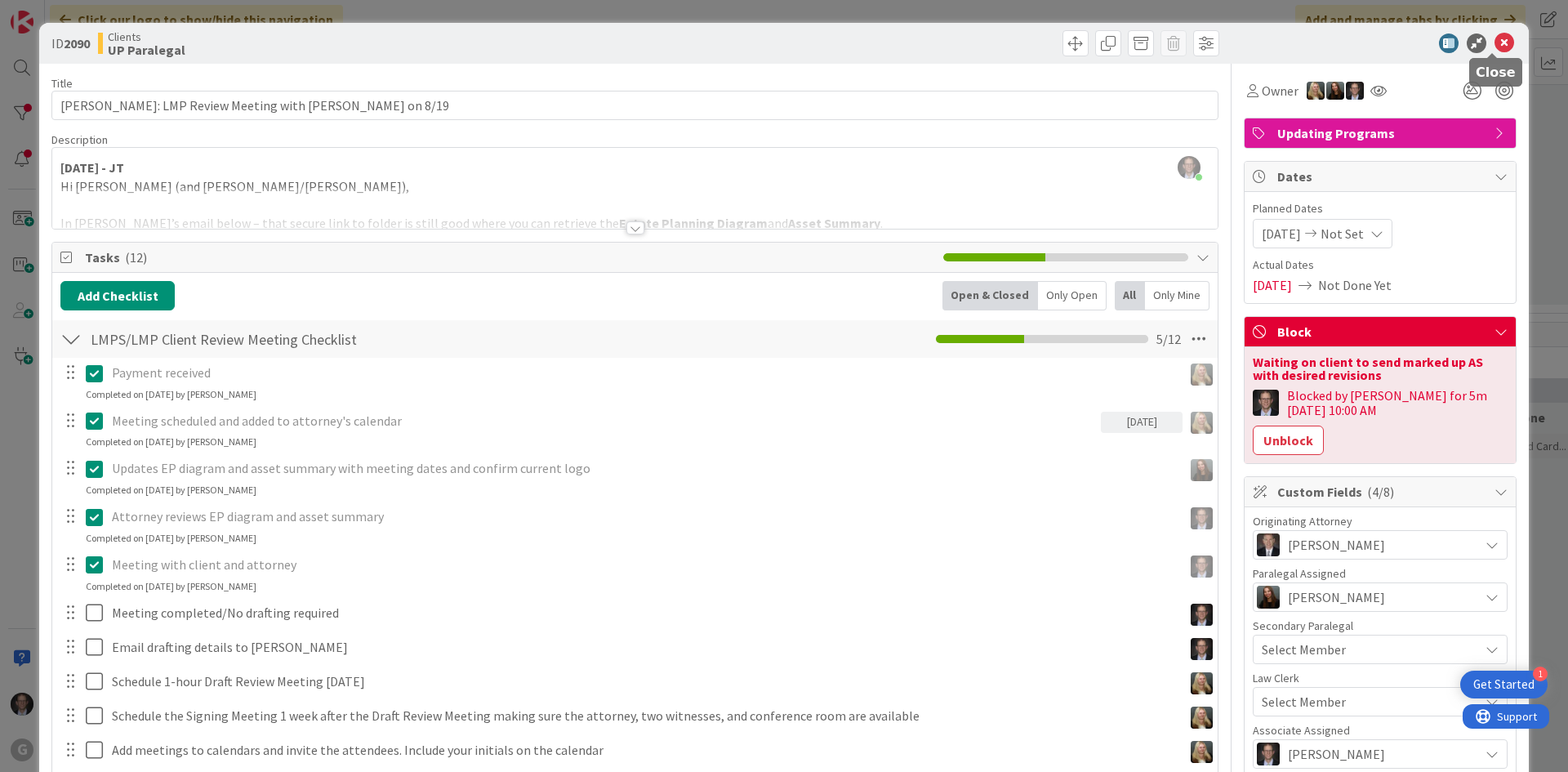
click at [1495, 49] on icon at bounding box center [1504, 43] width 20 height 20
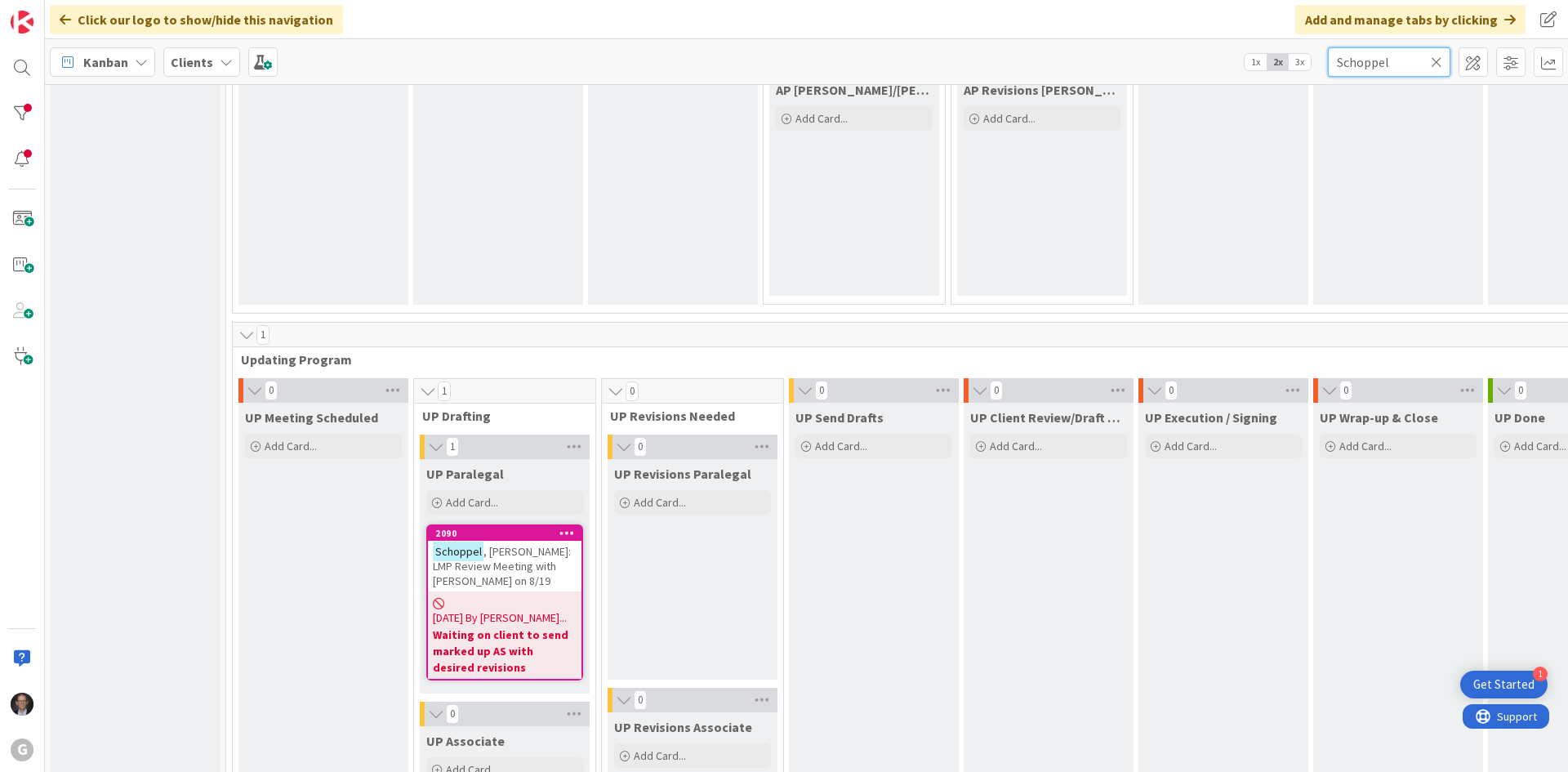
click at [1444, 64] on input "Schoppel" at bounding box center [1389, 62] width 123 height 29
click at [1435, 62] on icon at bounding box center [1437, 62] width 11 height 15
click at [1409, 59] on input "text" at bounding box center [1389, 62] width 123 height 29
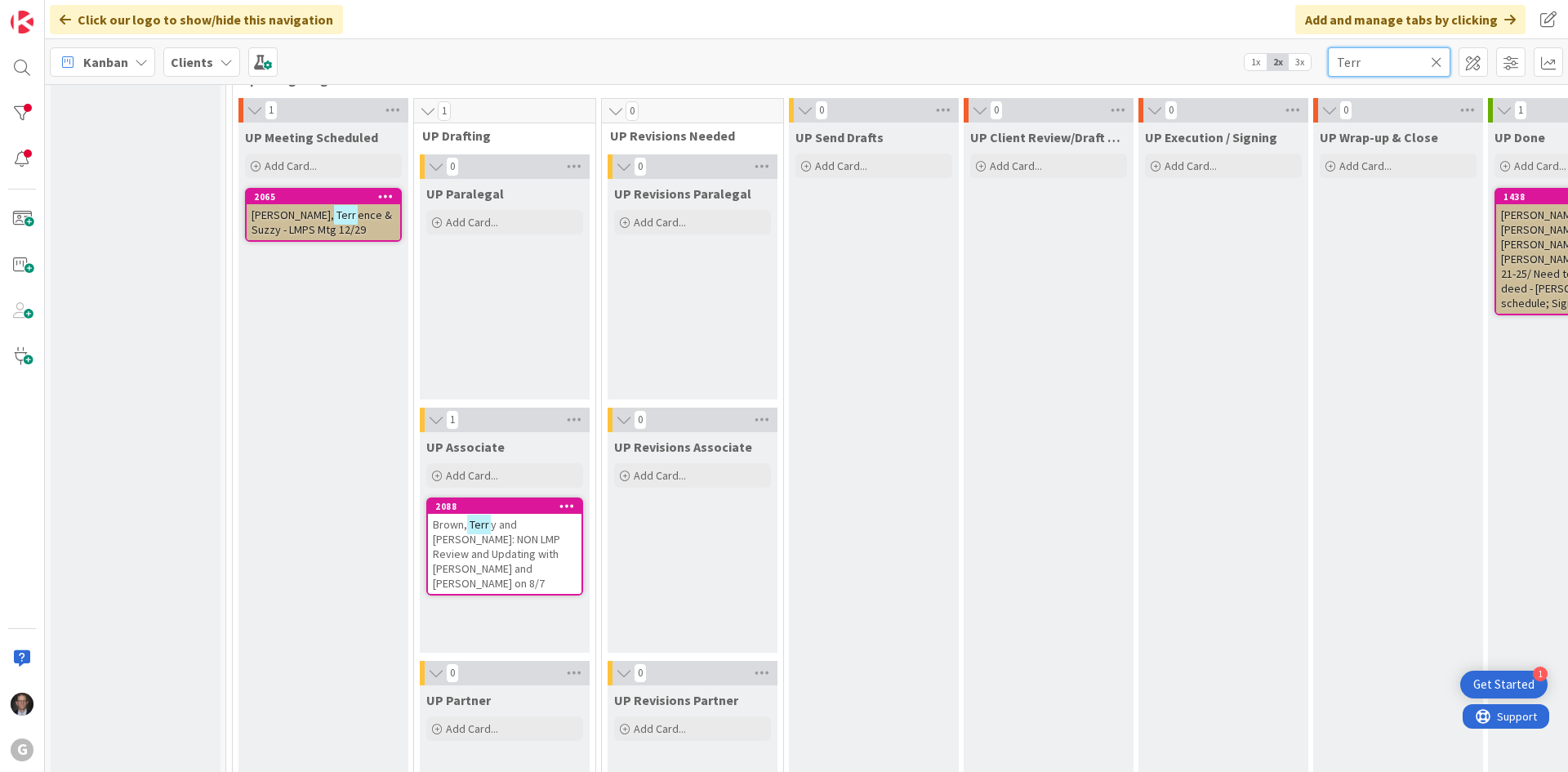
scroll to position [2451, 0]
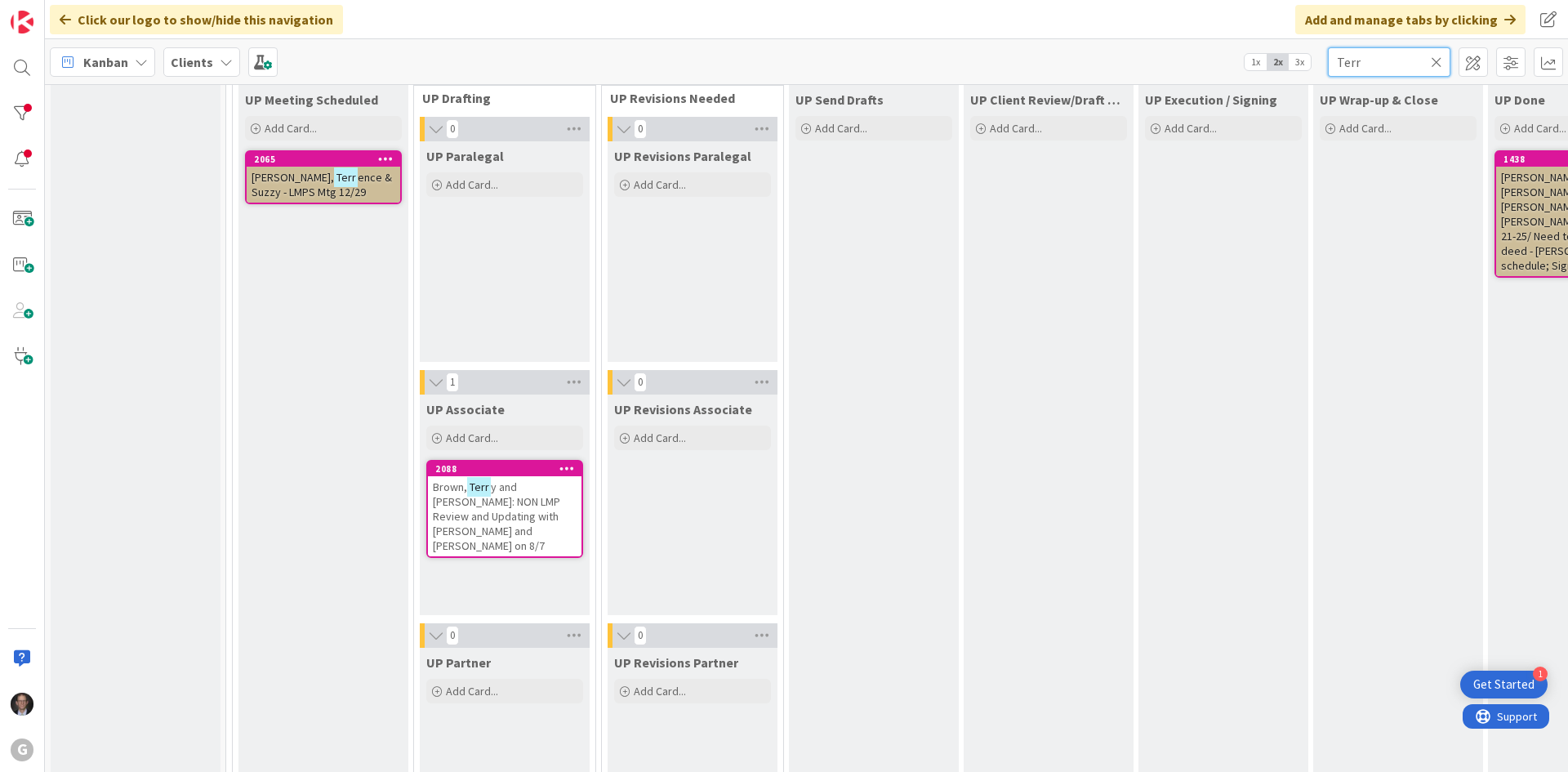
type input "Terr"
click at [499, 487] on span "y and [PERSON_NAME]: NON LMP Review and Updating with [PERSON_NAME] and [PERSON…" at bounding box center [497, 517] width 127 height 74
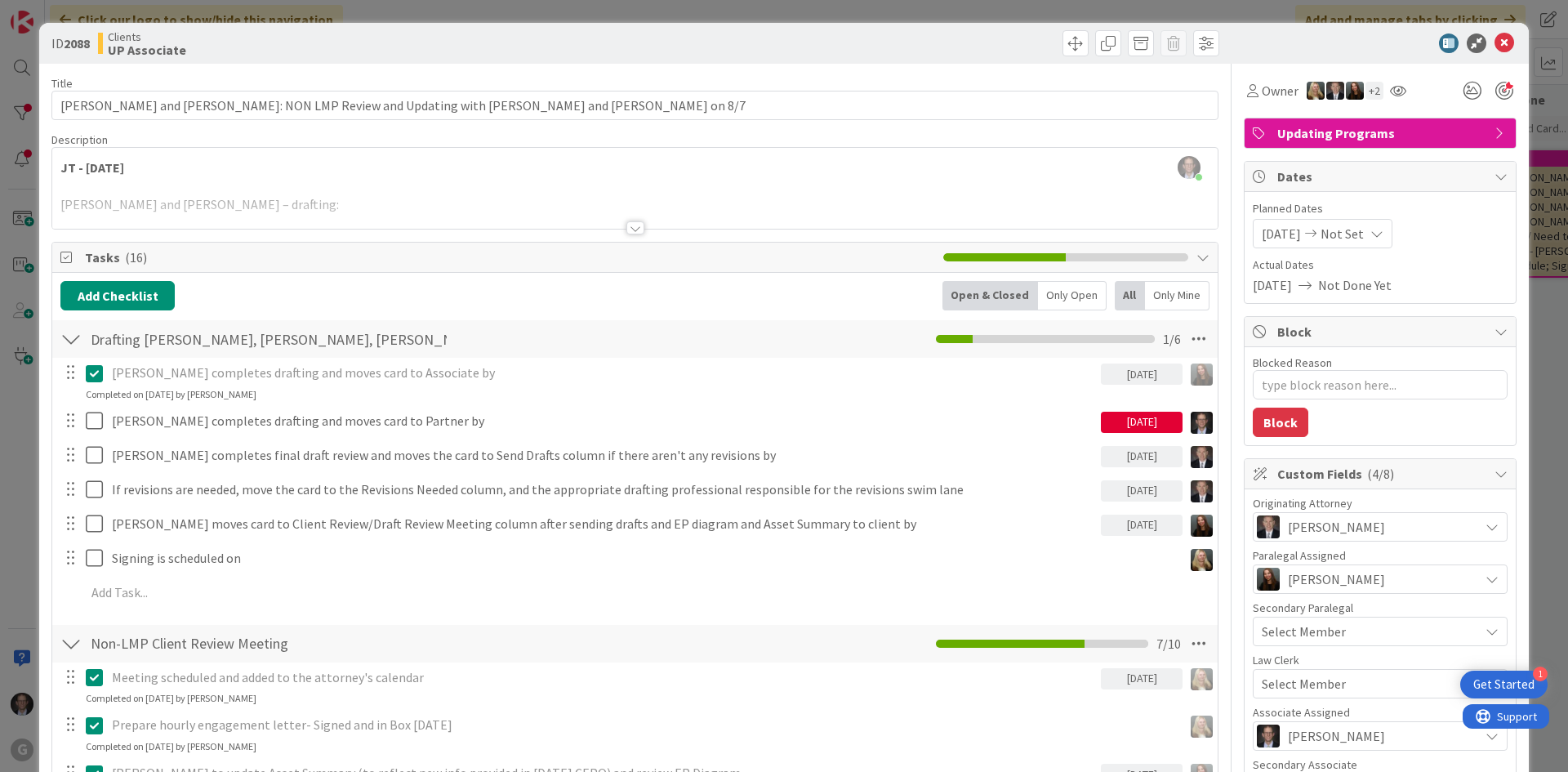
click at [631, 229] on div at bounding box center [635, 228] width 18 height 13
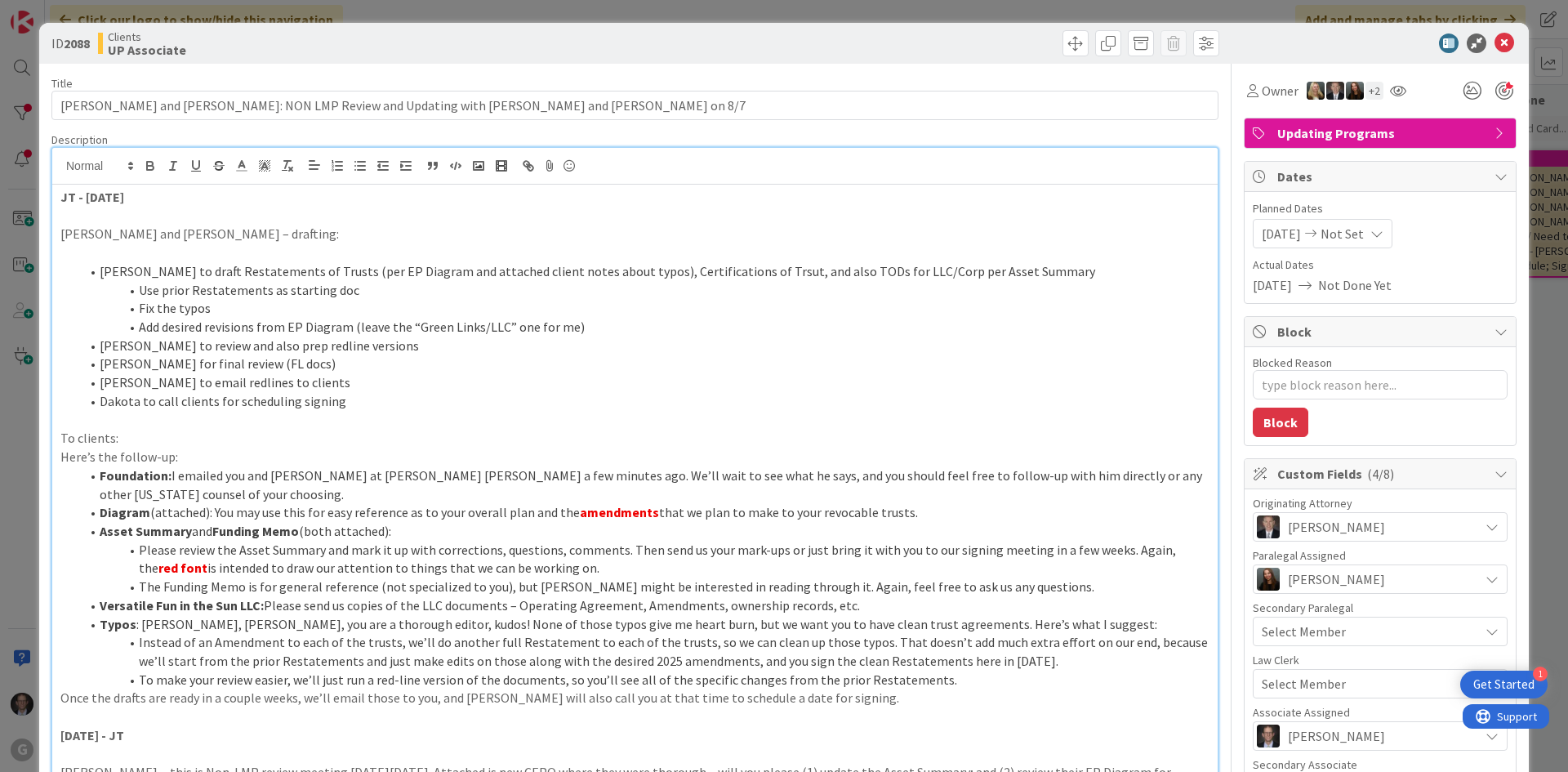
type textarea "x"
